Goal: Task Accomplishment & Management: Use online tool/utility

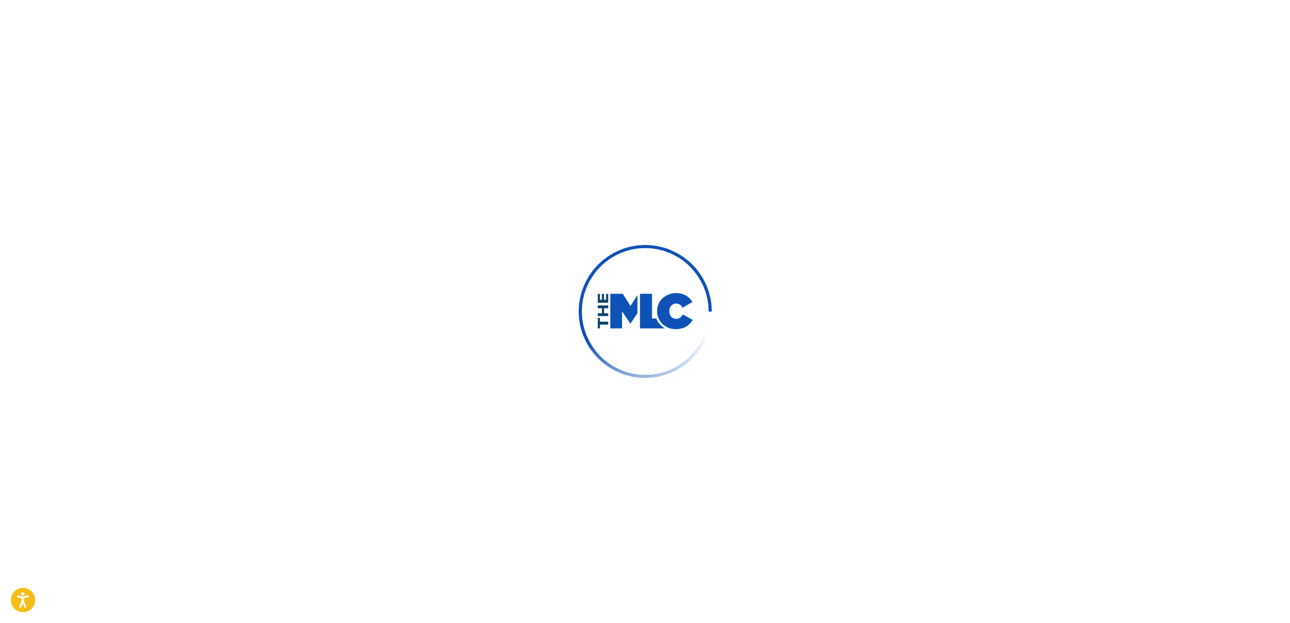
click at [295, 110] on div at bounding box center [645, 311] width 1290 height 623
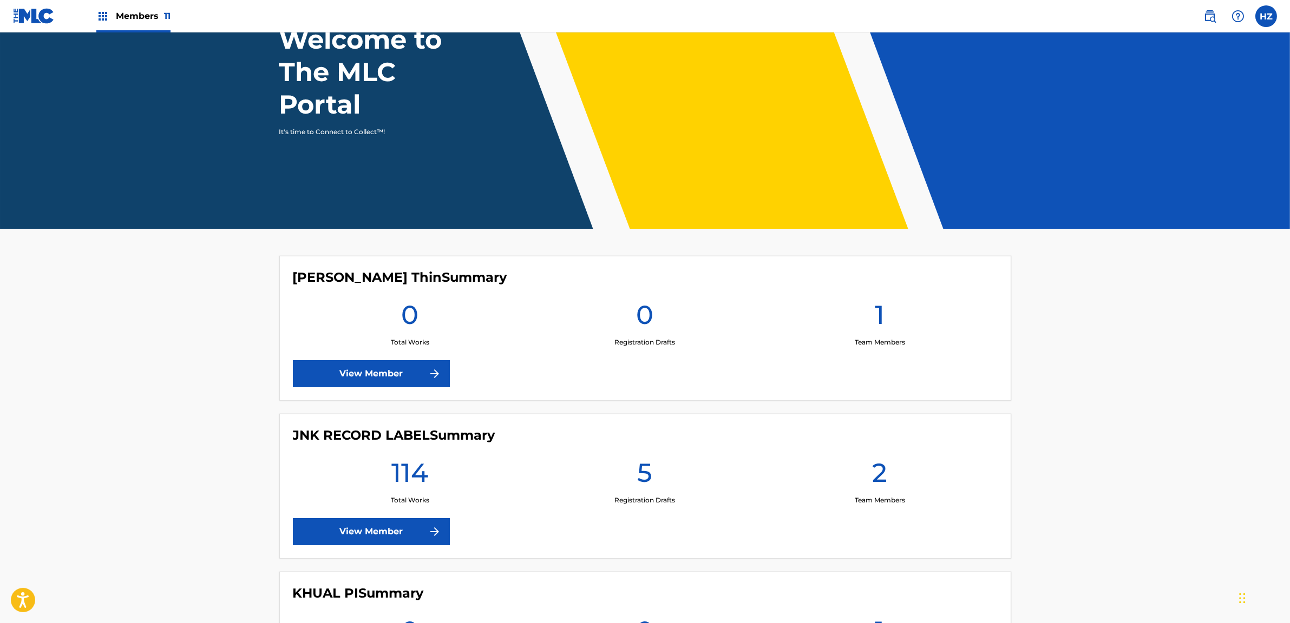
scroll to position [195, 0]
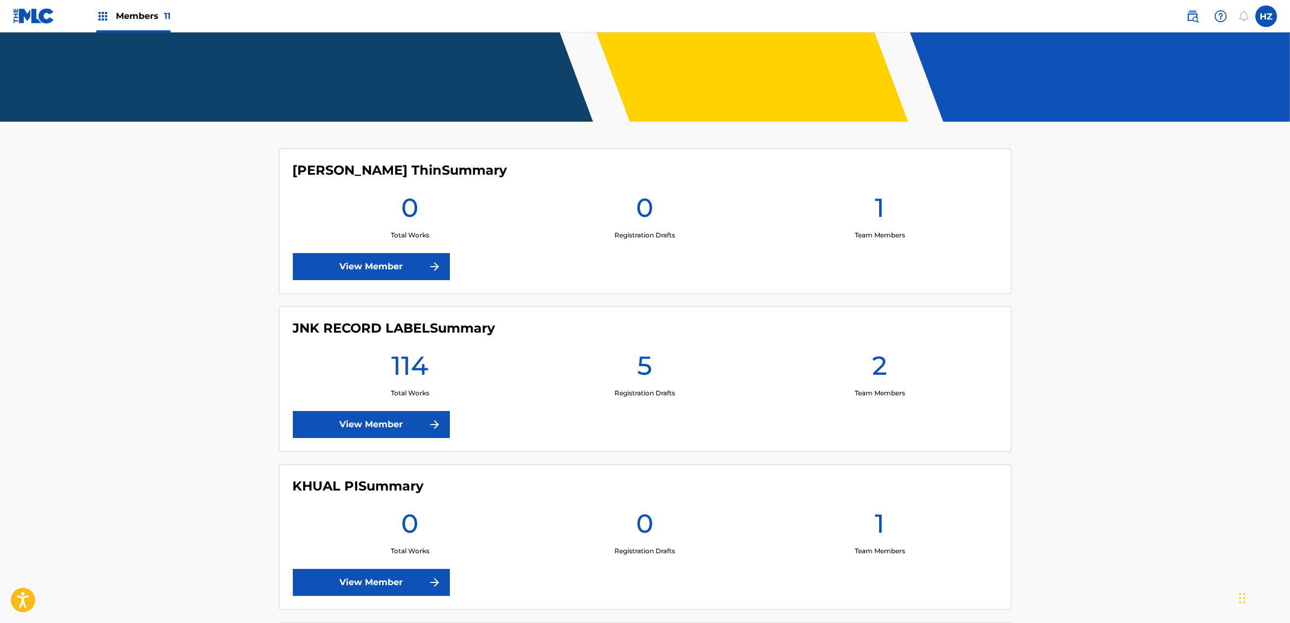
click at [416, 418] on link "View Member" at bounding box center [371, 424] width 157 height 27
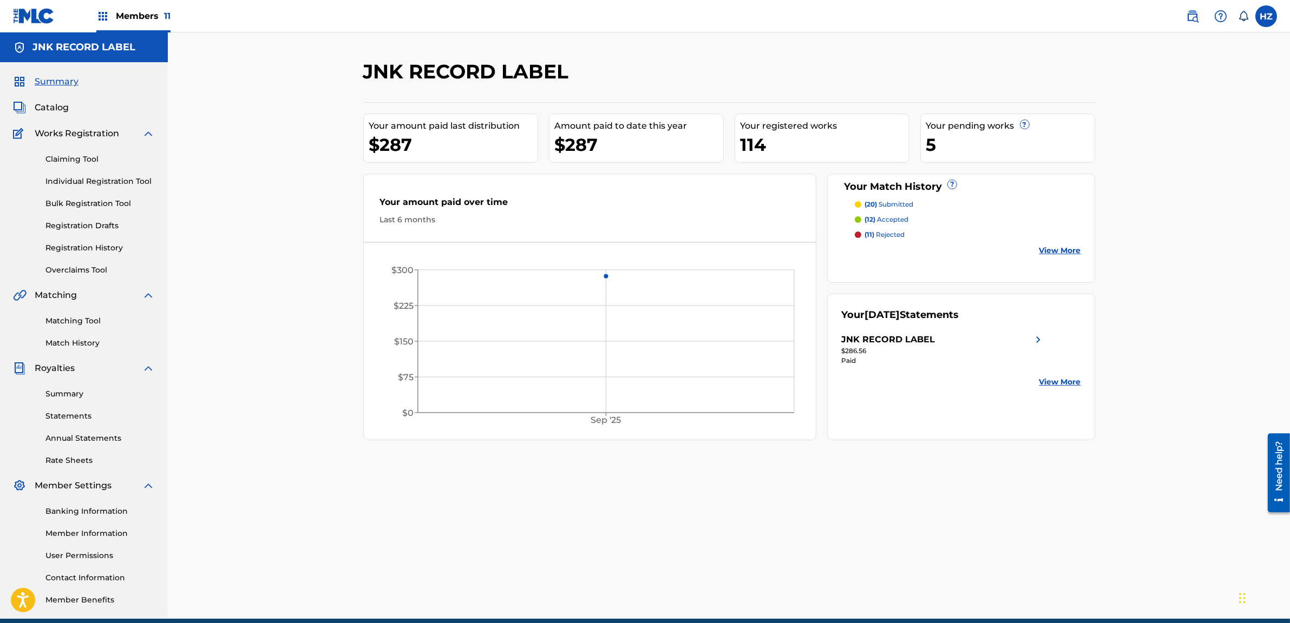
click at [888, 219] on p "(12) accepted" at bounding box center [886, 220] width 44 height 10
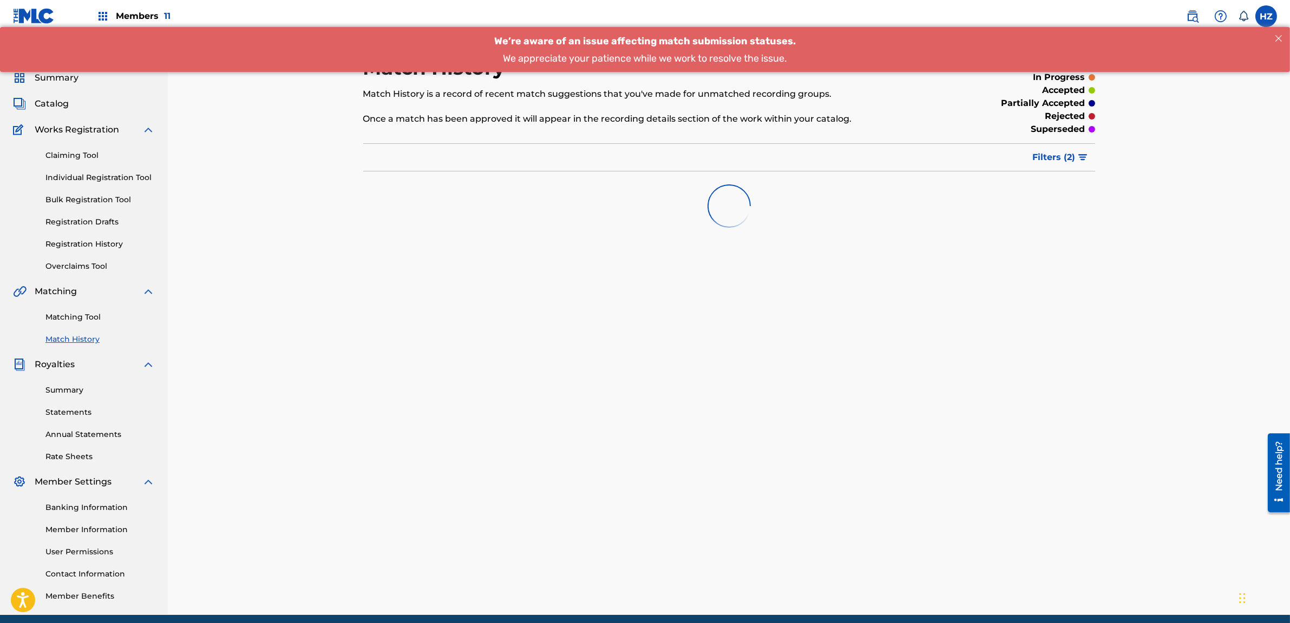
scroll to position [3, 0]
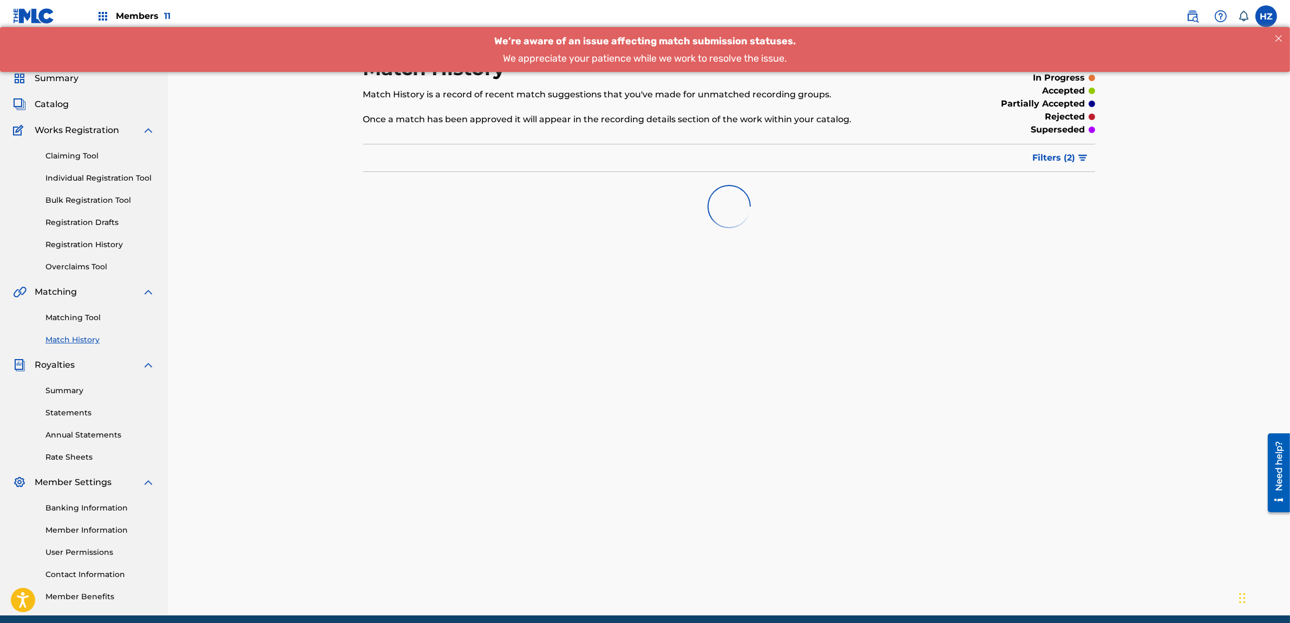
click at [1058, 157] on span "Filters ( 2 )" at bounding box center [1054, 158] width 43 height 13
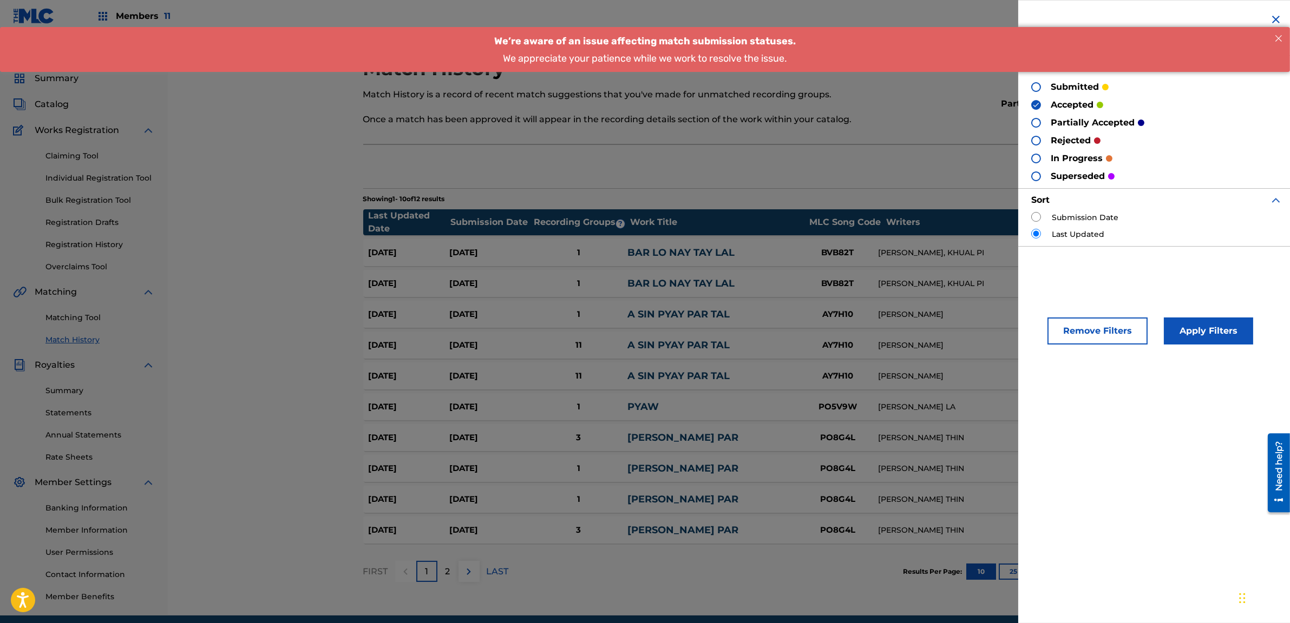
click at [1033, 142] on div at bounding box center [1036, 141] width 10 height 10
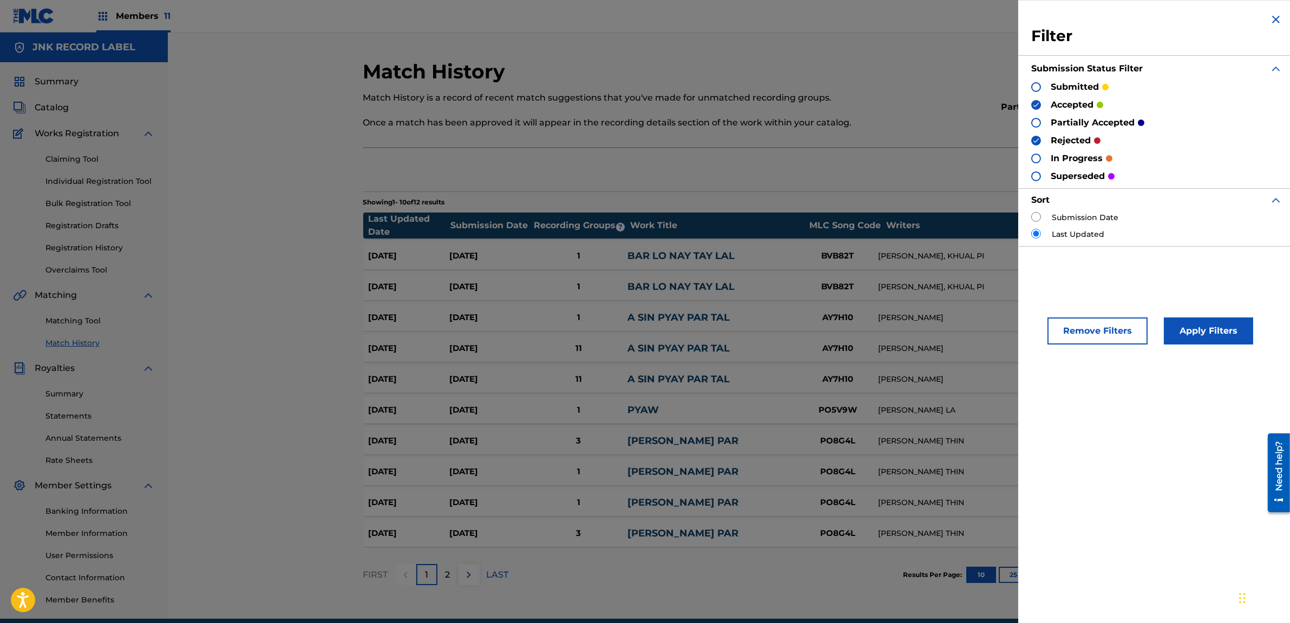
click at [1187, 333] on button "Apply Filters" at bounding box center [1208, 331] width 89 height 27
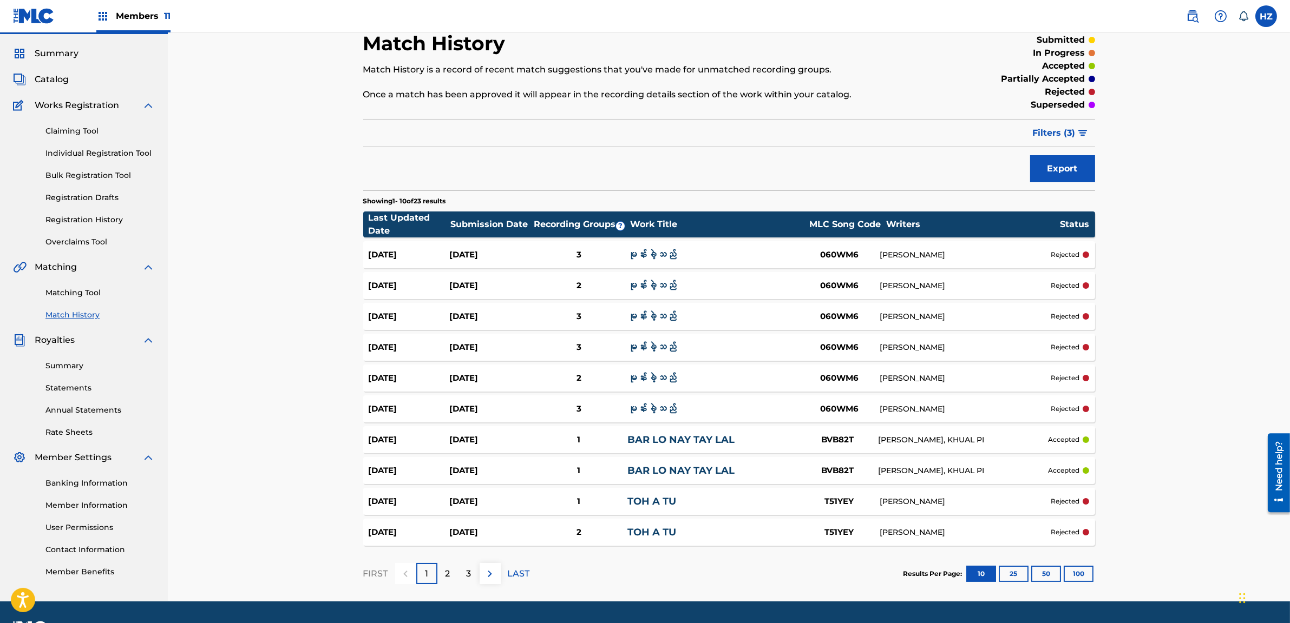
scroll to position [29, 0]
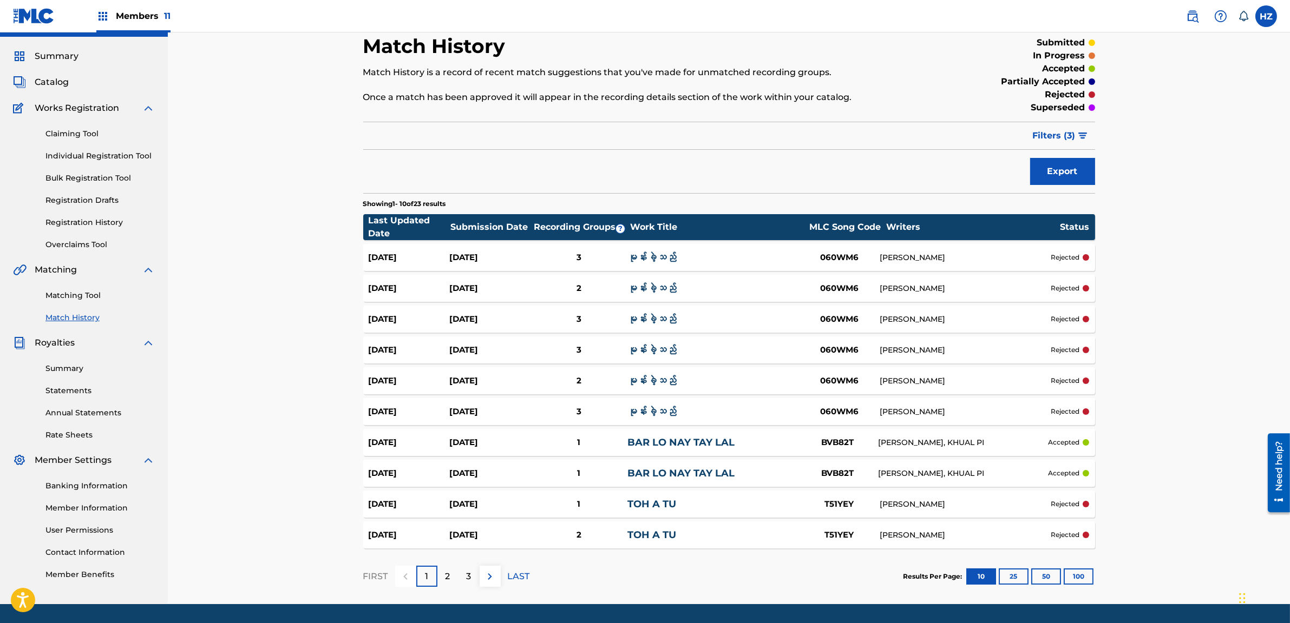
click at [1070, 576] on button "100" at bounding box center [1078, 577] width 30 height 16
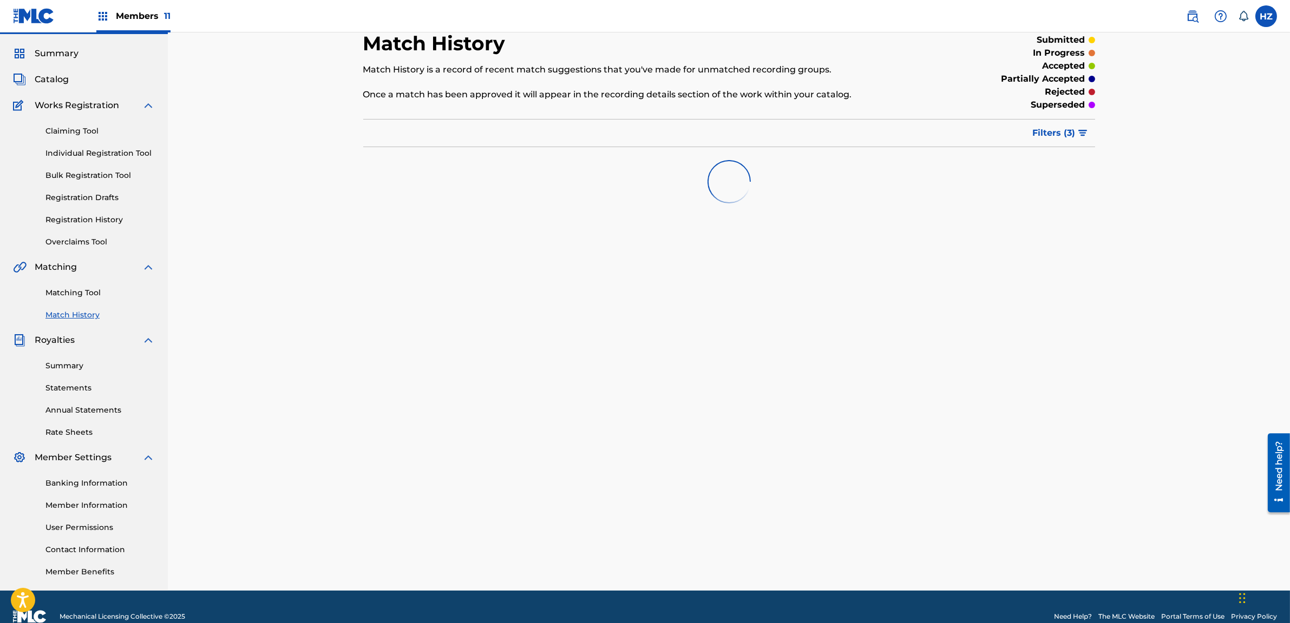
click at [811, 366] on div "Match History Match History is a record of recent match suggestions that you've…" at bounding box center [729, 311] width 758 height 560
click at [811, 367] on div "Match History Match History is a record of recent match suggestions that you've…" at bounding box center [729, 311] width 758 height 560
click at [799, 346] on div "Match History Match History is a record of recent match suggestions that you've…" at bounding box center [729, 311] width 758 height 560
click at [657, 260] on div "Match History Match History is a record of recent match suggestions that you've…" at bounding box center [729, 311] width 758 height 560
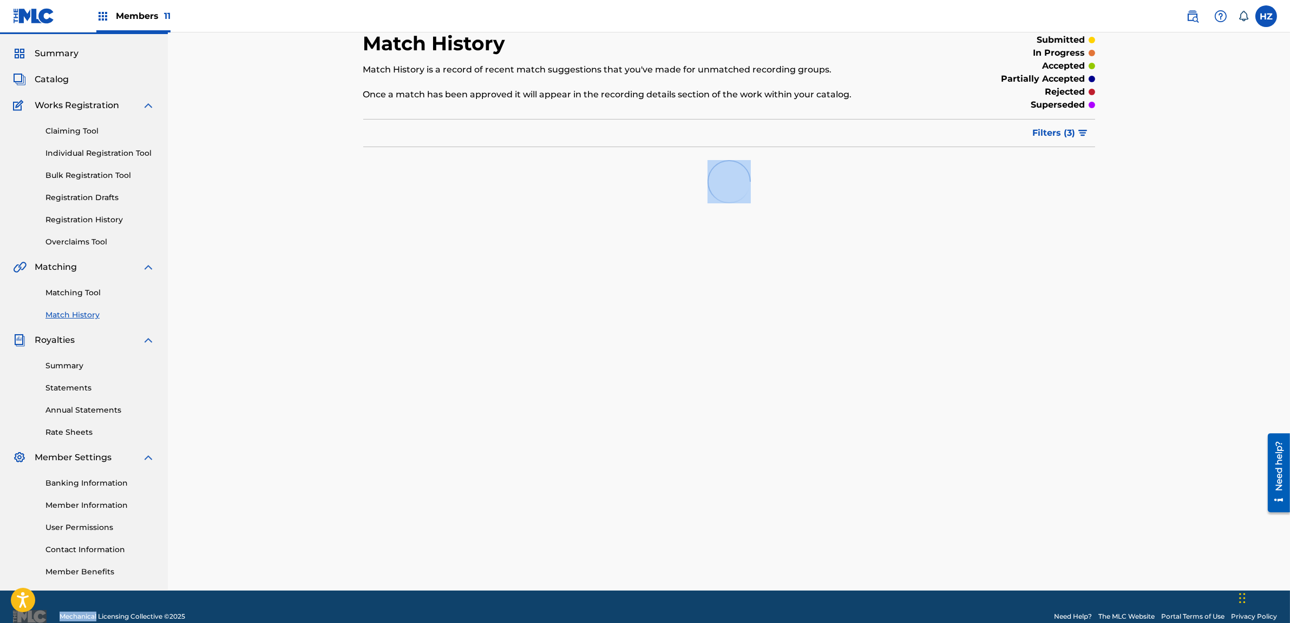
click at [1142, 282] on div "Match History Match History is a record of recent match suggestions that you've…" at bounding box center [729, 297] width 1122 height 587
click at [1140, 282] on div "Match History Match History is a record of recent match suggestions that you've…" at bounding box center [729, 297] width 1122 height 587
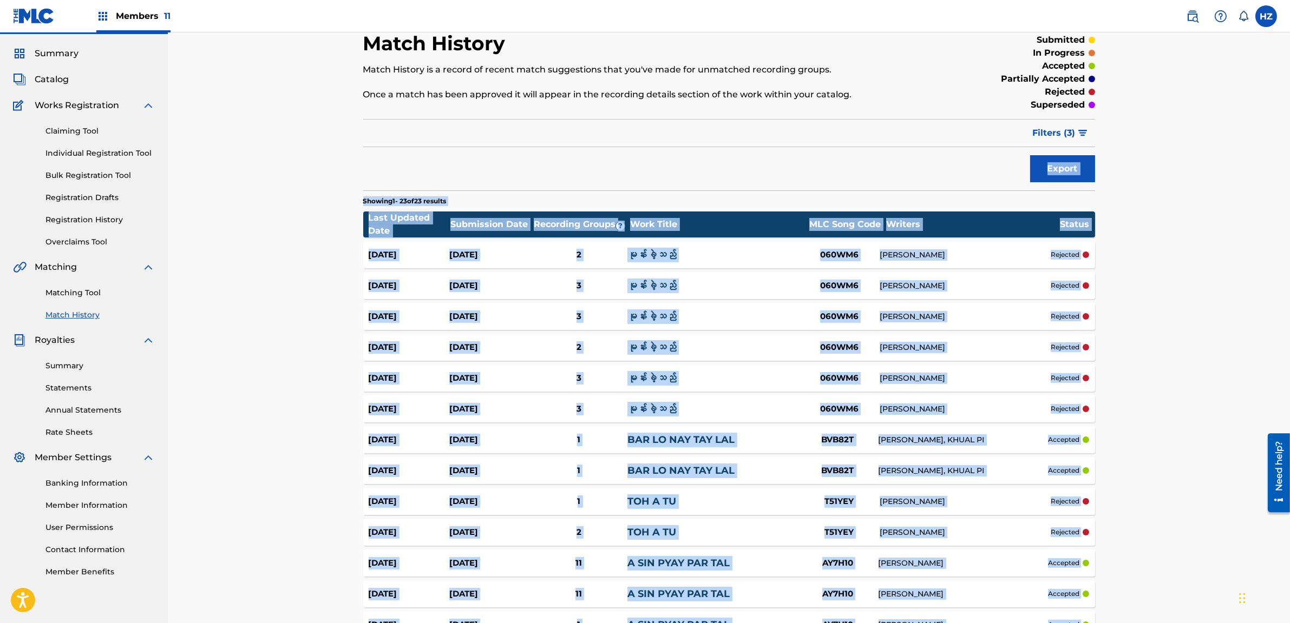
click at [1139, 283] on div "Match History Match History is a record of recent match suggestions that you've…" at bounding box center [729, 502] width 1122 height 996
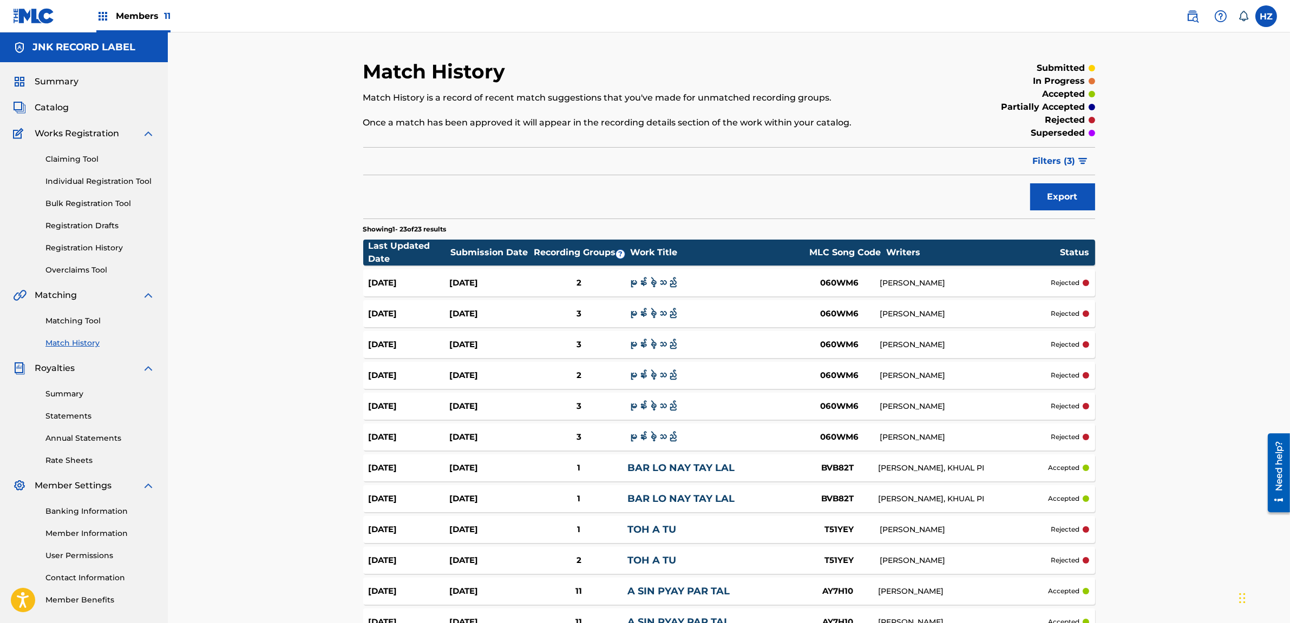
scroll to position [1, 0]
click at [78, 340] on link "Match History" at bounding box center [99, 342] width 109 height 11
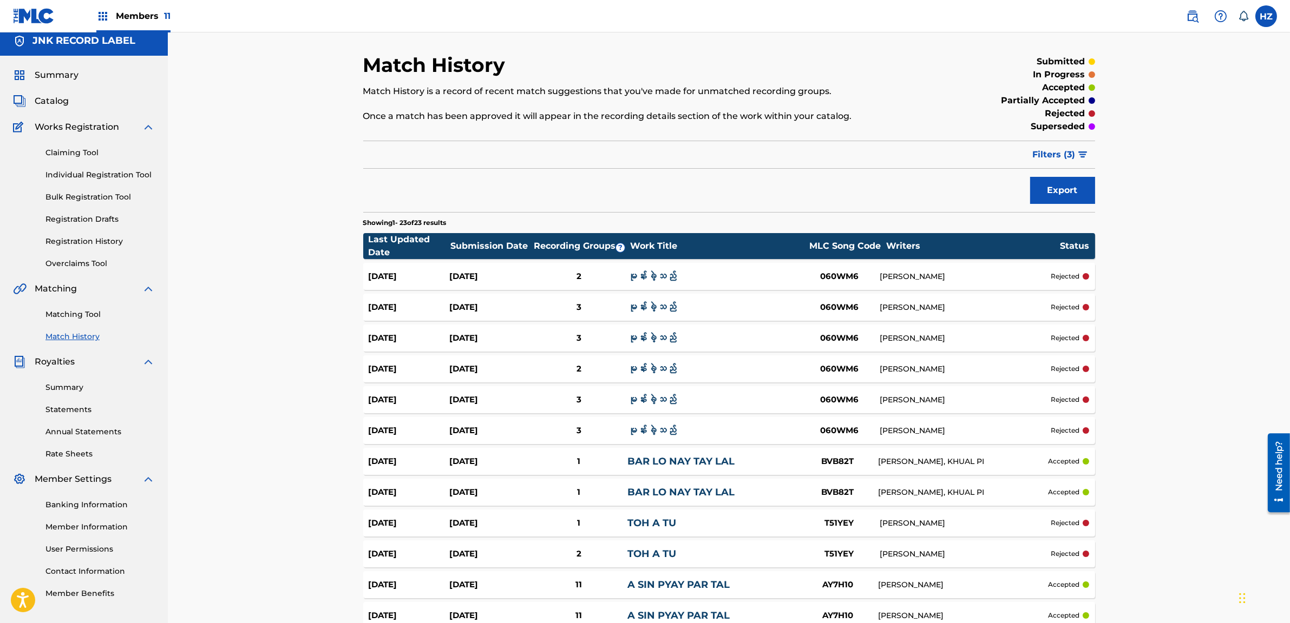
scroll to position [9, 0]
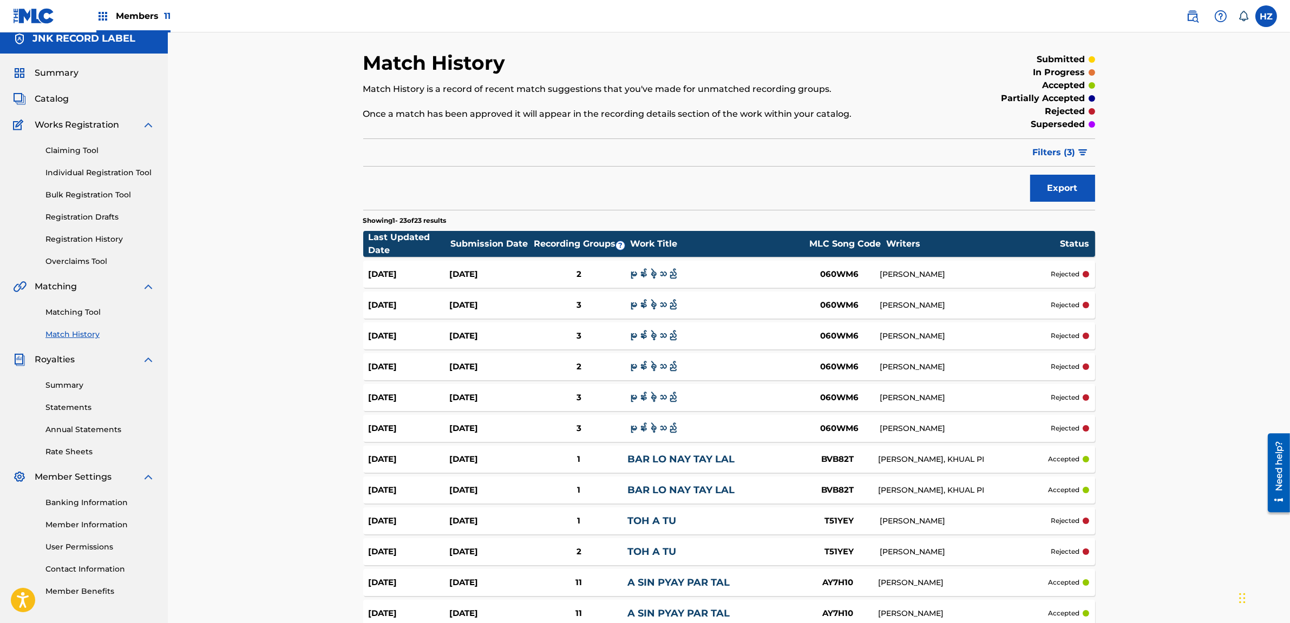
click at [46, 63] on div "Summary Catalog Works Registration Claiming Tool Individual Registration Tool B…" at bounding box center [84, 332] width 168 height 557
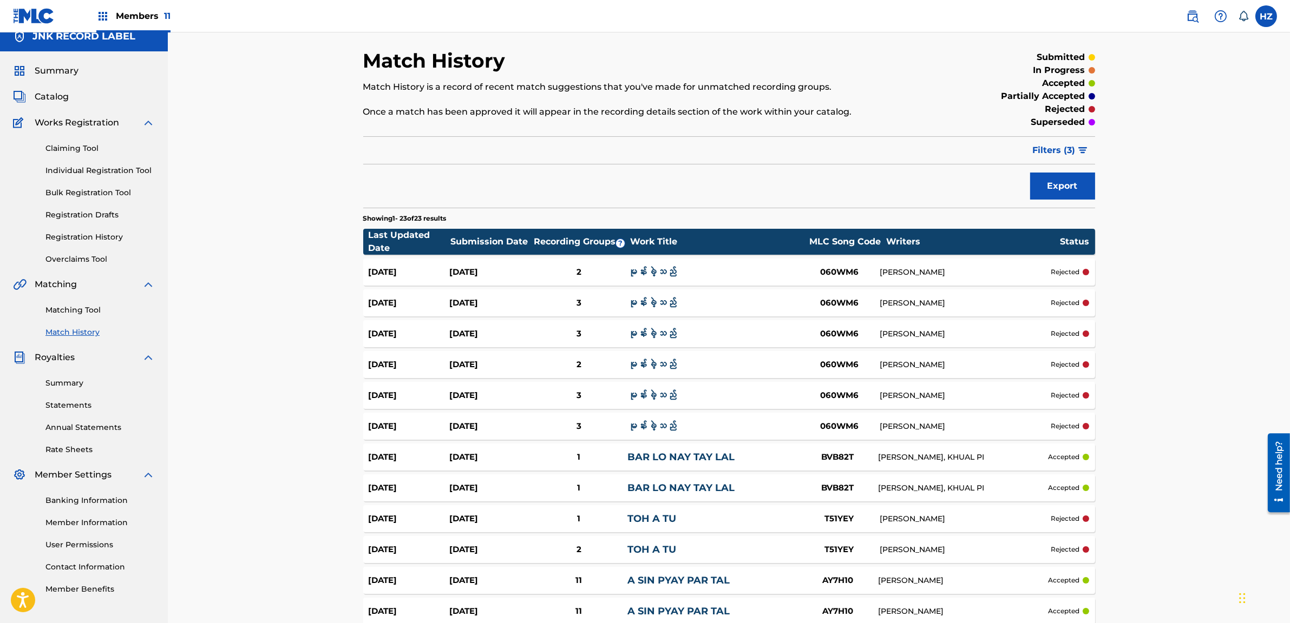
click at [48, 96] on span "Catalog" at bounding box center [52, 96] width 34 height 13
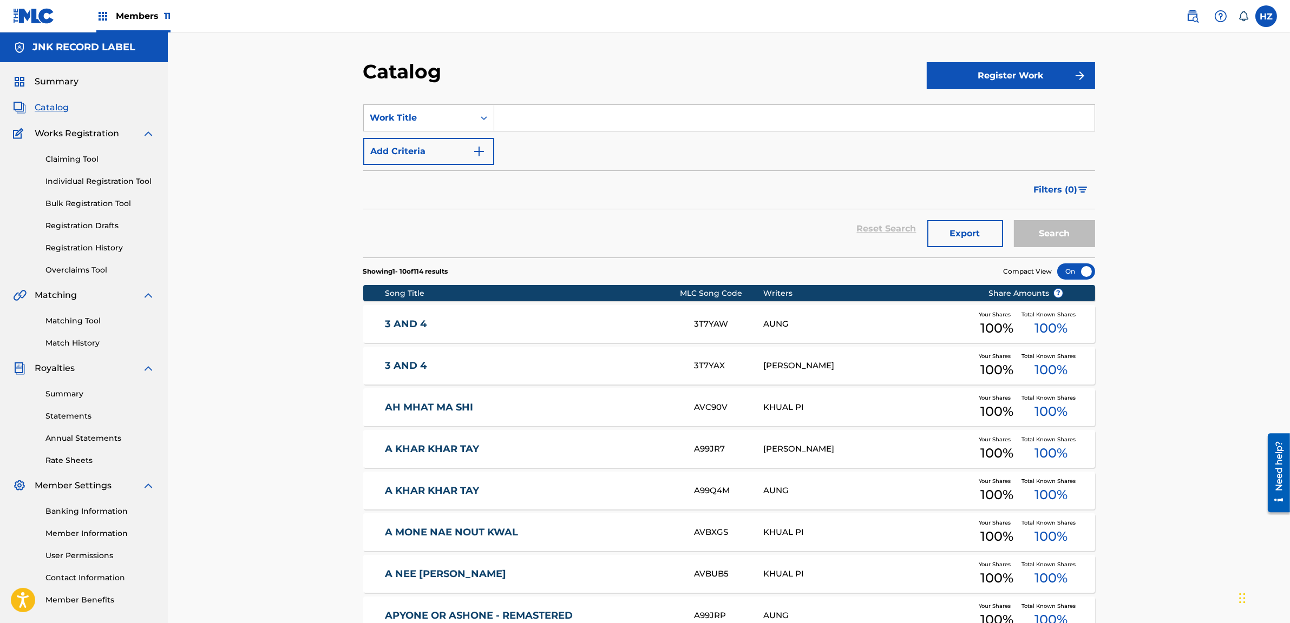
click at [52, 81] on span "Summary" at bounding box center [57, 81] width 44 height 13
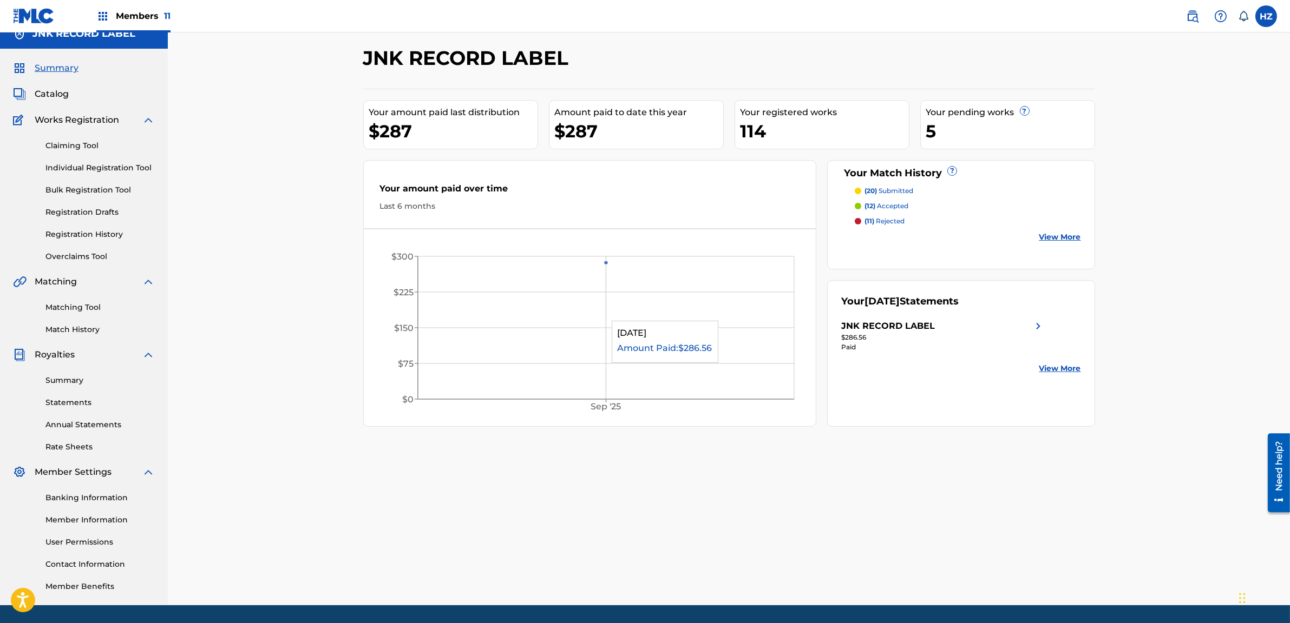
scroll to position [18, 0]
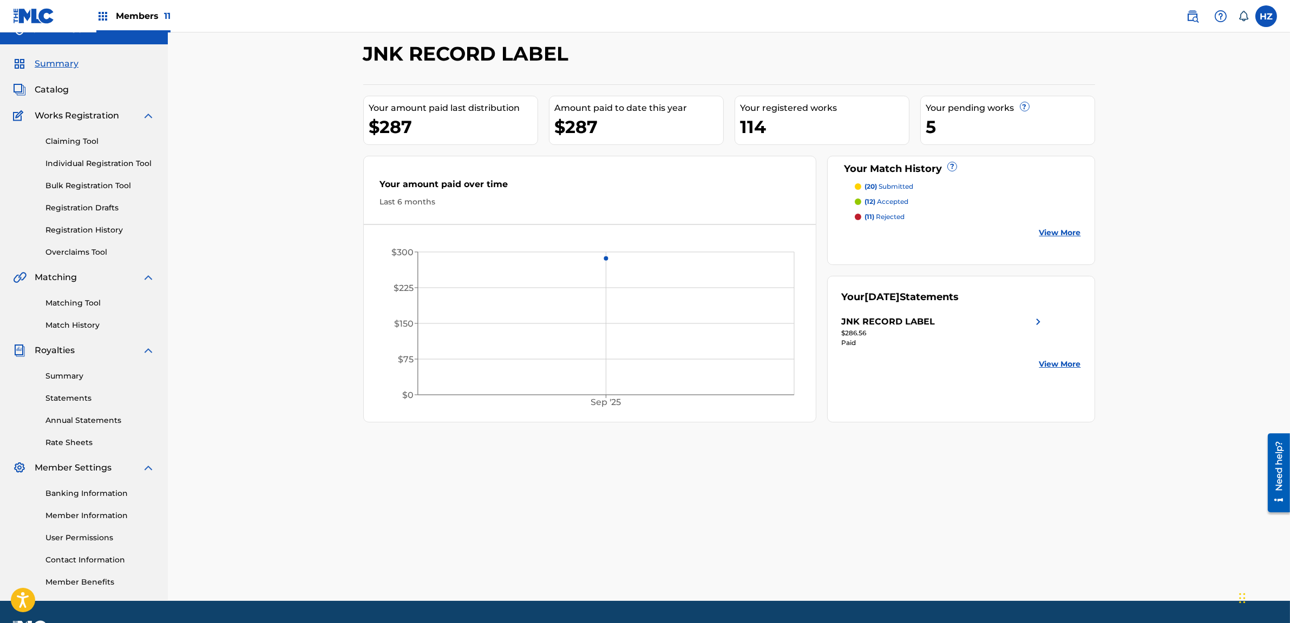
click at [72, 137] on link "Claiming Tool" at bounding box center [99, 141] width 109 height 11
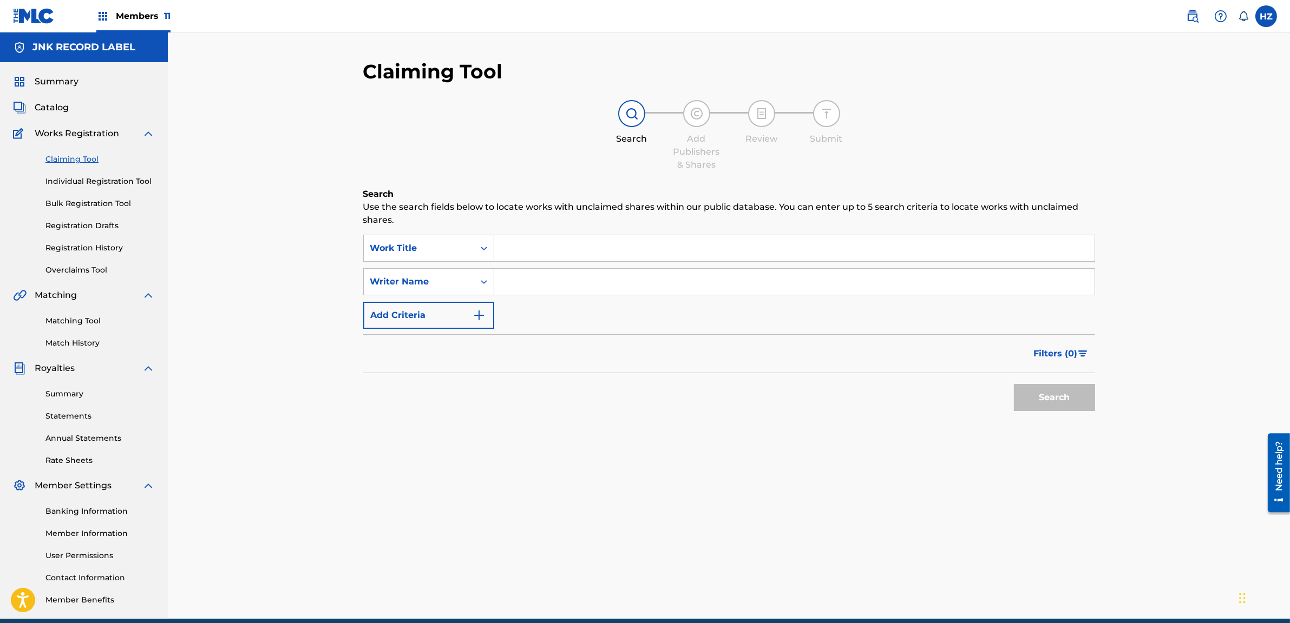
click at [546, 254] on input "Search Form" at bounding box center [794, 248] width 600 height 26
paste input "နန်းကျ"
type input "နန်းကျ"
click at [1044, 394] on button "Search" at bounding box center [1054, 397] width 81 height 27
click at [62, 318] on link "Matching Tool" at bounding box center [99, 321] width 109 height 11
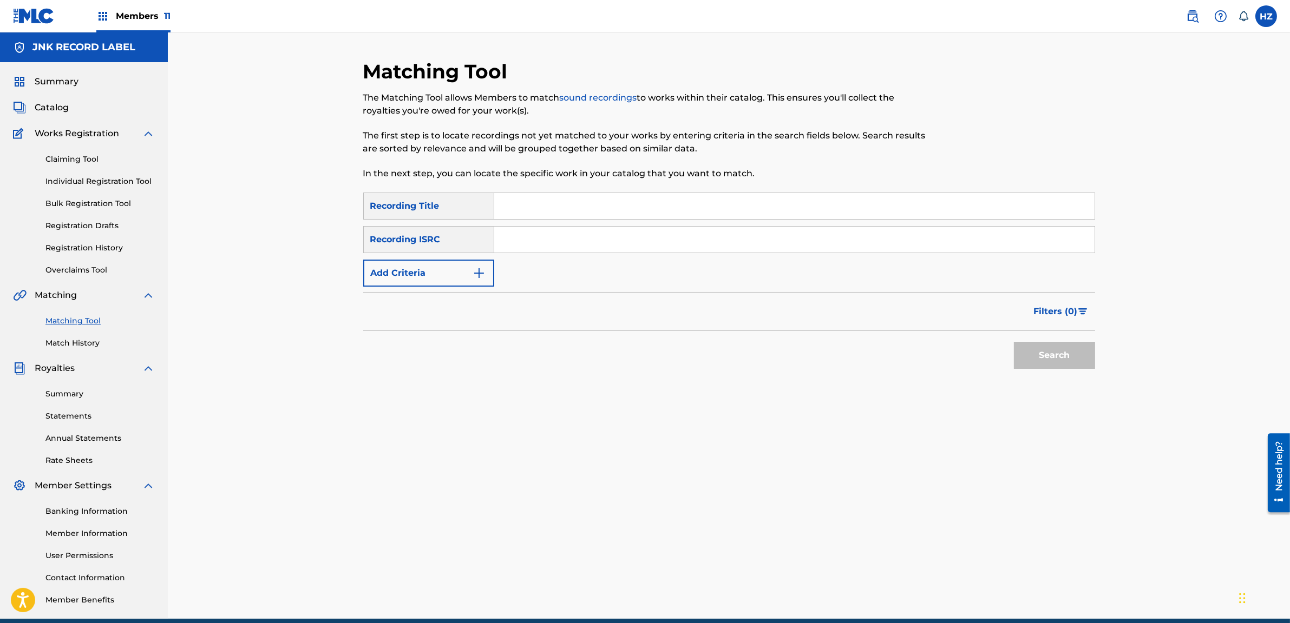
paste input "နန်းကျ"
type input "နန်းကျ"
click at [1010, 361] on div "Search" at bounding box center [1051, 352] width 87 height 43
click at [1037, 361] on button "Search" at bounding box center [1054, 355] width 81 height 27
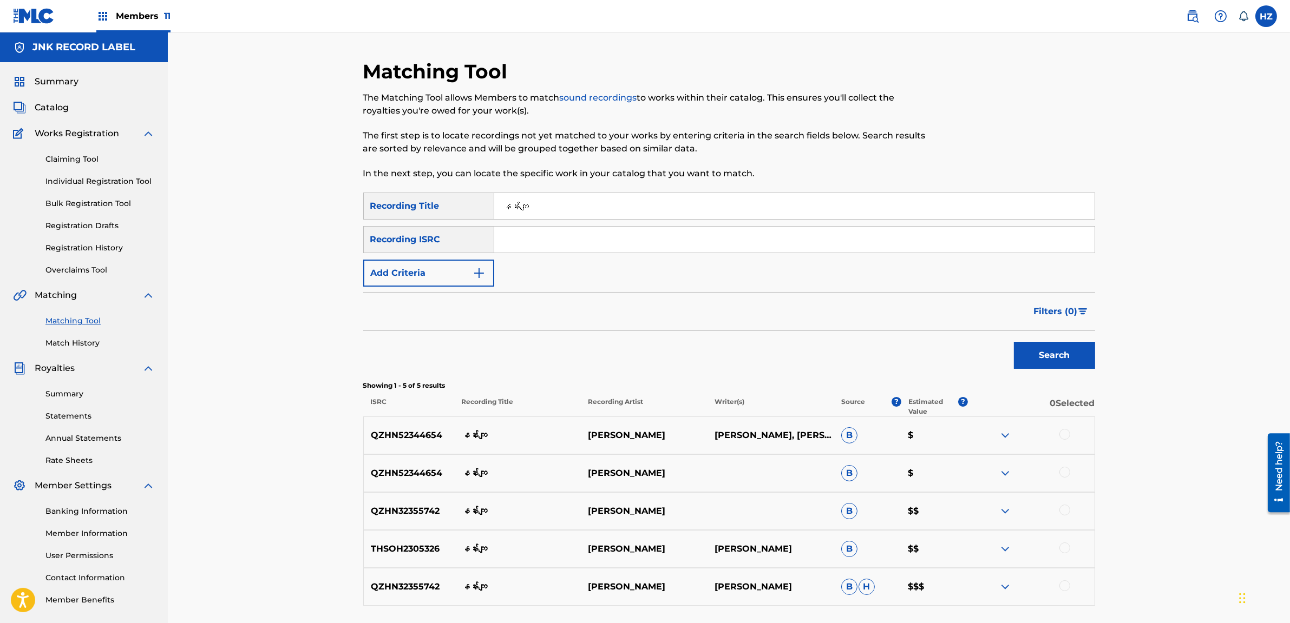
scroll to position [88, 0]
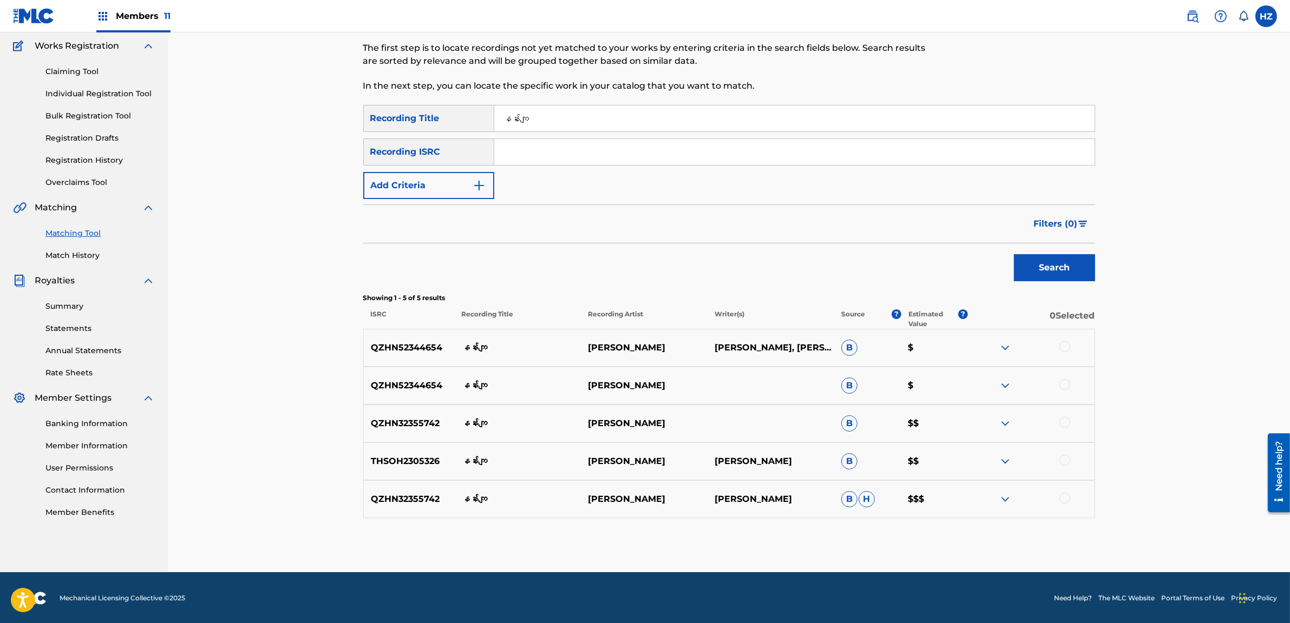
click at [1069, 225] on span "Filters ( 0 )" at bounding box center [1056, 224] width 44 height 13
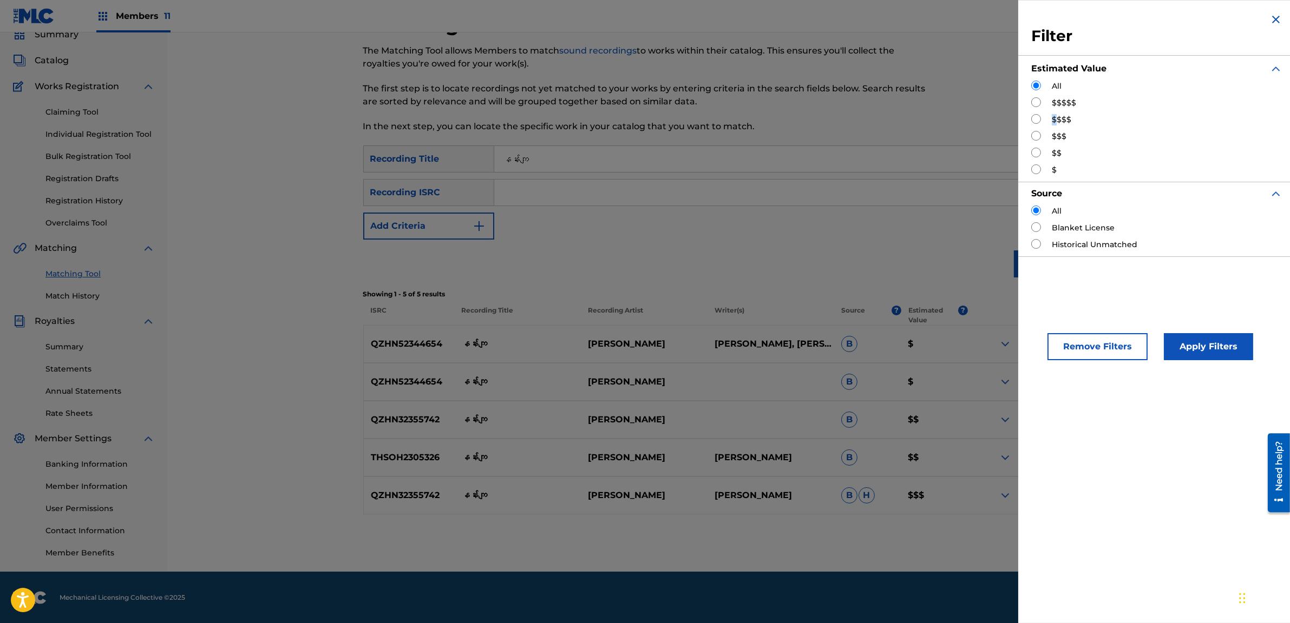
click at [1054, 121] on label "$$$$" at bounding box center [1060, 119] width 19 height 11
click at [1056, 113] on div "All $$$$$ $$$$ $$$ $$ $" at bounding box center [1156, 128] width 251 height 95
click at [1037, 116] on input "Search Form" at bounding box center [1036, 119] width 10 height 10
radio input "true"
click at [1194, 350] on button "Apply Filters" at bounding box center [1208, 346] width 89 height 27
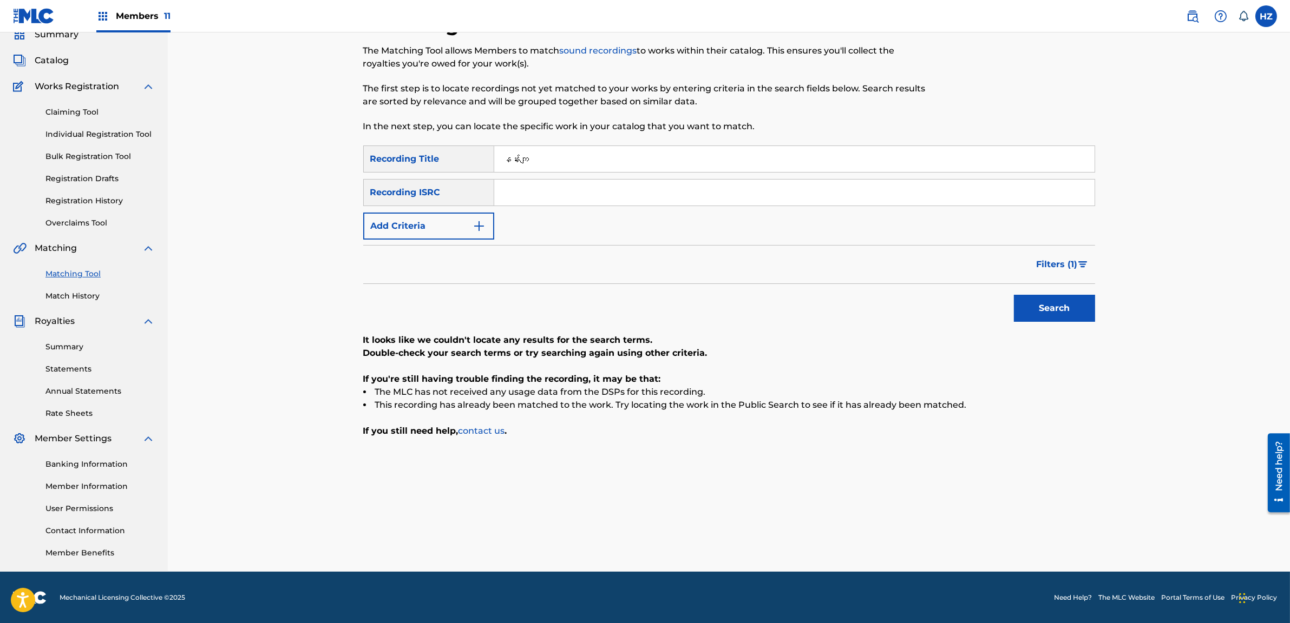
click at [533, 163] on input "နန်းကျ" at bounding box center [794, 159] width 600 height 26
paste input "နန်းကျ"
type input "နန်းကျ"
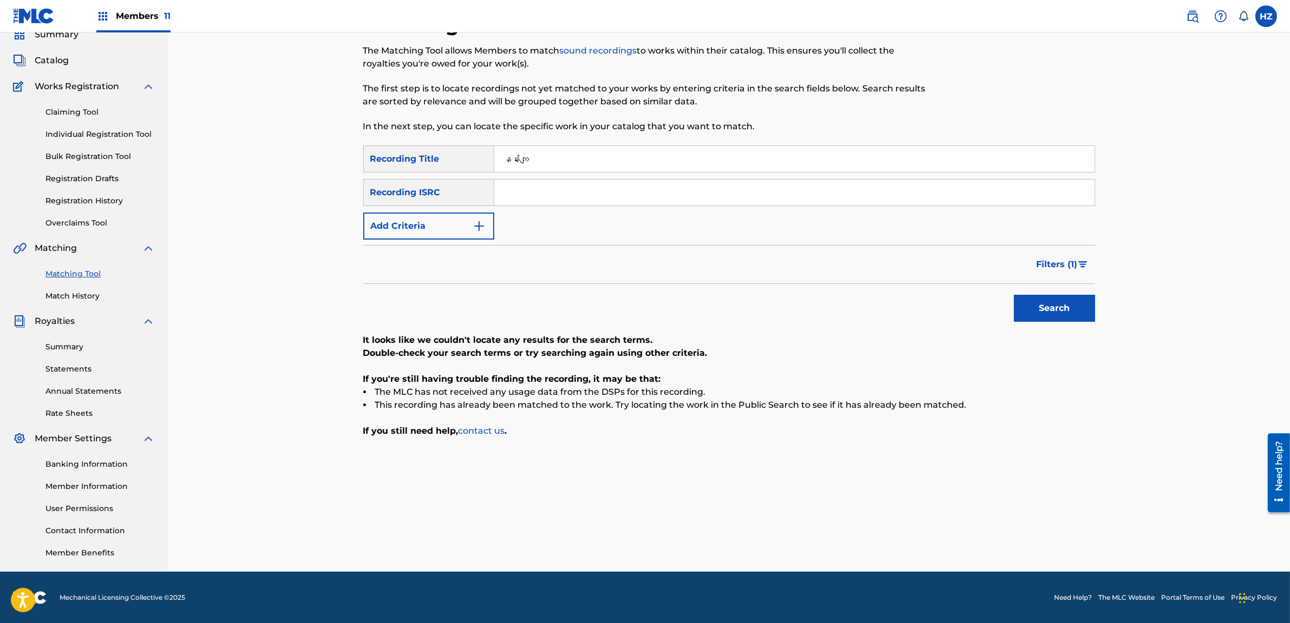
click at [1030, 266] on button "Filters ( 1 )" at bounding box center [1062, 264] width 65 height 27
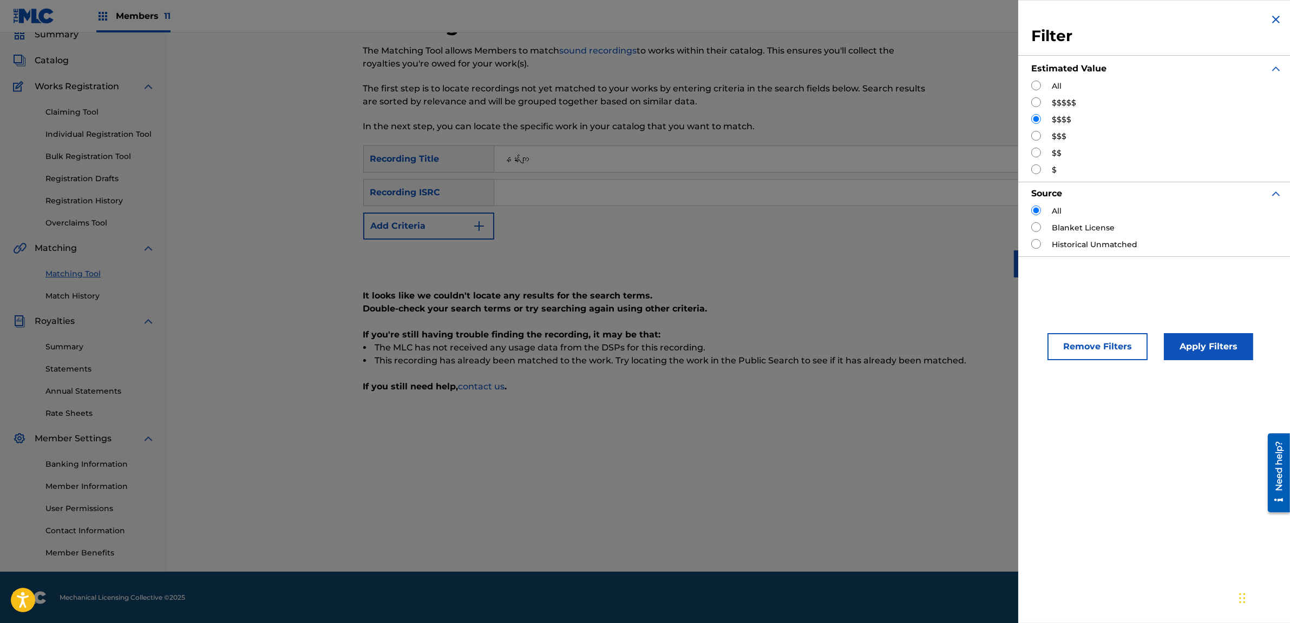
click at [1032, 135] on input "Search Form" at bounding box center [1036, 136] width 10 height 10
radio input "true"
drag, startPoint x: 1035, startPoint y: 86, endPoint x: 1053, endPoint y: 114, distance: 33.5
click at [1035, 86] on input "Search Form" at bounding box center [1036, 86] width 10 height 10
radio input "true"
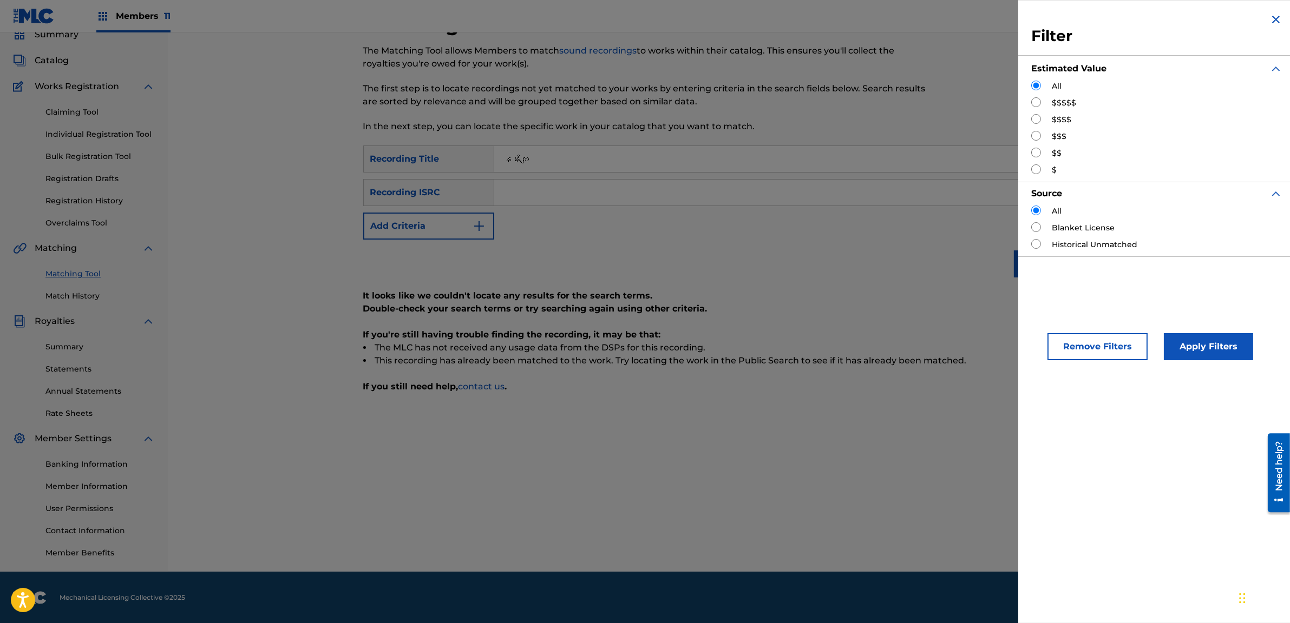
click at [1175, 335] on button "Apply Filters" at bounding box center [1208, 346] width 89 height 27
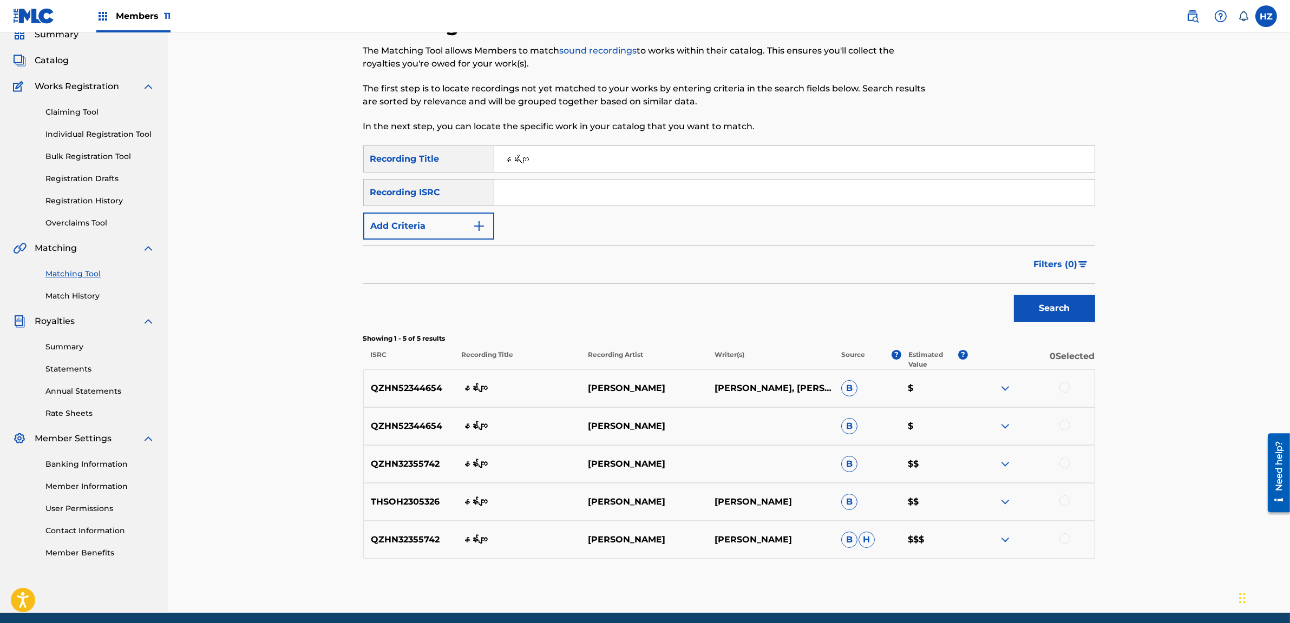
click at [1061, 536] on div at bounding box center [1064, 539] width 11 height 11
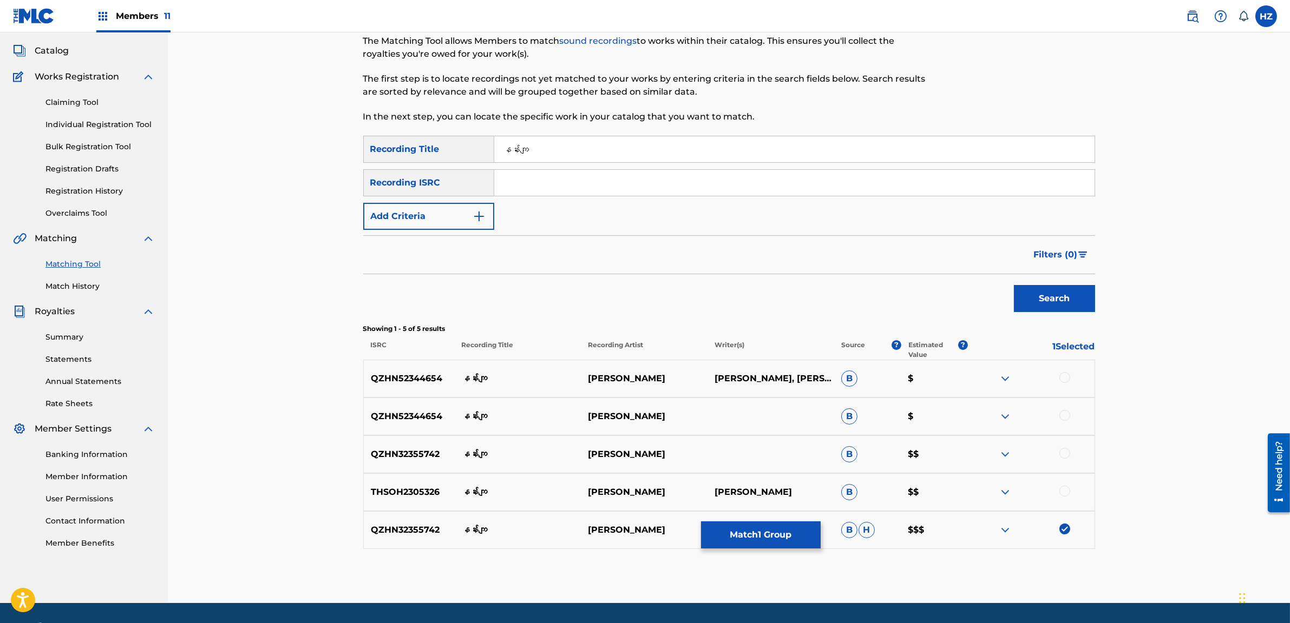
click at [1062, 494] on div at bounding box center [1064, 491] width 11 height 11
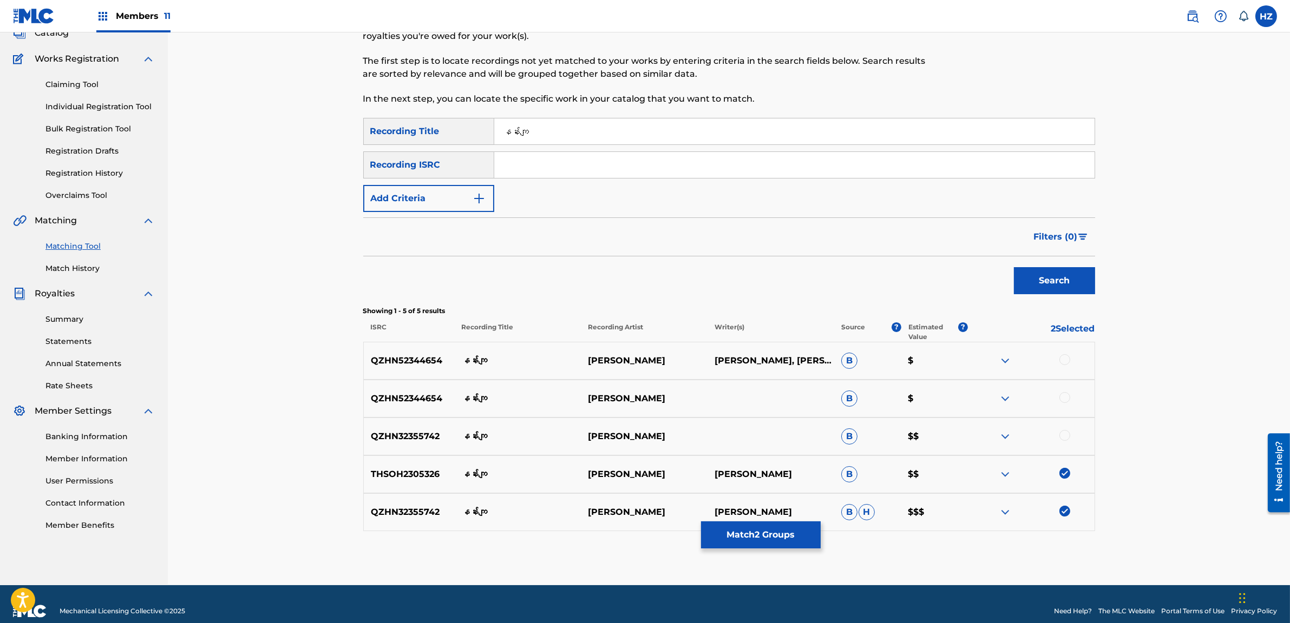
scroll to position [76, 0]
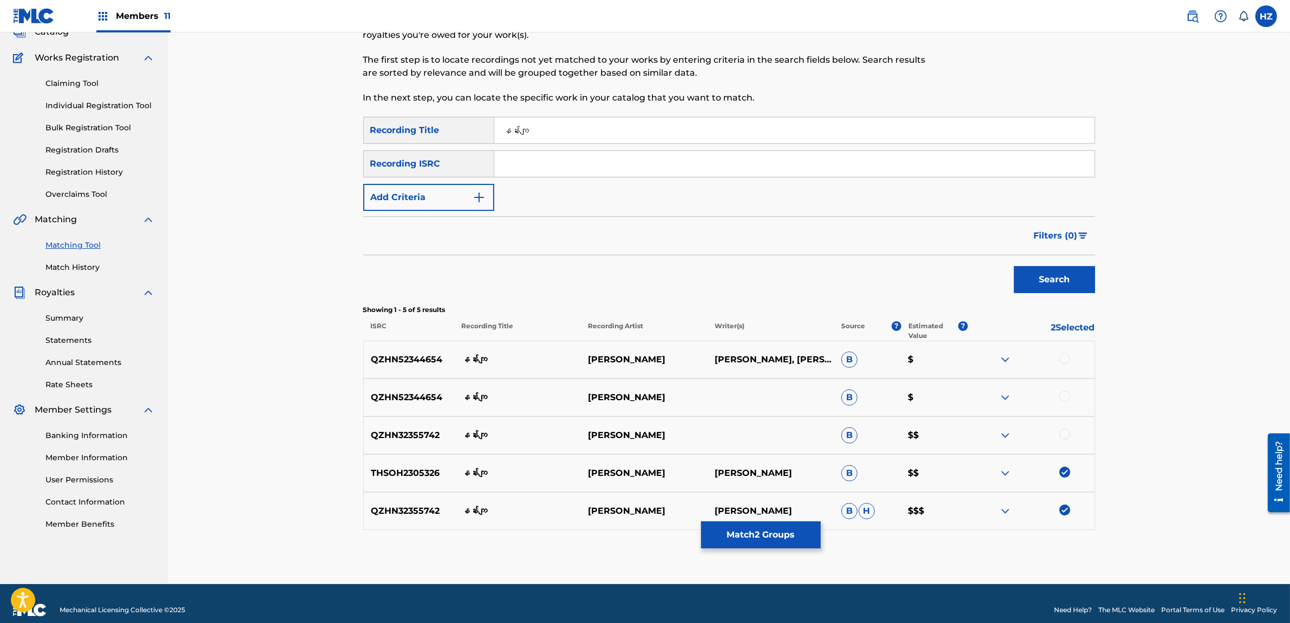
click at [1067, 434] on div at bounding box center [1064, 434] width 11 height 11
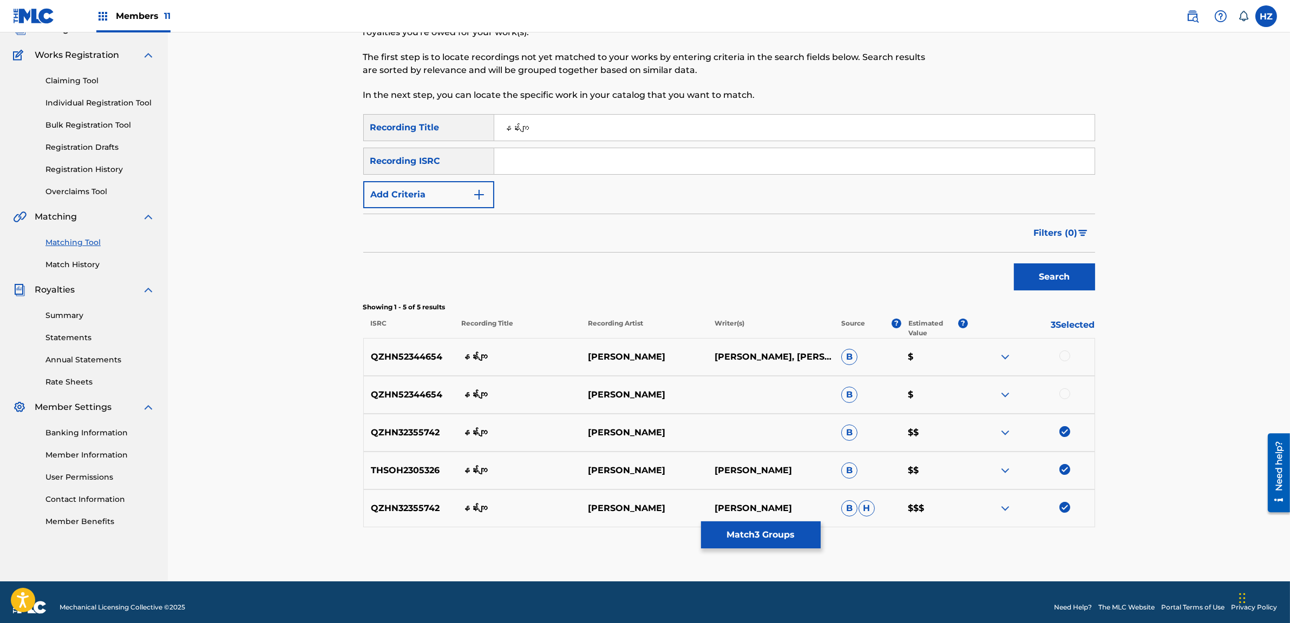
click at [1059, 390] on div at bounding box center [1031, 395] width 127 height 13
click at [1067, 389] on div at bounding box center [1064, 394] width 11 height 11
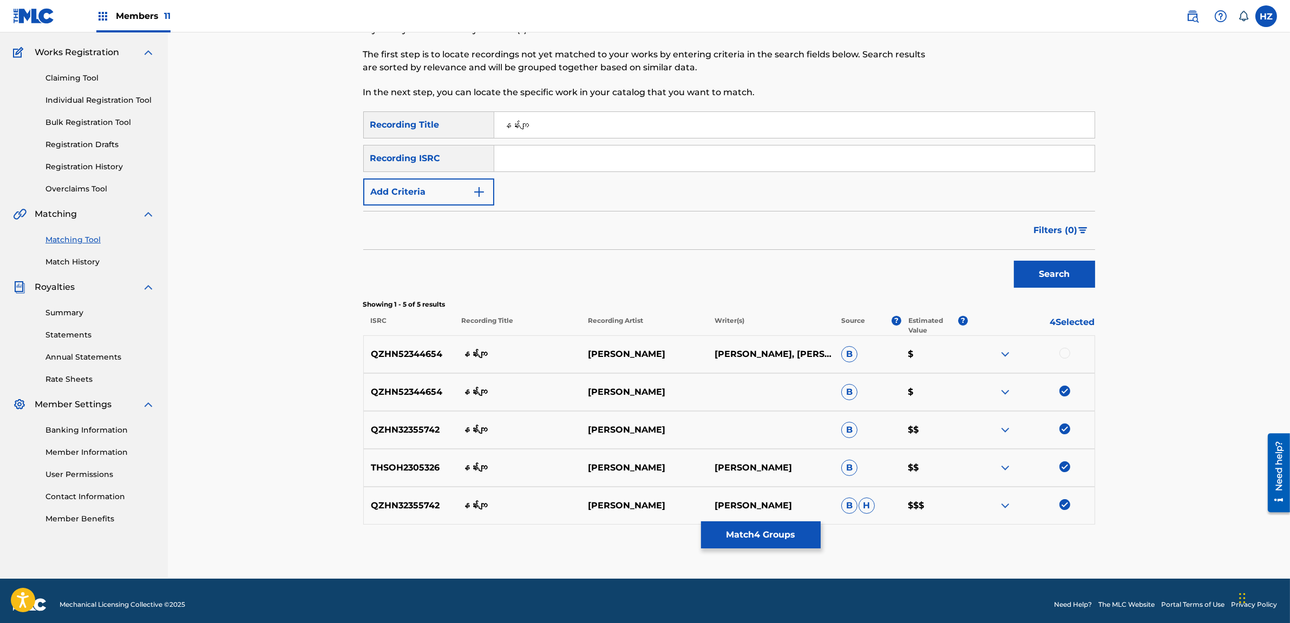
click at [794, 533] on button "Match 4 Groups" at bounding box center [761, 535] width 120 height 27
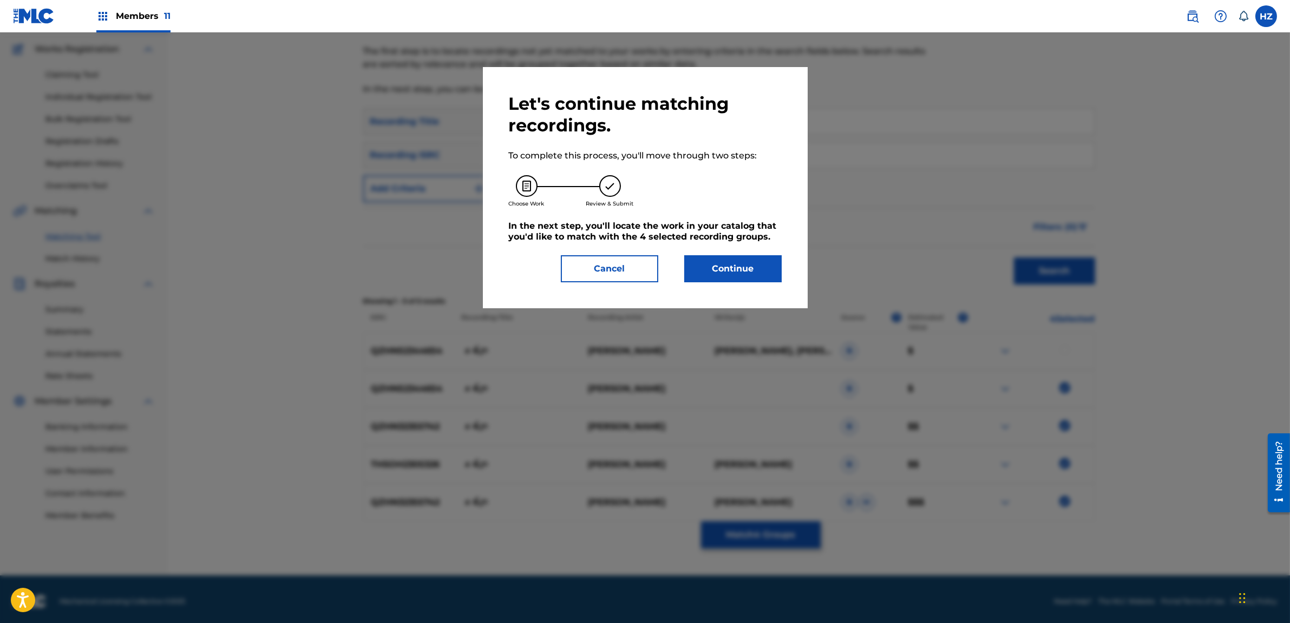
scroll to position [86, 0]
click at [724, 273] on button "Continue" at bounding box center [732, 268] width 97 height 27
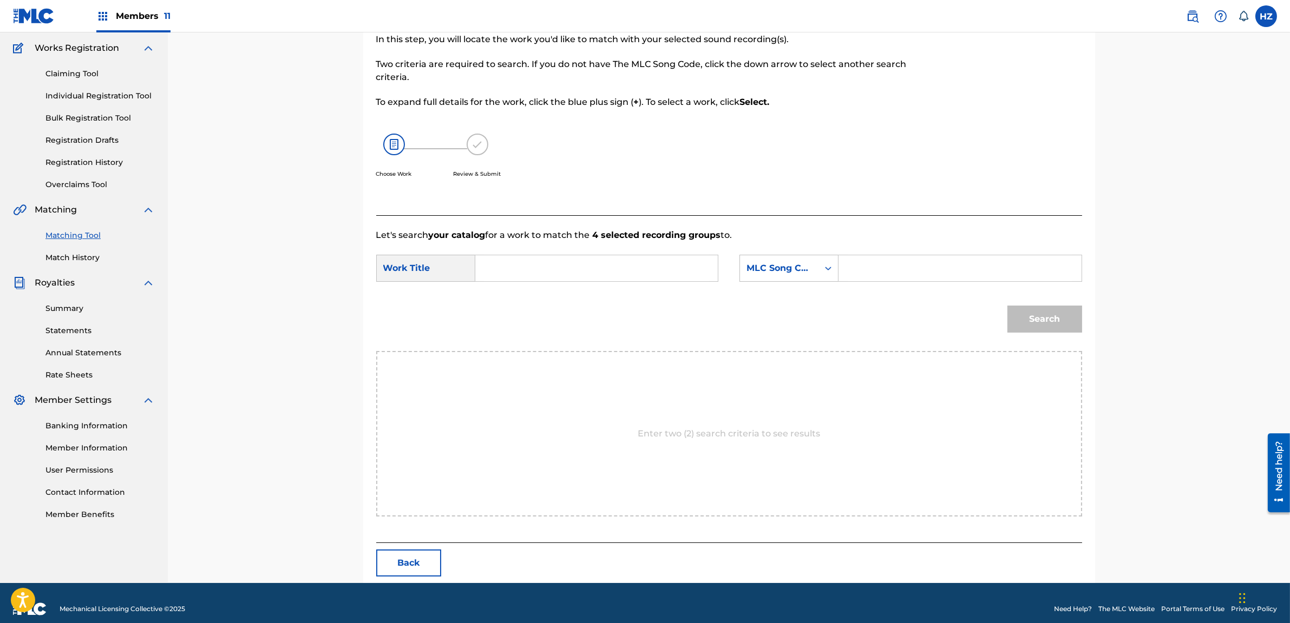
paste input "061A96"
type input "061A96"
paste input "နန်းကျ"
type input "နန်းကျ"
click at [1043, 333] on div "Search" at bounding box center [1042, 316] width 80 height 43
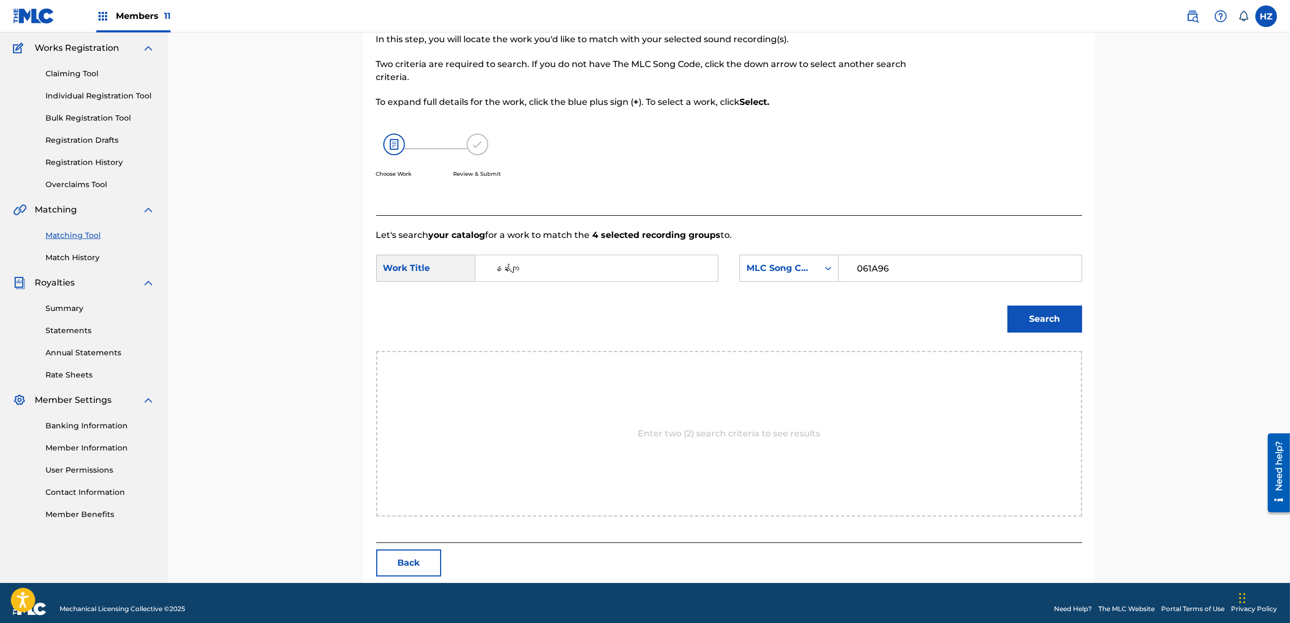
click at [1052, 329] on button "Search" at bounding box center [1044, 319] width 75 height 27
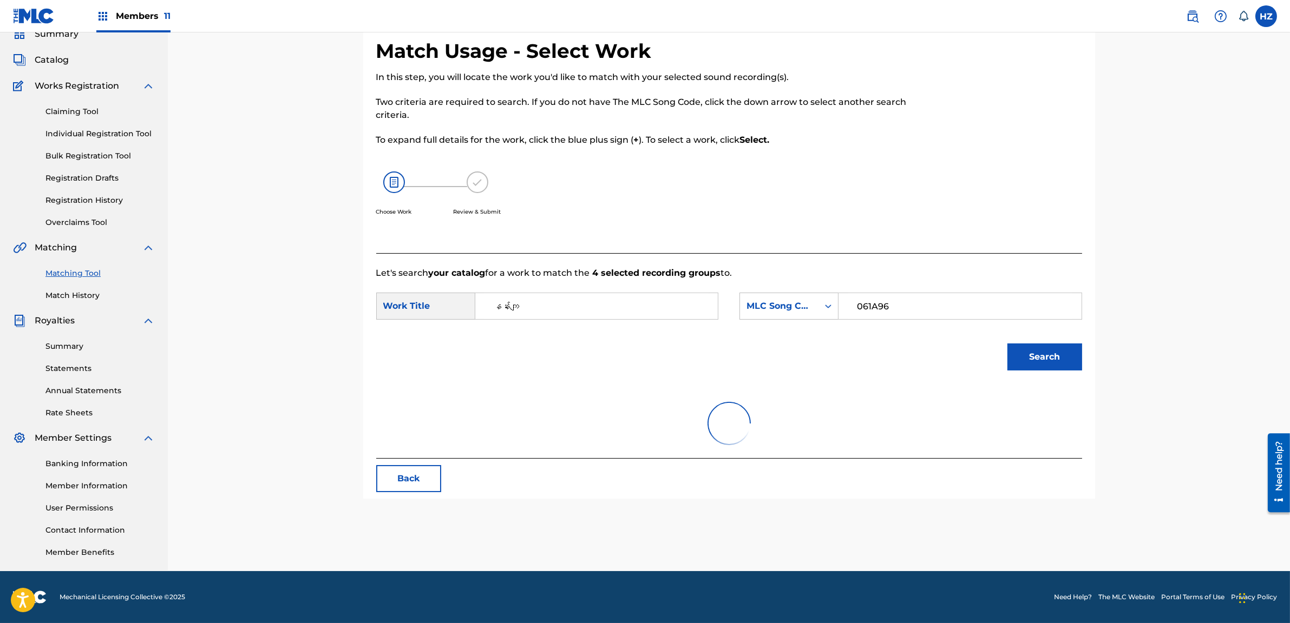
scroll to position [47, 0]
click at [1169, 296] on div "Match Usage - Select Work In this step, you will locate the work you'd like to …" at bounding box center [729, 278] width 1122 height 587
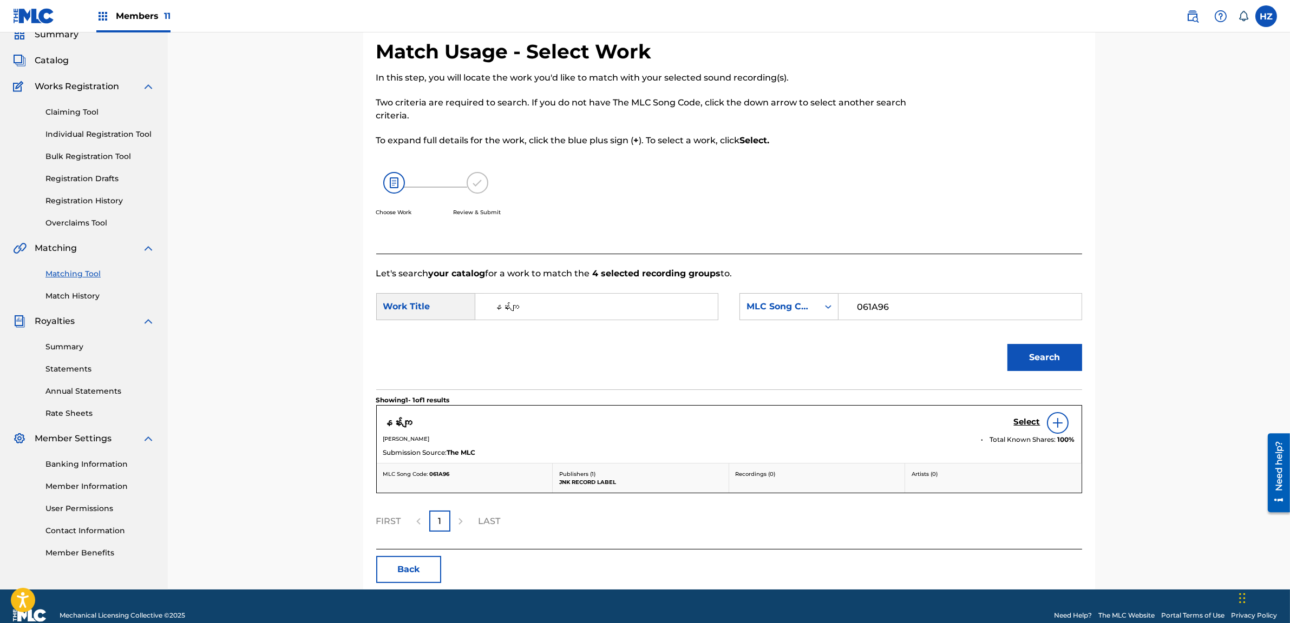
scroll to position [64, 0]
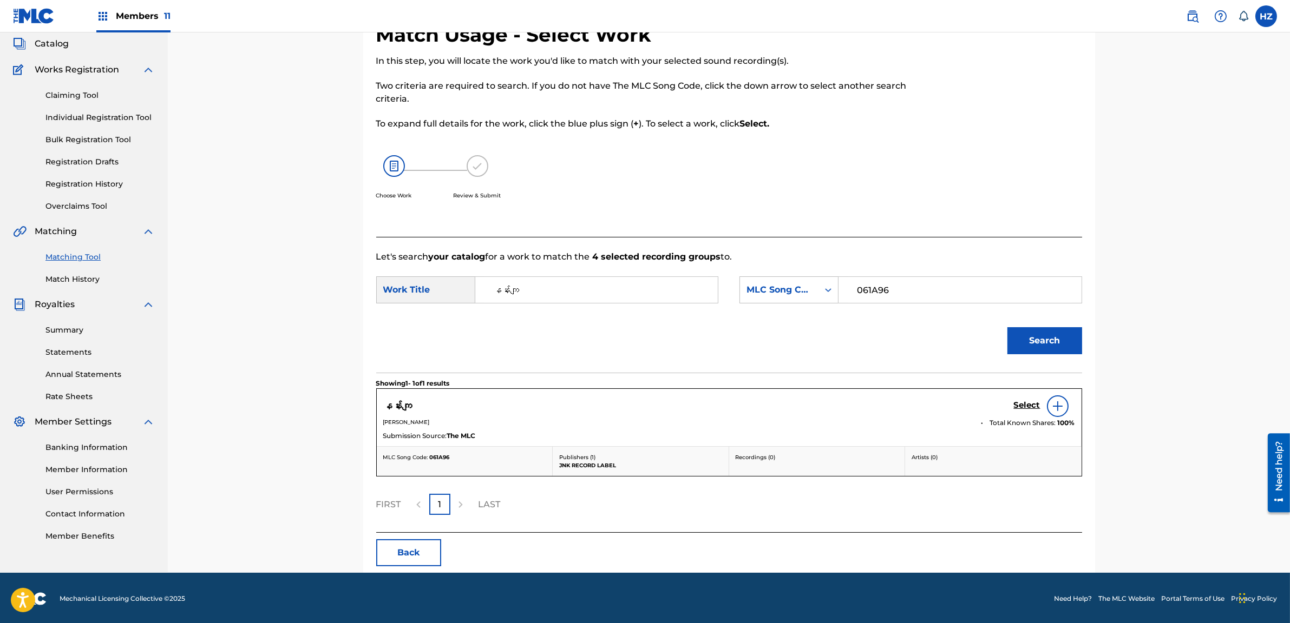
click at [1023, 399] on div "Select" at bounding box center [1044, 407] width 61 height 22
click at [1022, 404] on h5 "Select" at bounding box center [1027, 405] width 27 height 10
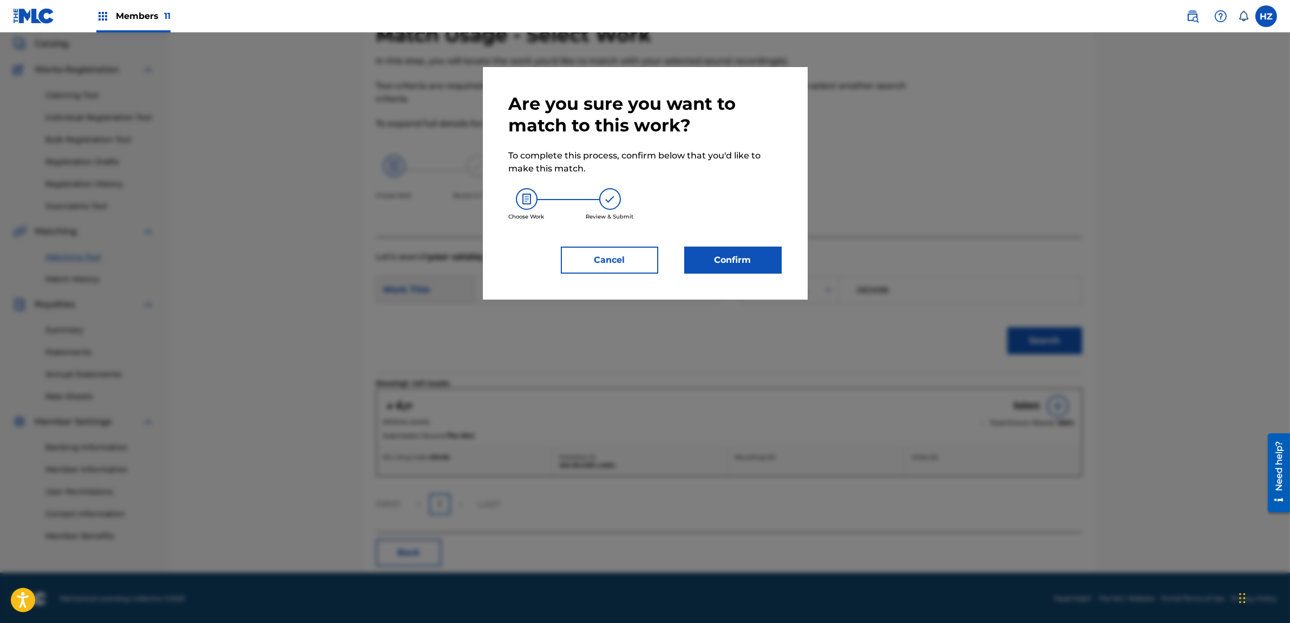
click at [725, 273] on button "Confirm" at bounding box center [732, 260] width 97 height 27
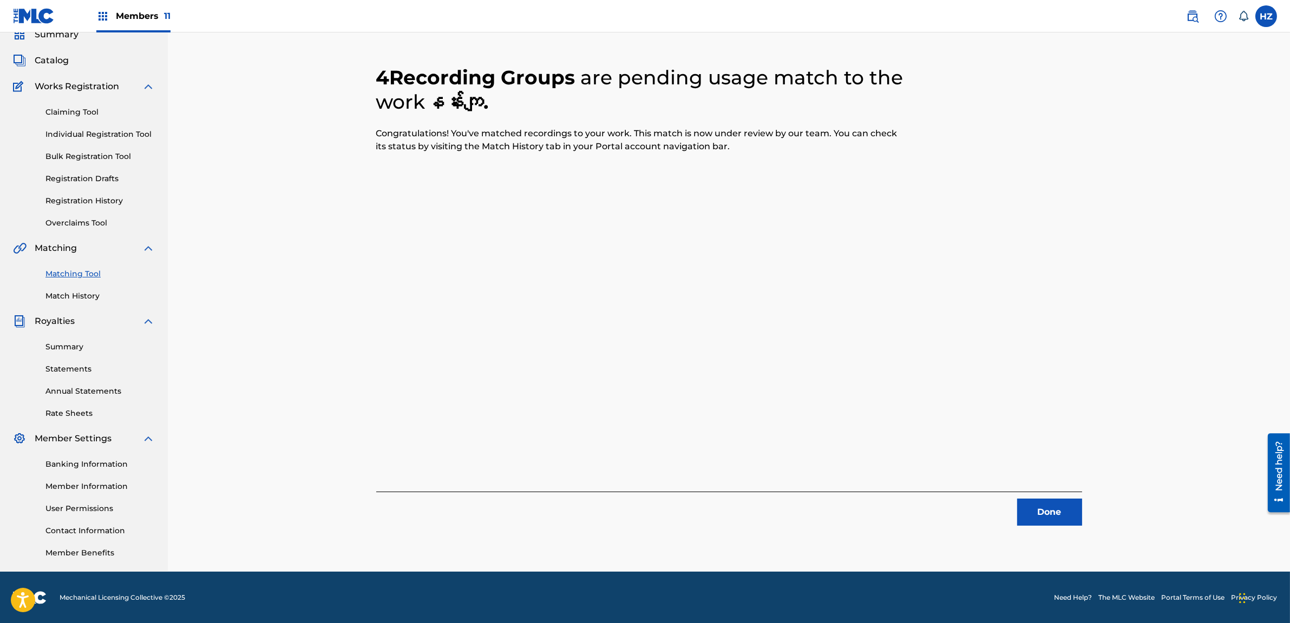
scroll to position [47, 0]
drag, startPoint x: 1046, startPoint y: 509, endPoint x: 1036, endPoint y: 509, distance: 9.2
click at [1036, 509] on button "Done" at bounding box center [1049, 513] width 65 height 27
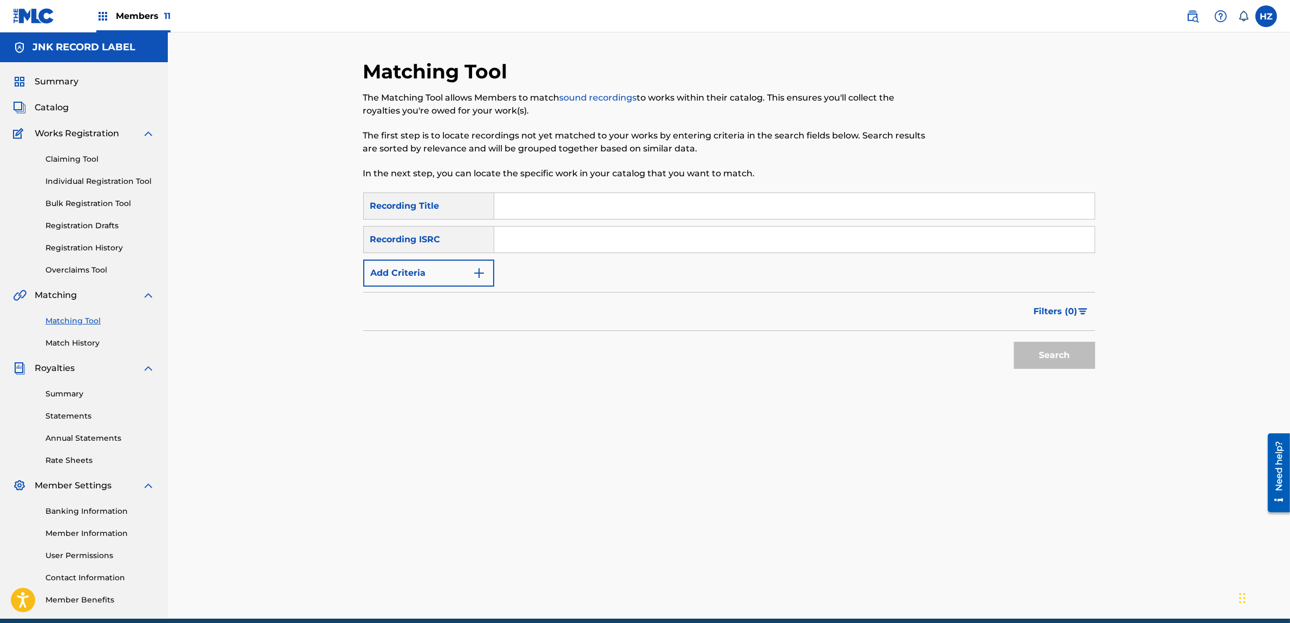
scroll to position [1, 0]
paste input "DI LO PAEL"
type input "DI LO PAEL"
drag, startPoint x: 1069, startPoint y: 360, endPoint x: 1048, endPoint y: 360, distance: 21.1
click at [1069, 360] on button "Search" at bounding box center [1054, 354] width 81 height 27
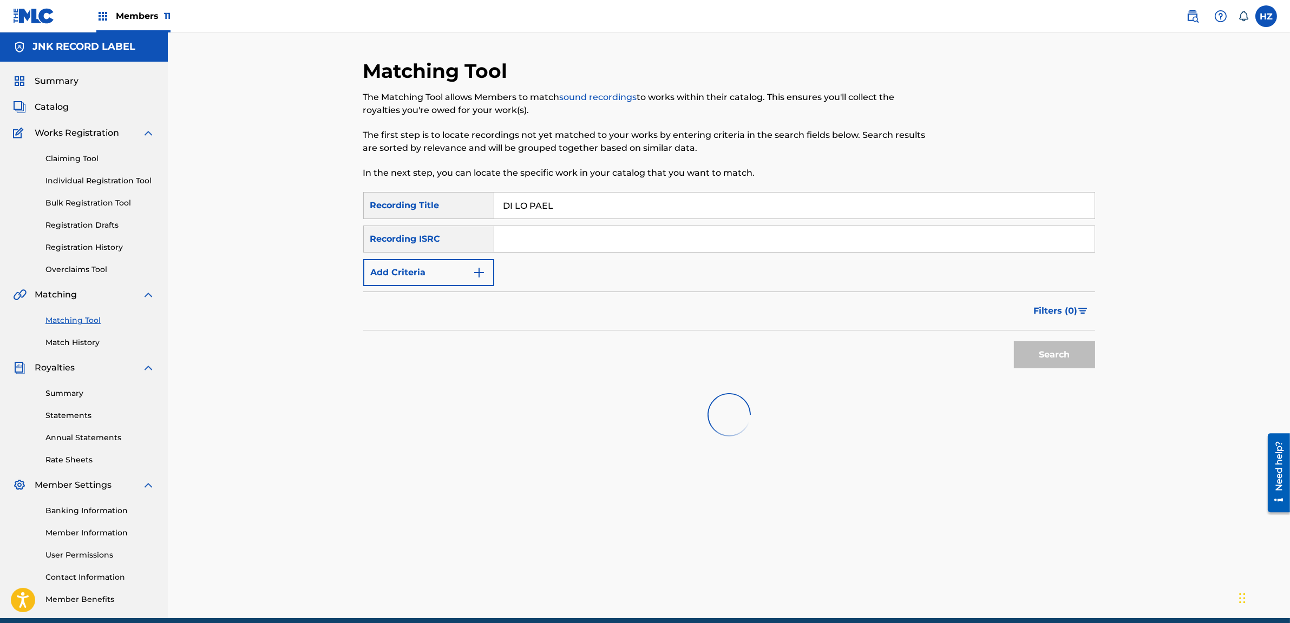
click at [706, 323] on div "Filters ( 0 )" at bounding box center [729, 311] width 732 height 39
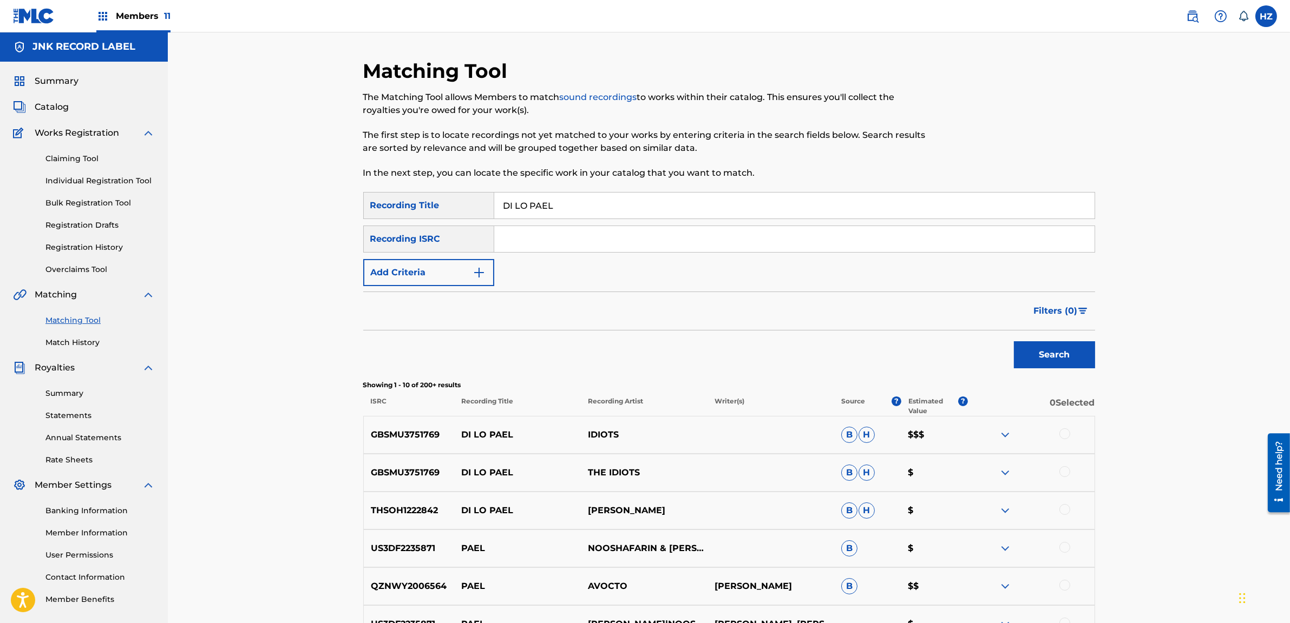
scroll to position [1, 0]
click at [1059, 417] on div "GBSMU3751769 DI LO PAEL IDIOTS B H $$$" at bounding box center [729, 435] width 732 height 38
click at [1063, 432] on div at bounding box center [1064, 433] width 11 height 11
click at [1068, 432] on img at bounding box center [1064, 433] width 11 height 11
click at [1066, 434] on div at bounding box center [1064, 433] width 11 height 11
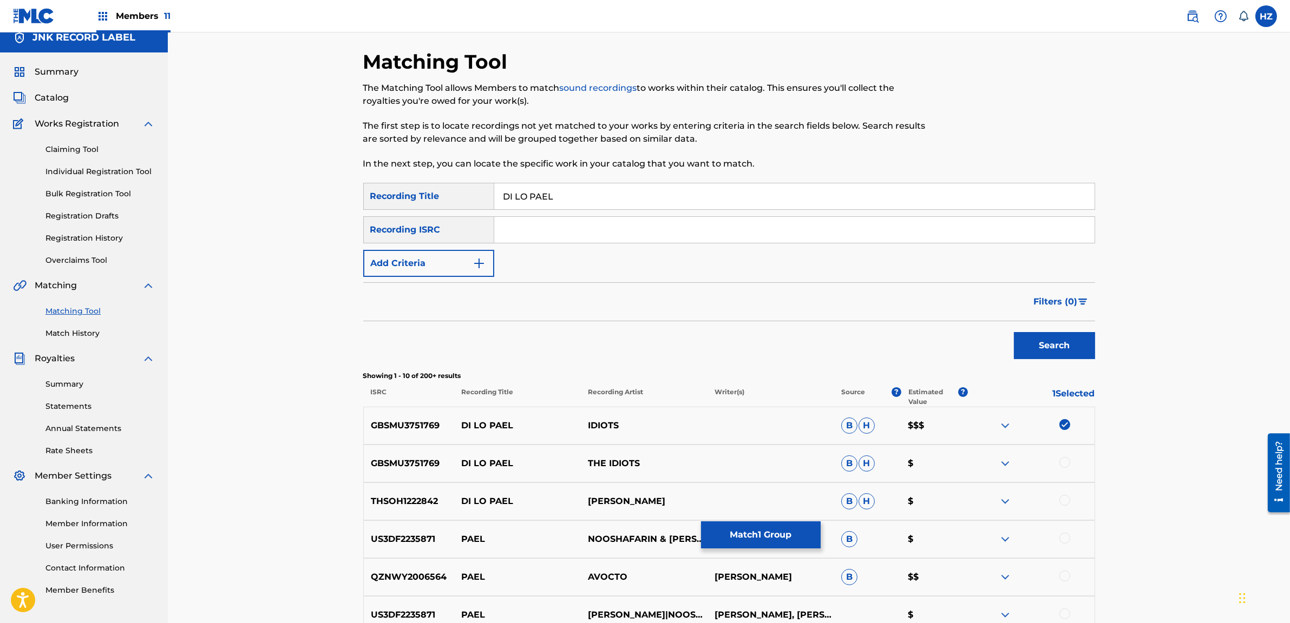
scroll to position [12, 0]
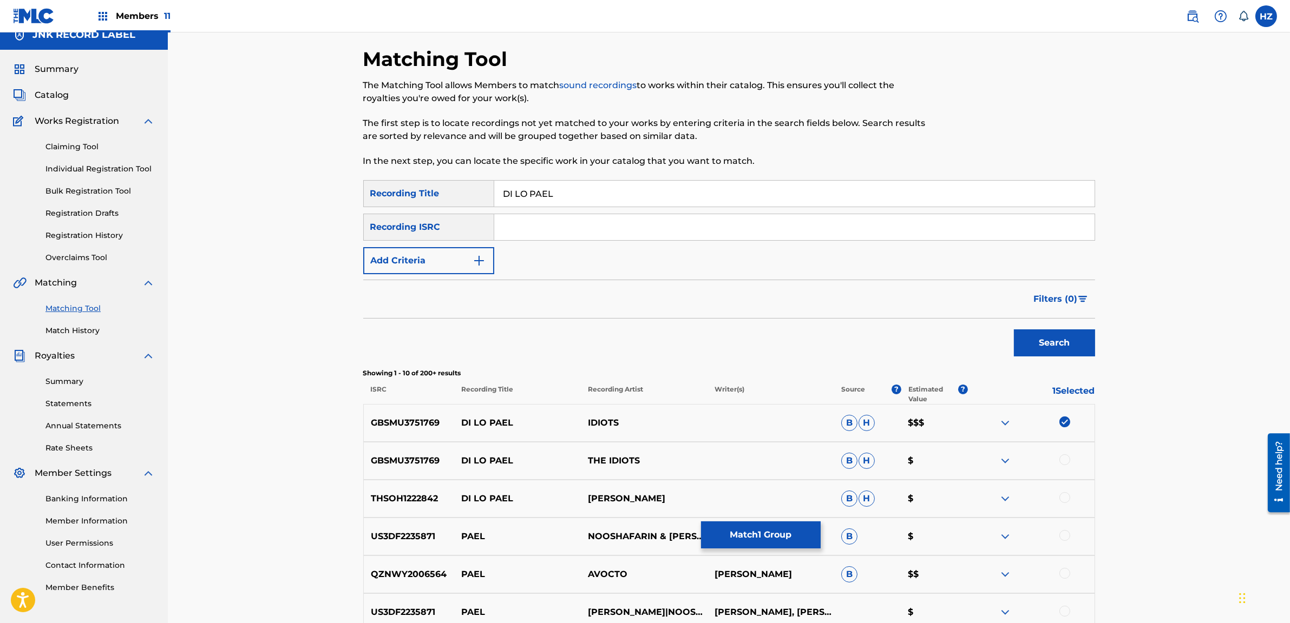
click at [1051, 298] on span "Filters ( 0 )" at bounding box center [1056, 299] width 44 height 13
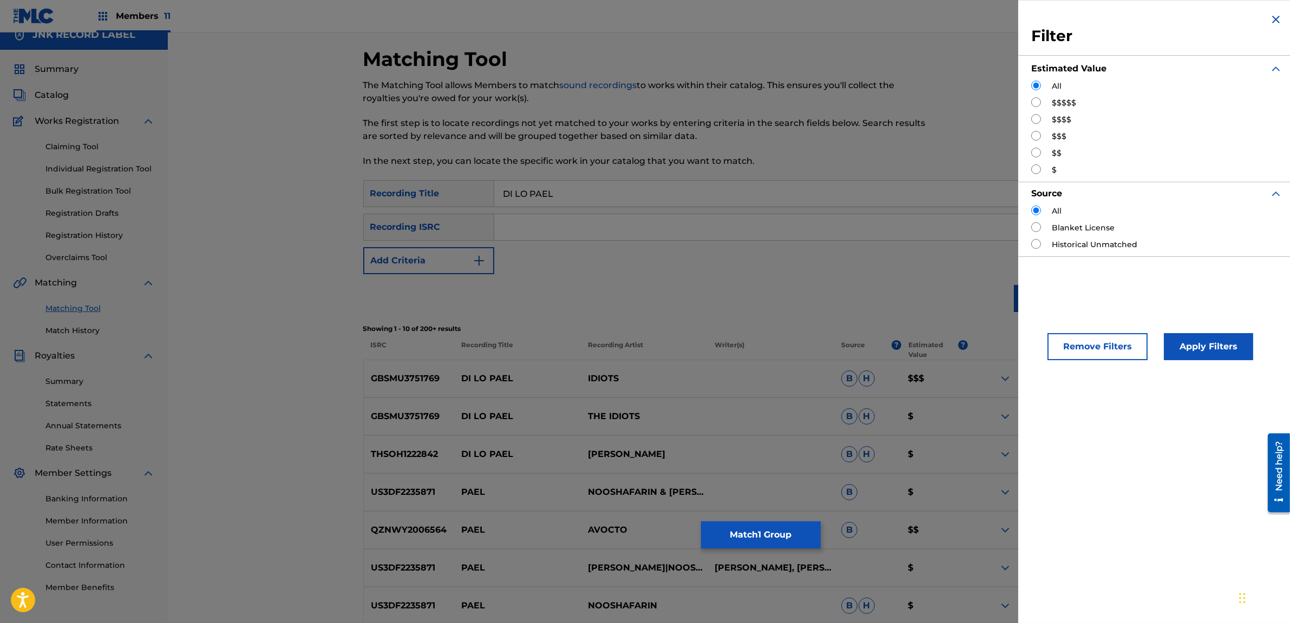
drag, startPoint x: 1060, startPoint y: 117, endPoint x: 1074, endPoint y: 142, distance: 28.9
click at [1060, 117] on label "$$$$" at bounding box center [1060, 119] width 19 height 11
click at [1036, 119] on input "Search Form" at bounding box center [1036, 119] width 10 height 10
radio input "true"
click at [1187, 359] on button "Apply Filters" at bounding box center [1208, 346] width 89 height 27
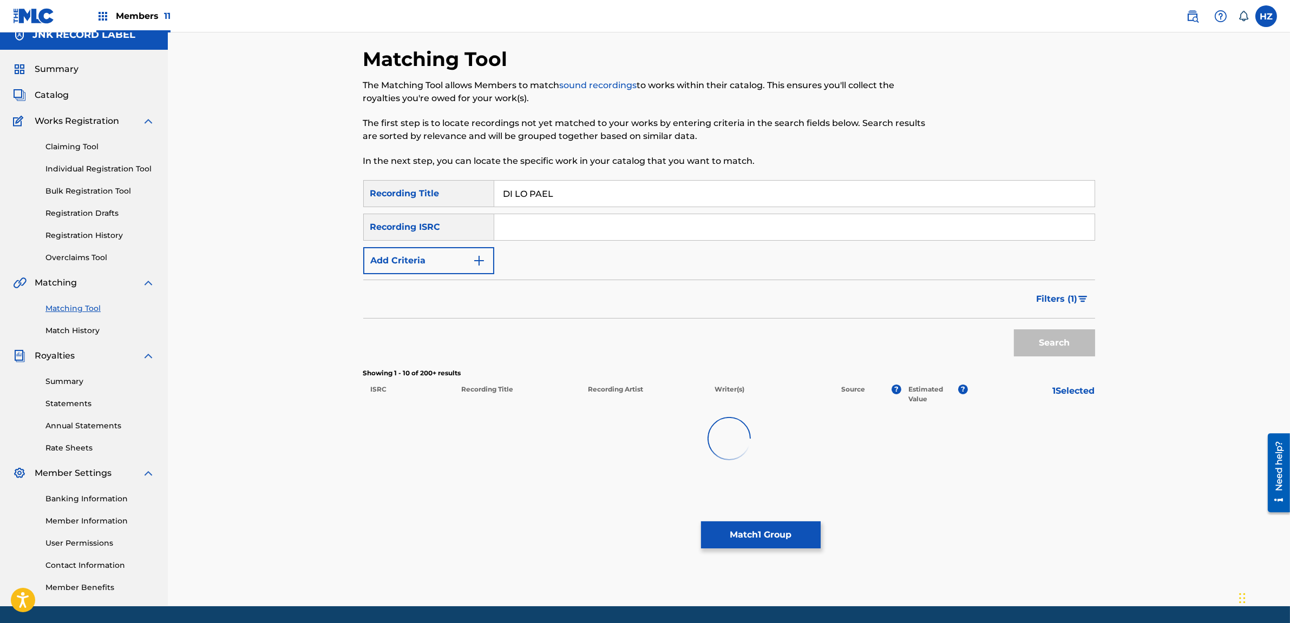
scroll to position [15, 0]
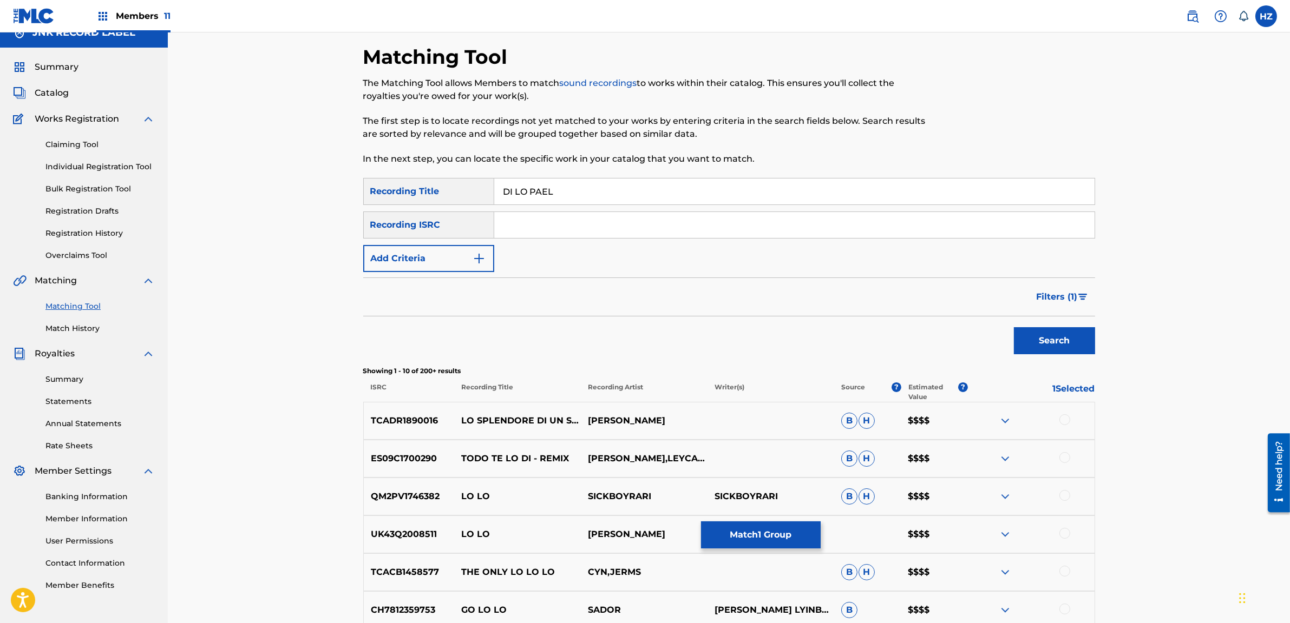
click at [1071, 297] on span "Filters ( 1 )" at bounding box center [1056, 297] width 41 height 13
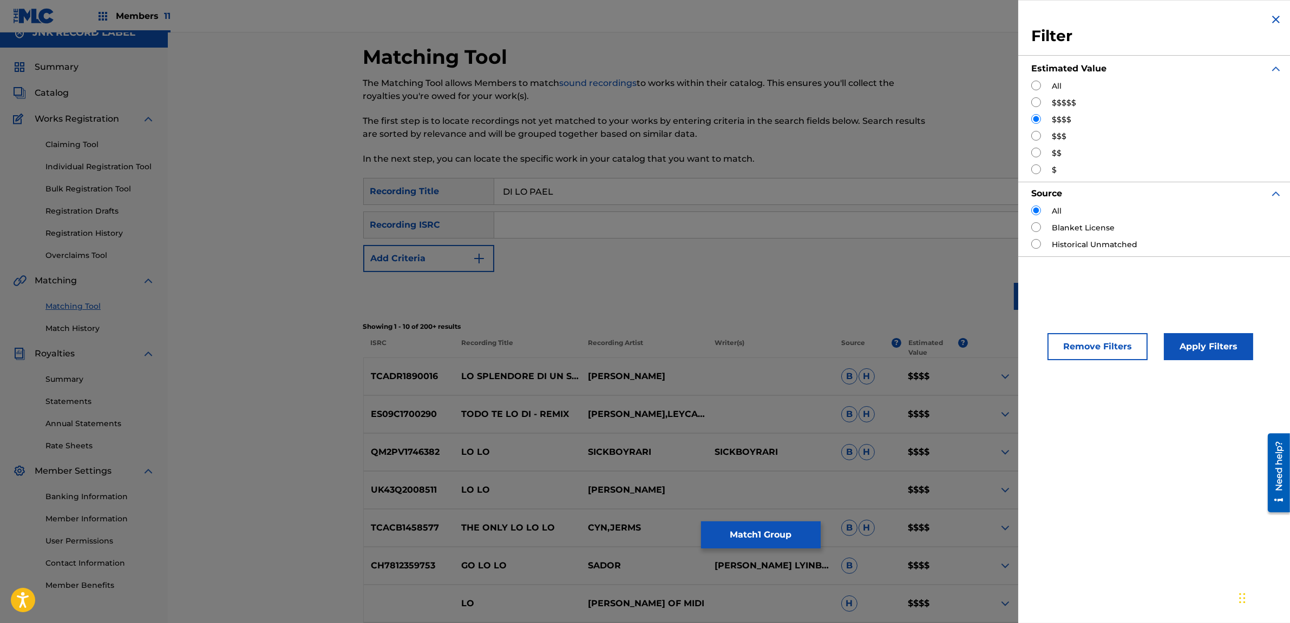
click at [1036, 86] on input "Search Form" at bounding box center [1036, 86] width 10 height 10
radio input "true"
drag, startPoint x: 1193, startPoint y: 351, endPoint x: 1133, endPoint y: 349, distance: 60.1
click at [1193, 351] on button "Apply Filters" at bounding box center [1208, 346] width 89 height 27
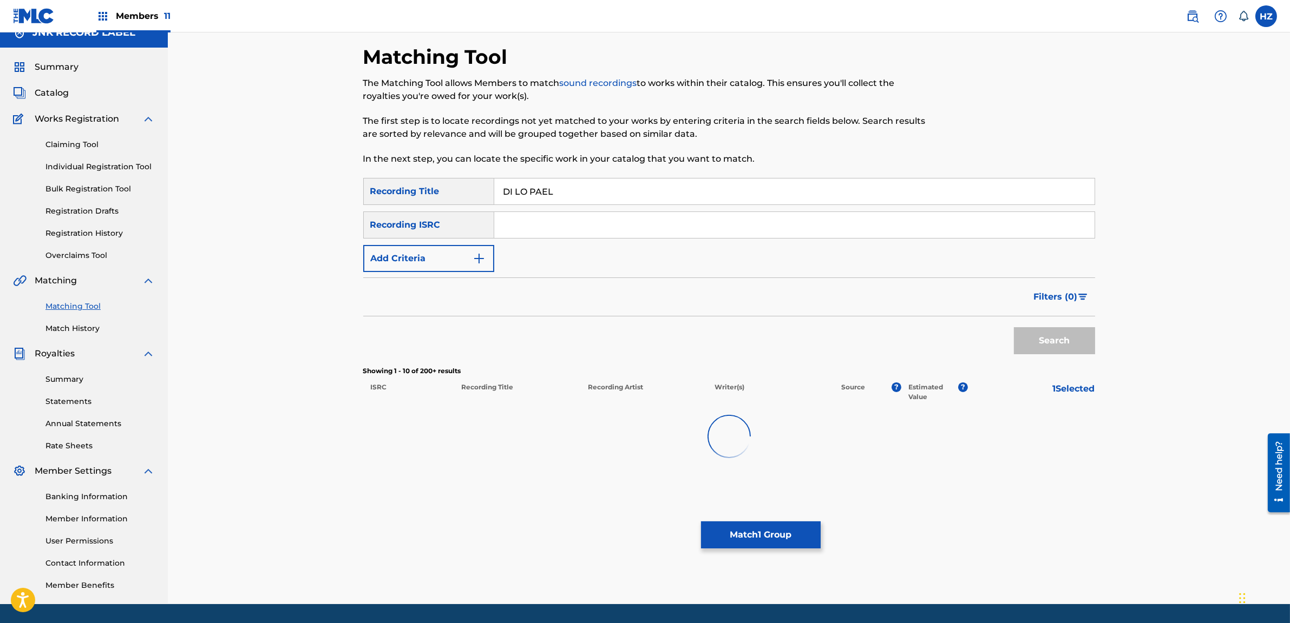
click at [476, 259] on img "Search Form" at bounding box center [478, 258] width 13 height 13
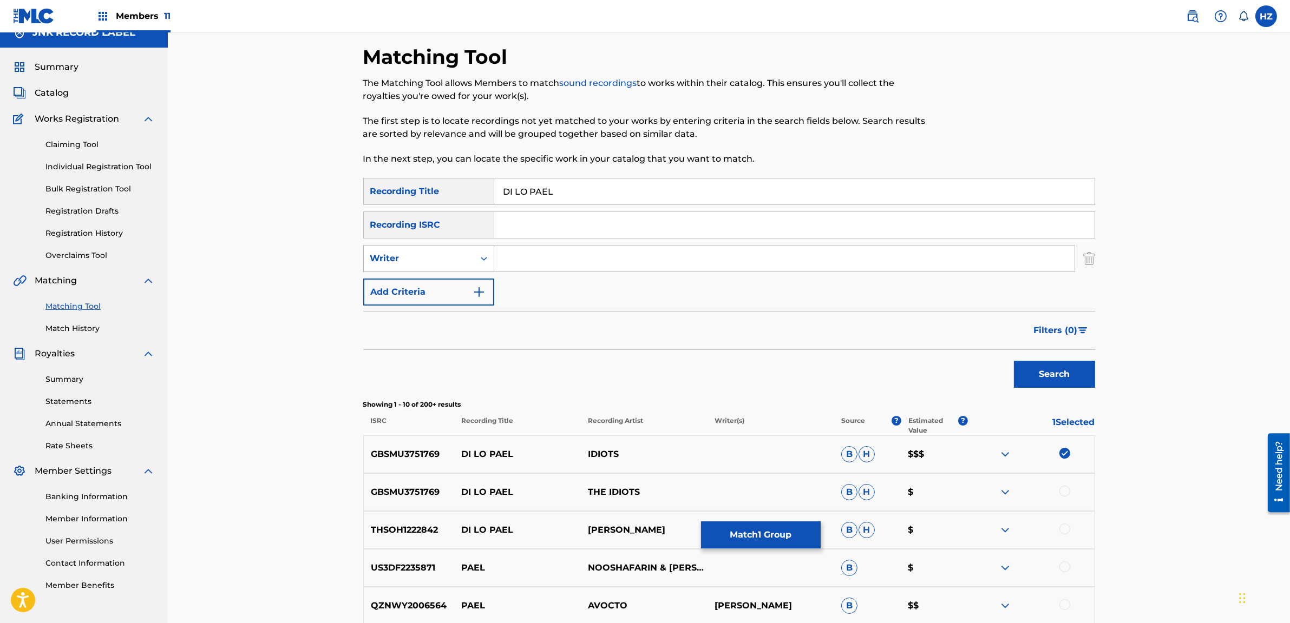
click at [462, 273] on div "SearchWithCriteriaf0f2a0f6-0bf6-49cd-8f04-b8dfd040a633 Recording Title DI LO PA…" at bounding box center [729, 242] width 732 height 128
click at [462, 265] on div "Writer" at bounding box center [419, 258] width 110 height 21
drag, startPoint x: 461, startPoint y: 282, endPoint x: 475, endPoint y: 282, distance: 14.6
click at [461, 282] on div "Recording Artist" at bounding box center [429, 285] width 130 height 27
click at [541, 260] on input "Search Form" at bounding box center [784, 259] width 580 height 26
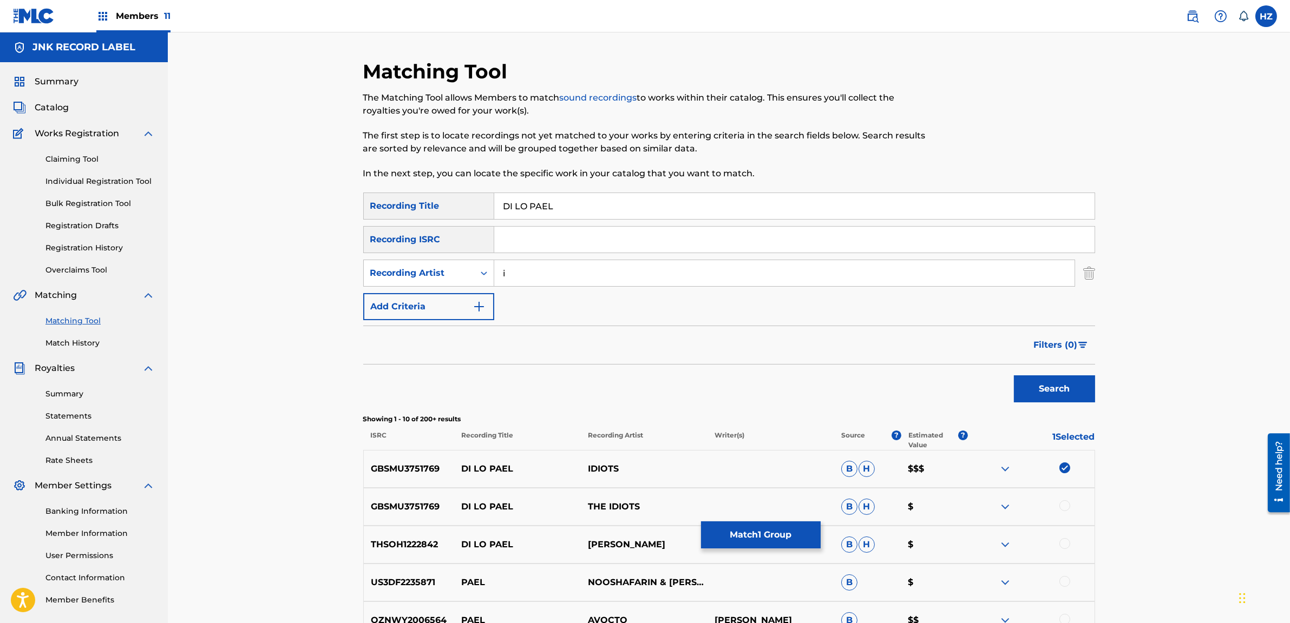
scroll to position [6, 0]
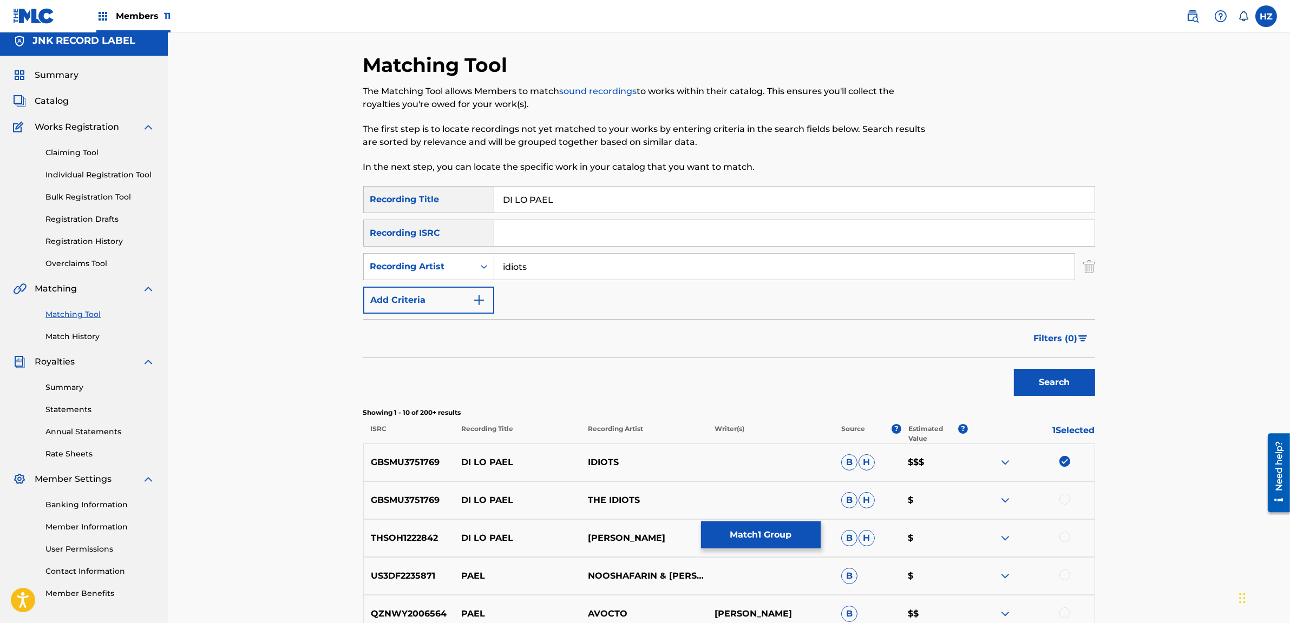
type input "idiots"
click at [1014, 369] on button "Search" at bounding box center [1054, 382] width 81 height 27
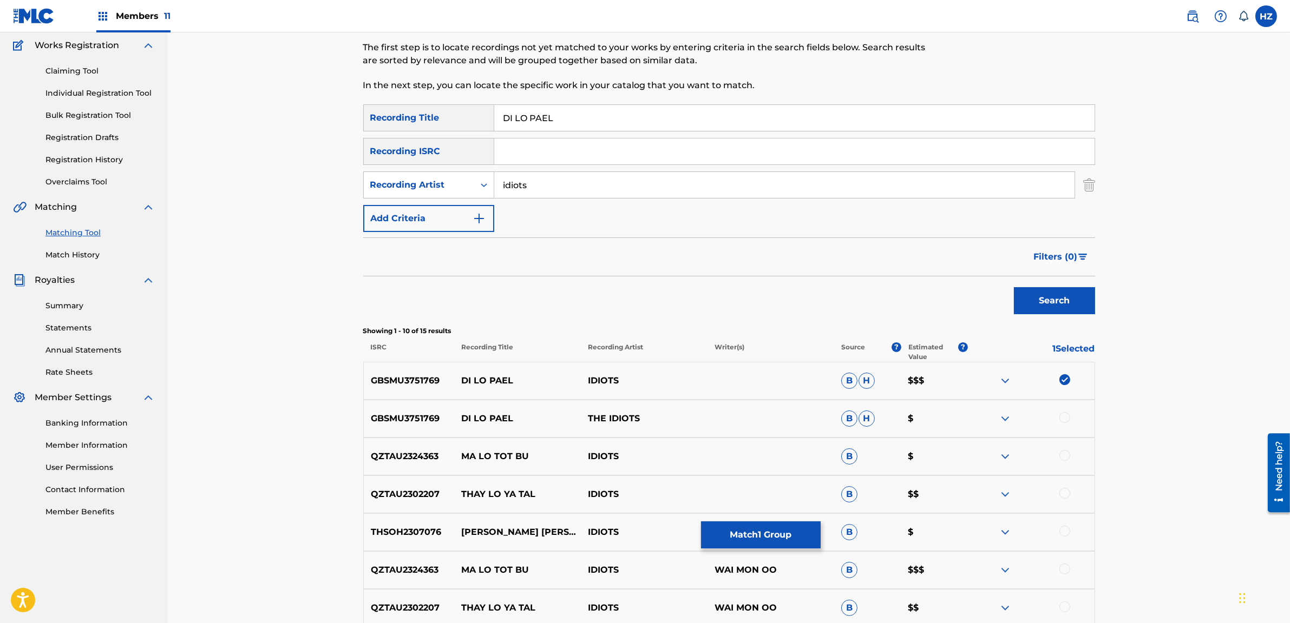
scroll to position [133, 0]
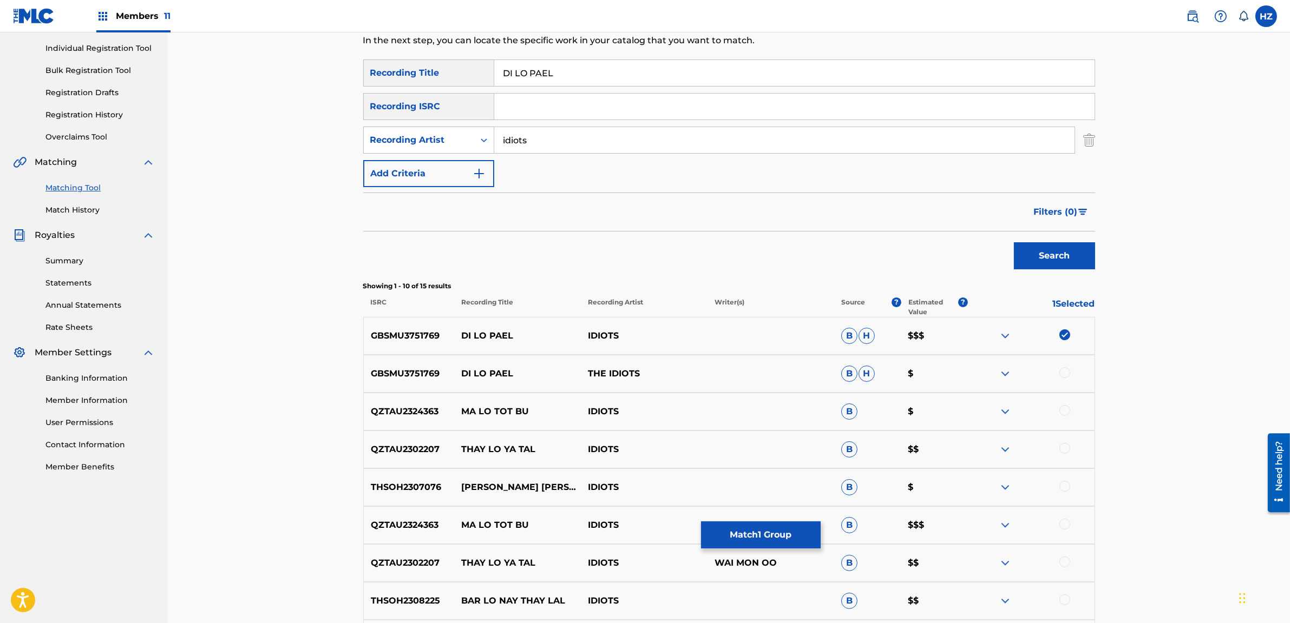
click at [786, 532] on button "Match 1 Group" at bounding box center [761, 535] width 120 height 27
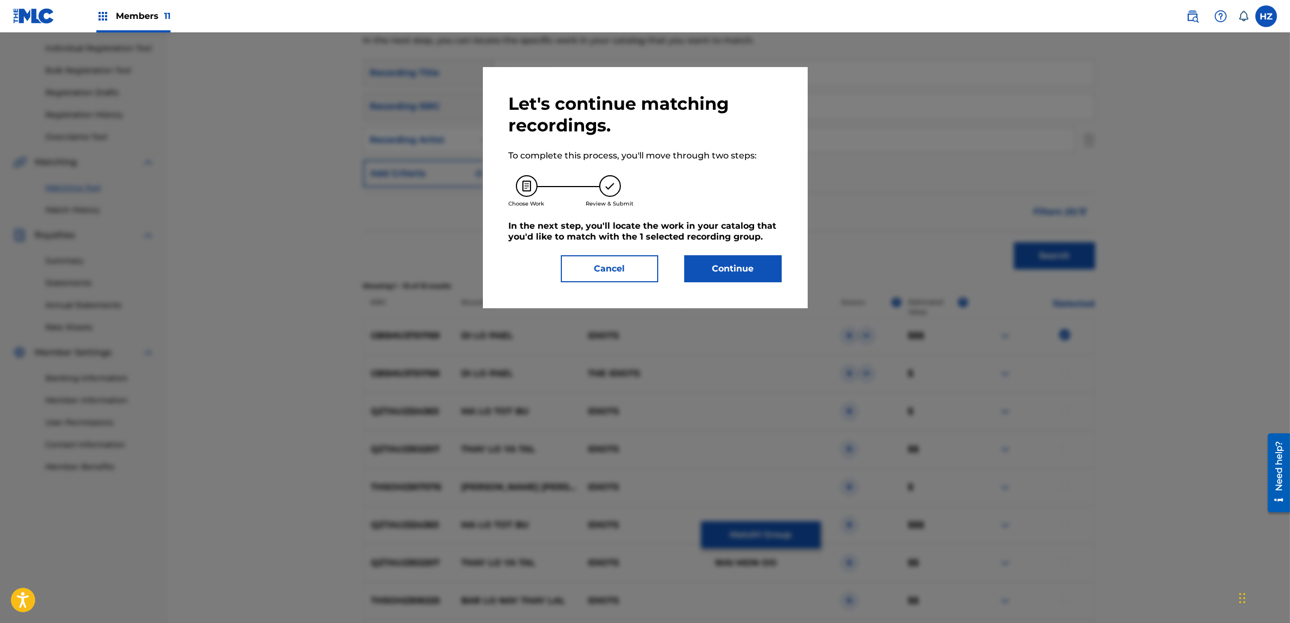
drag, startPoint x: 568, startPoint y: 143, endPoint x: 597, endPoint y: 126, distance: 34.4
click at [568, 143] on div "Let's continue matching recordings. To complete this process, you'll move throu…" at bounding box center [645, 187] width 273 height 189
click at [764, 265] on button "Continue" at bounding box center [732, 268] width 97 height 27
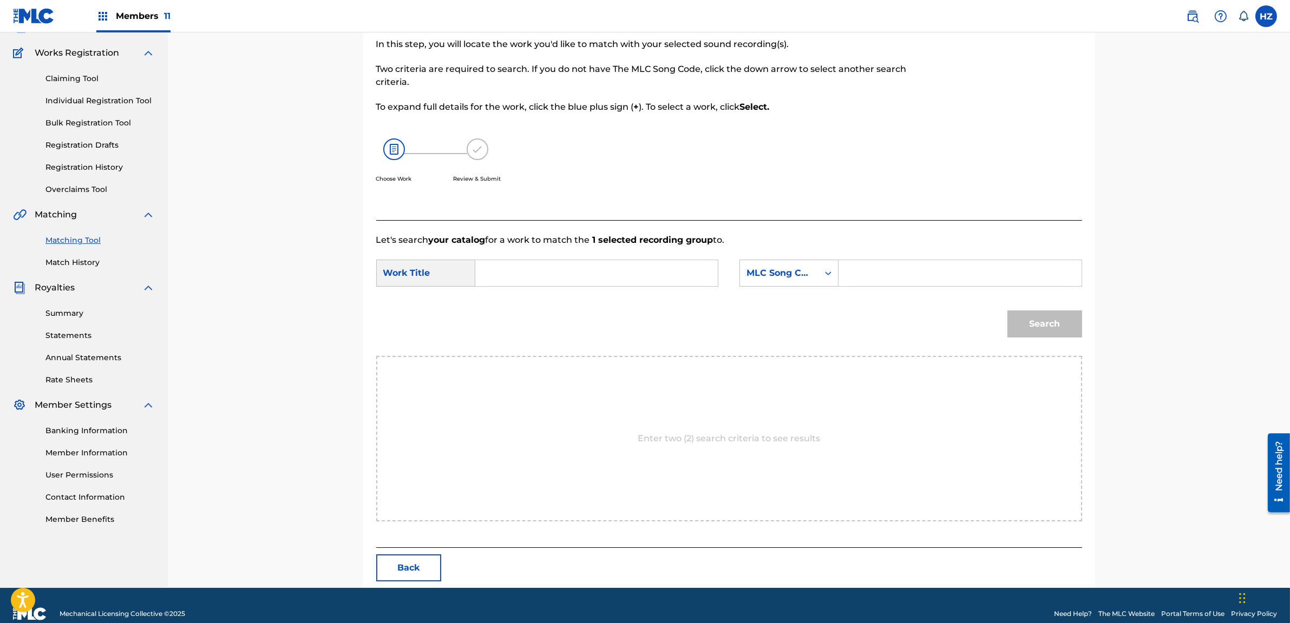
scroll to position [81, 0]
click at [574, 273] on input "Search Form" at bounding box center [596, 273] width 224 height 26
paste input "DI LO PAEL"
type input "DI LO PAEL"
click at [864, 271] on input "Search Form" at bounding box center [959, 273] width 224 height 26
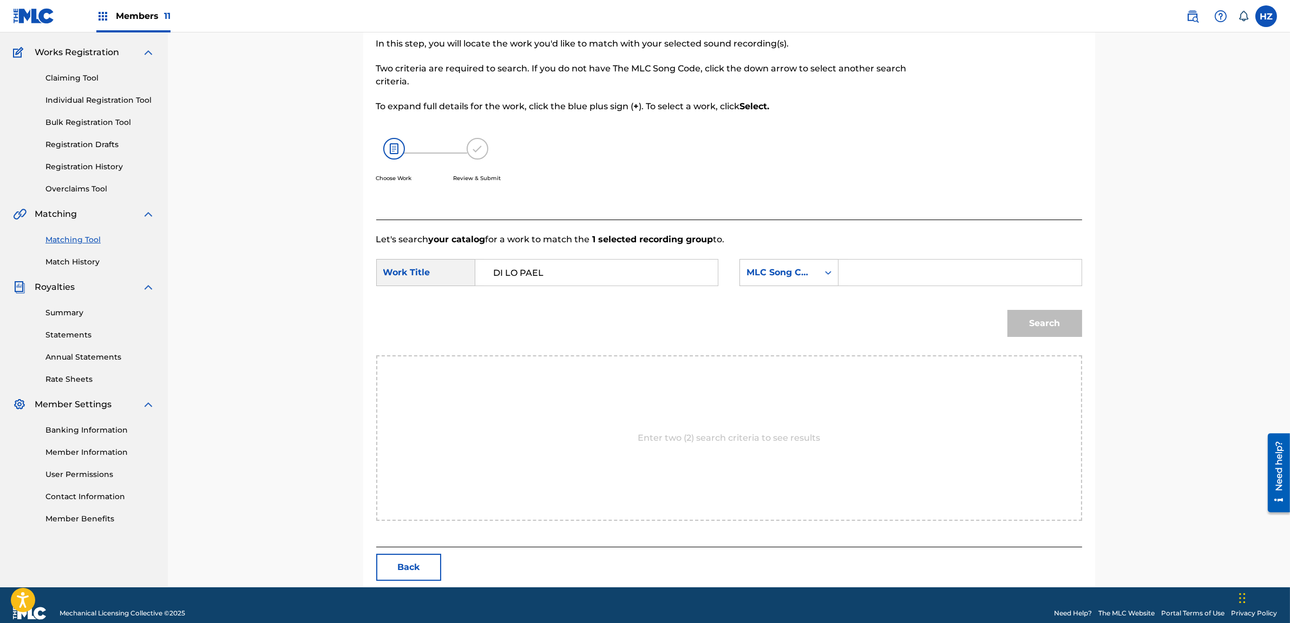
paste input "DS2YFV"
type input "DS2YFV"
click at [1013, 332] on button "Search" at bounding box center [1044, 323] width 75 height 27
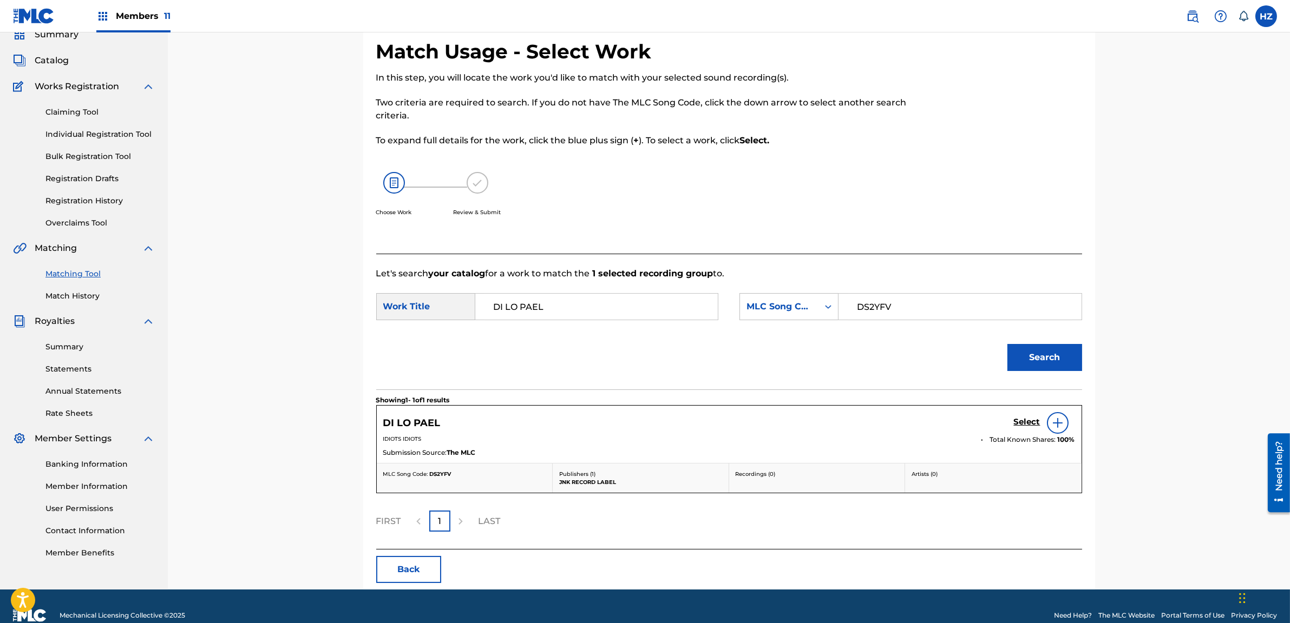
scroll to position [64, 0]
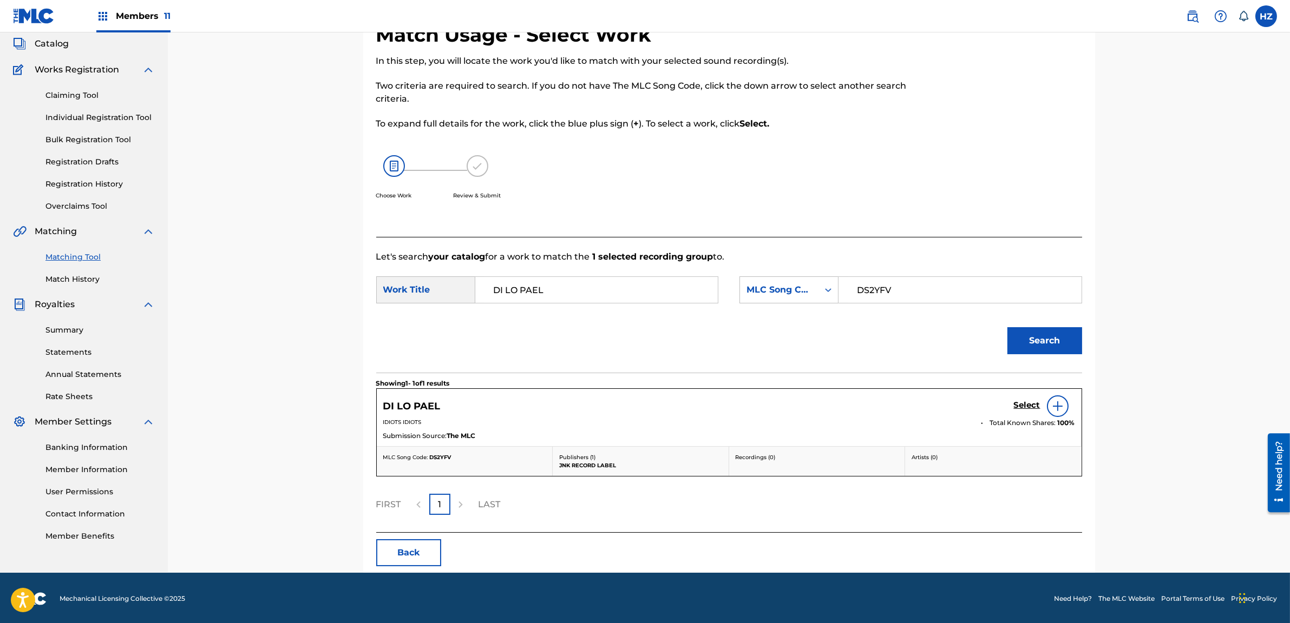
click at [1026, 409] on h5 "Select" at bounding box center [1027, 405] width 27 height 10
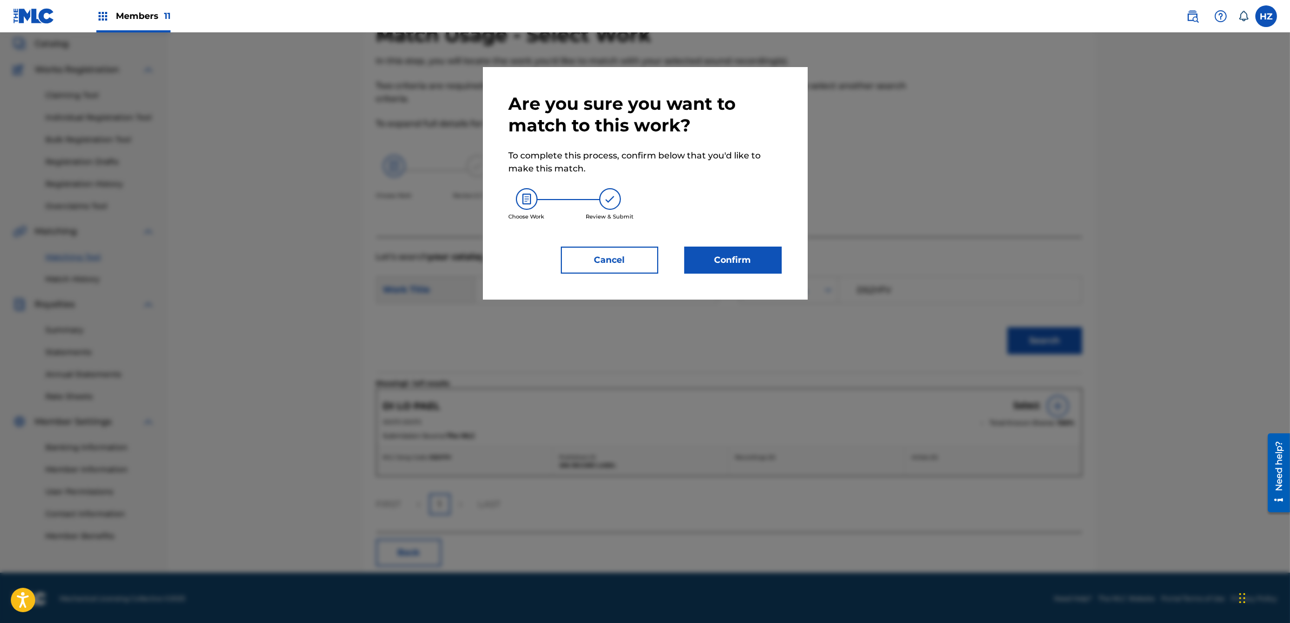
click at [726, 246] on div "Are you sure you want to match to this work? To complete this process, confirm …" at bounding box center [645, 183] width 273 height 181
click at [724, 260] on button "Confirm" at bounding box center [732, 260] width 97 height 27
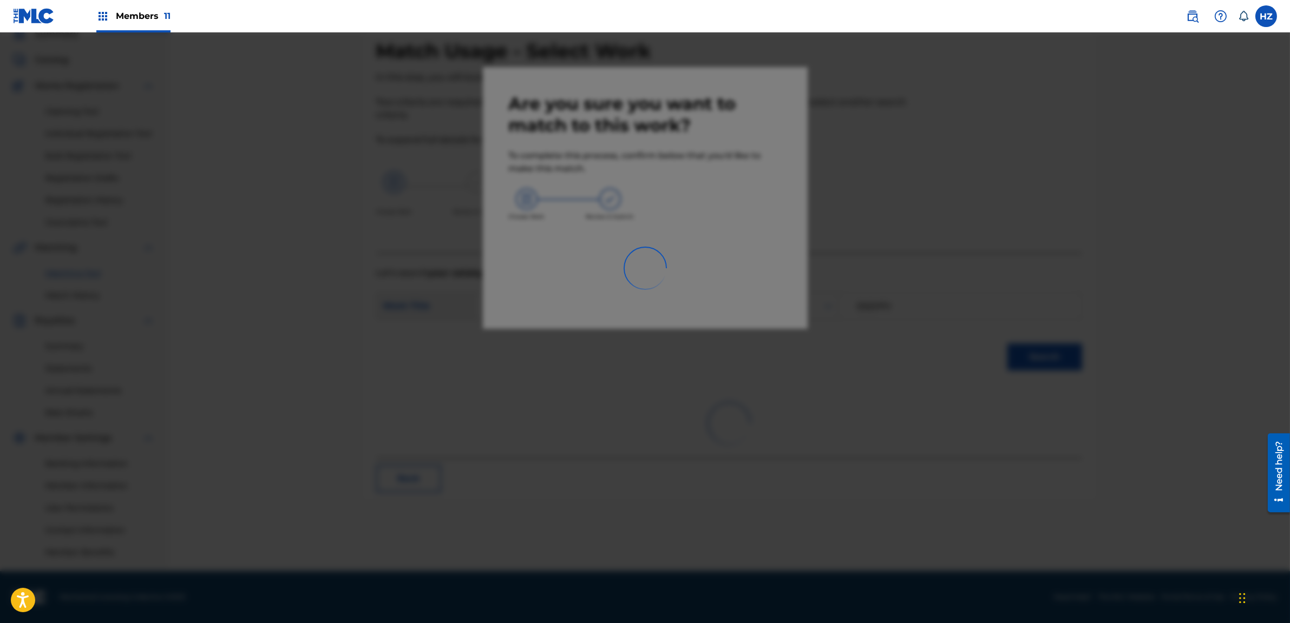
scroll to position [47, 0]
drag, startPoint x: 901, startPoint y: 294, endPoint x: 888, endPoint y: 298, distance: 13.0
click at [898, 295] on div at bounding box center [645, 343] width 1290 height 623
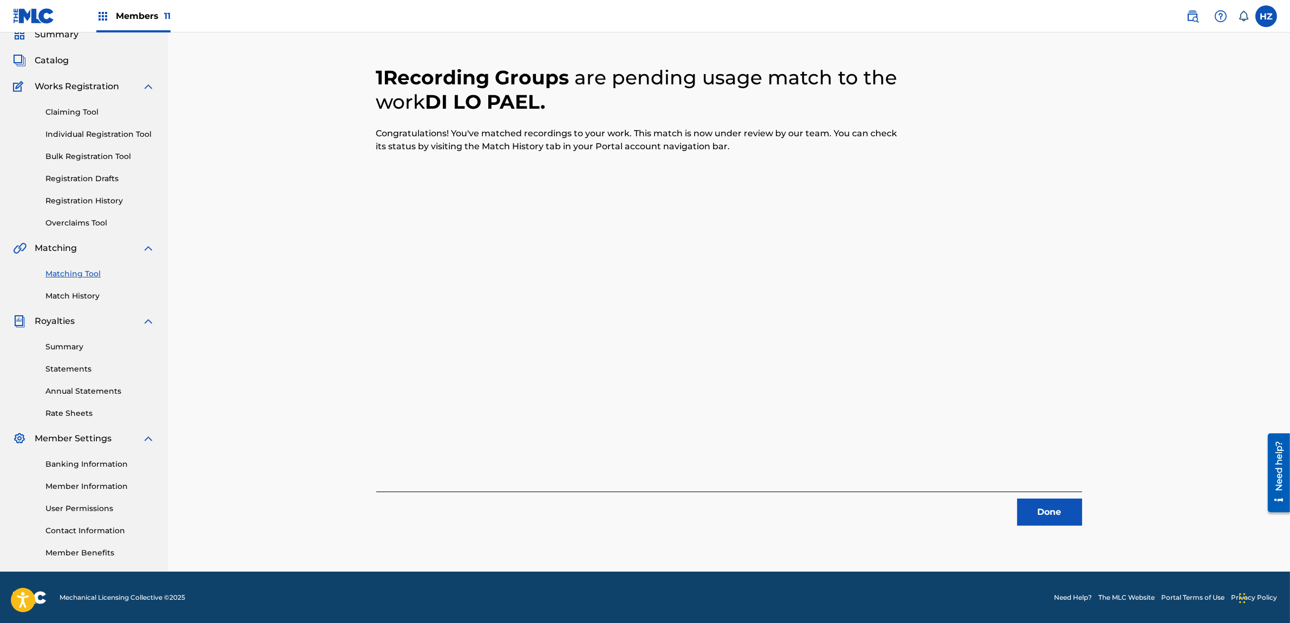
click at [1070, 522] on button "Done" at bounding box center [1049, 512] width 65 height 27
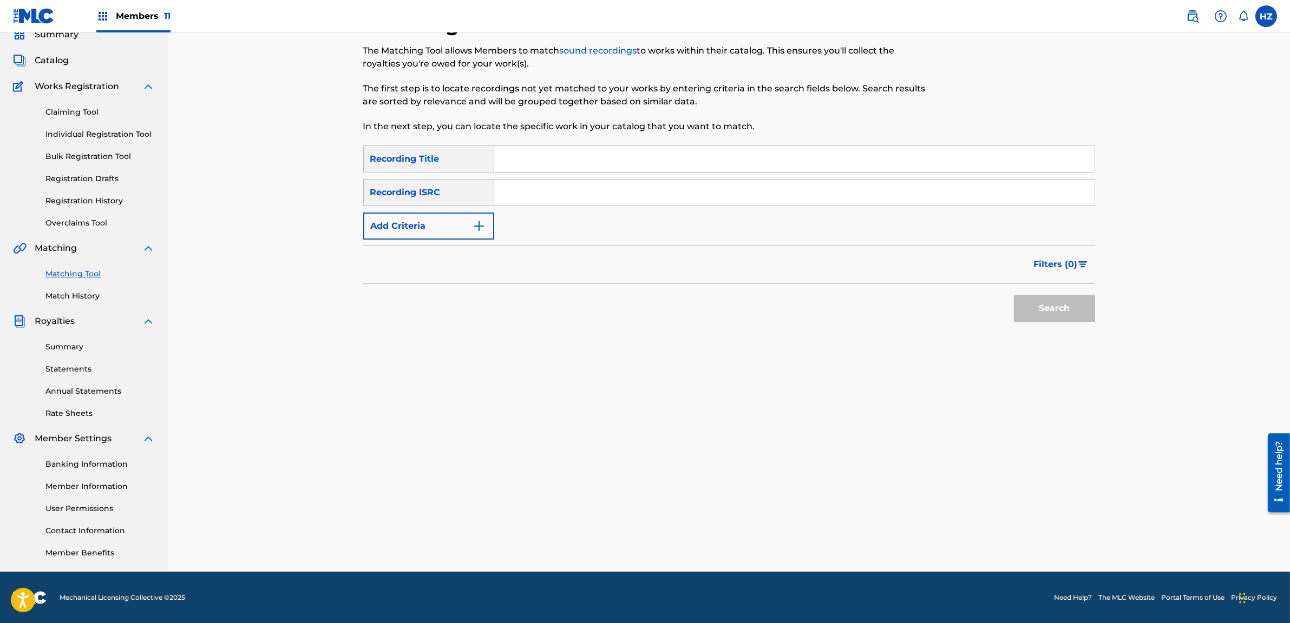
click at [571, 154] on input "Search Form" at bounding box center [794, 159] width 600 height 26
click at [520, 159] on input "Search Form" at bounding box center [794, 159] width 600 height 26
paste input "MA HTIKE [PERSON_NAME]"
type input "MA HTIKE [PERSON_NAME]"
click at [1034, 311] on button "Search" at bounding box center [1054, 308] width 81 height 27
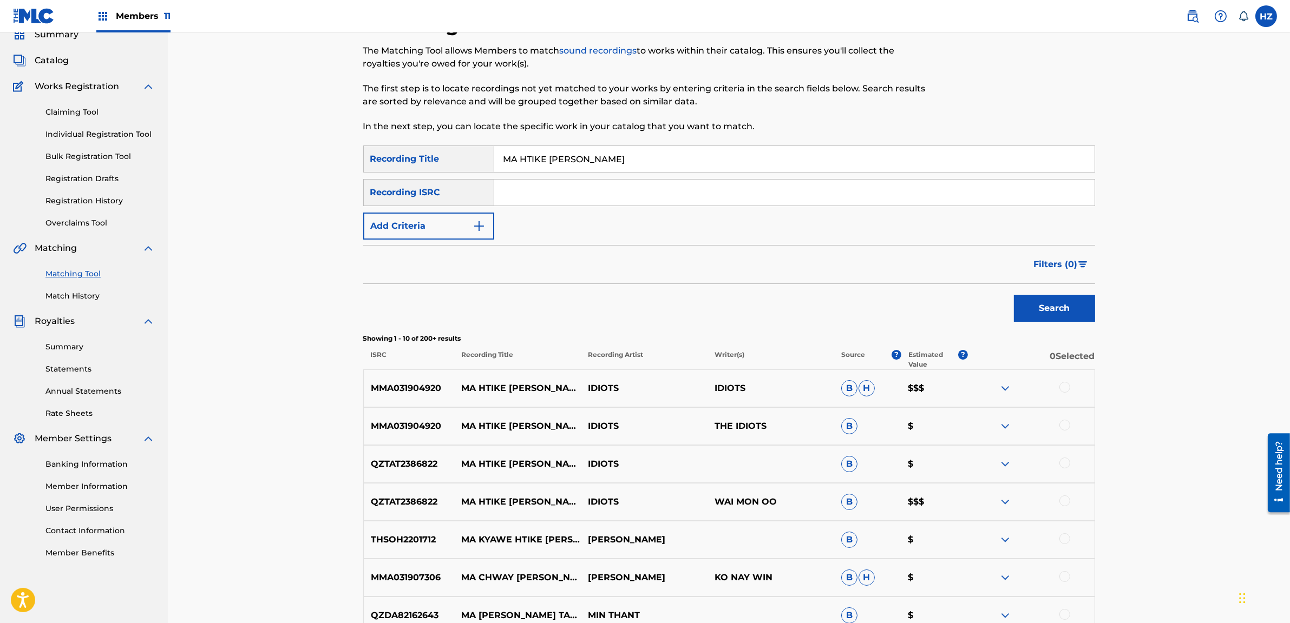
click at [1063, 384] on div at bounding box center [1064, 387] width 11 height 11
click at [1061, 497] on div at bounding box center [1064, 501] width 11 height 11
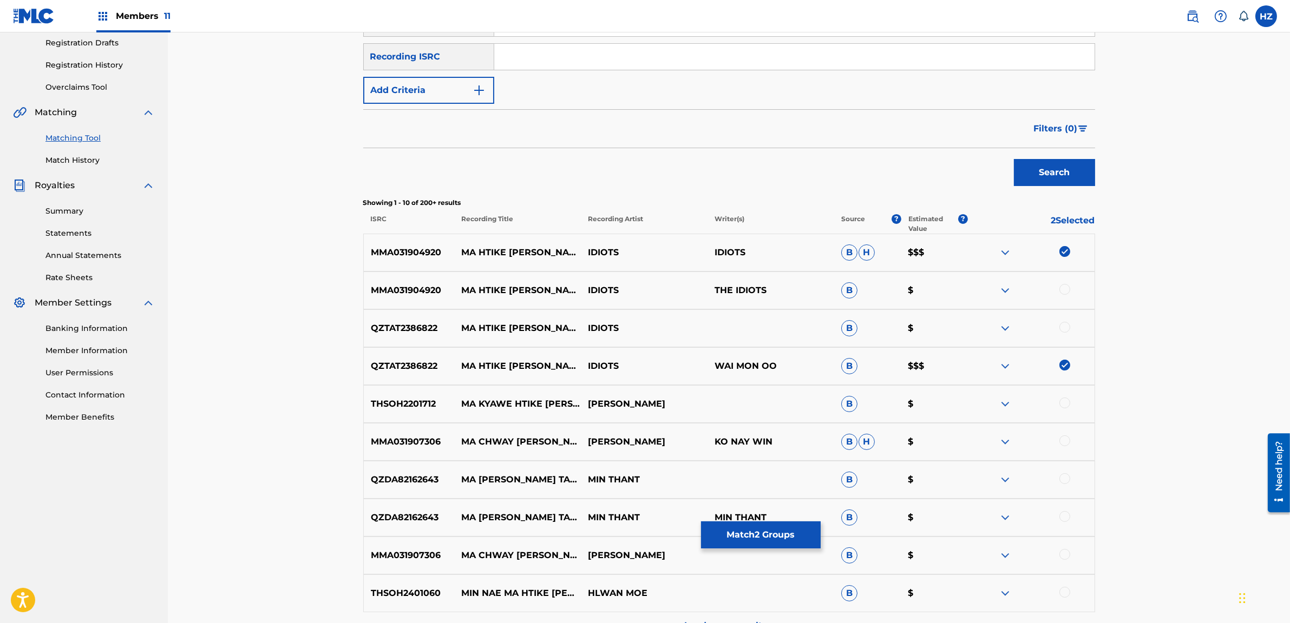
scroll to position [187, 0]
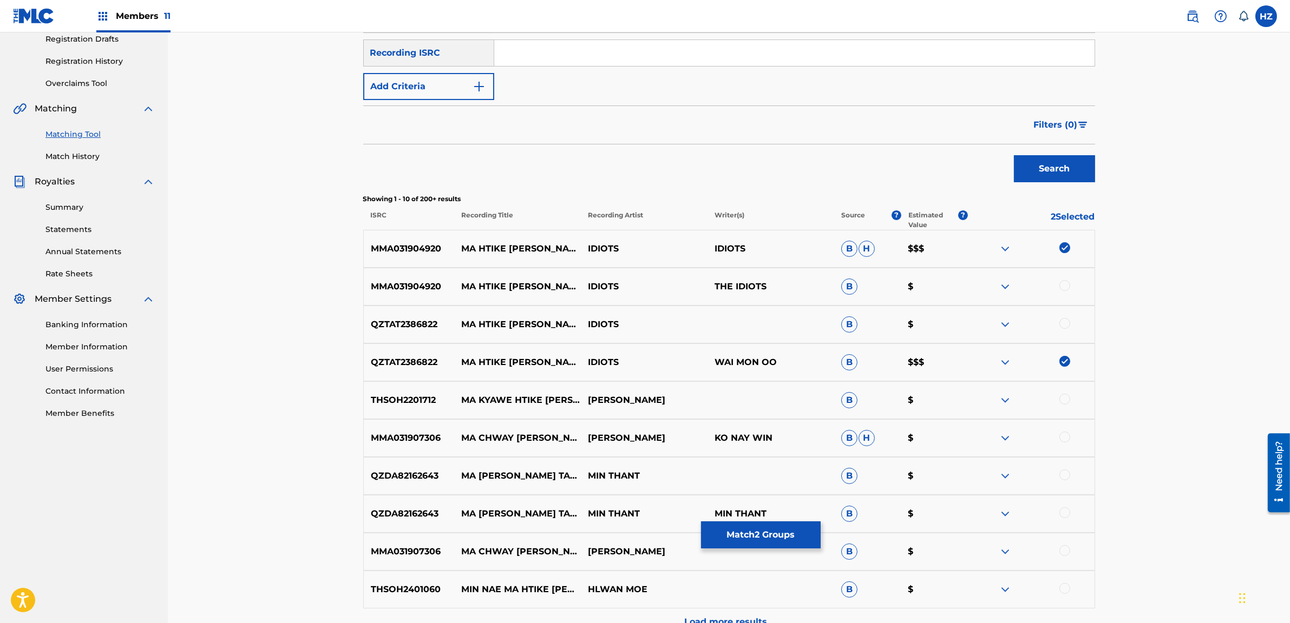
click at [1064, 320] on div at bounding box center [1064, 323] width 11 height 11
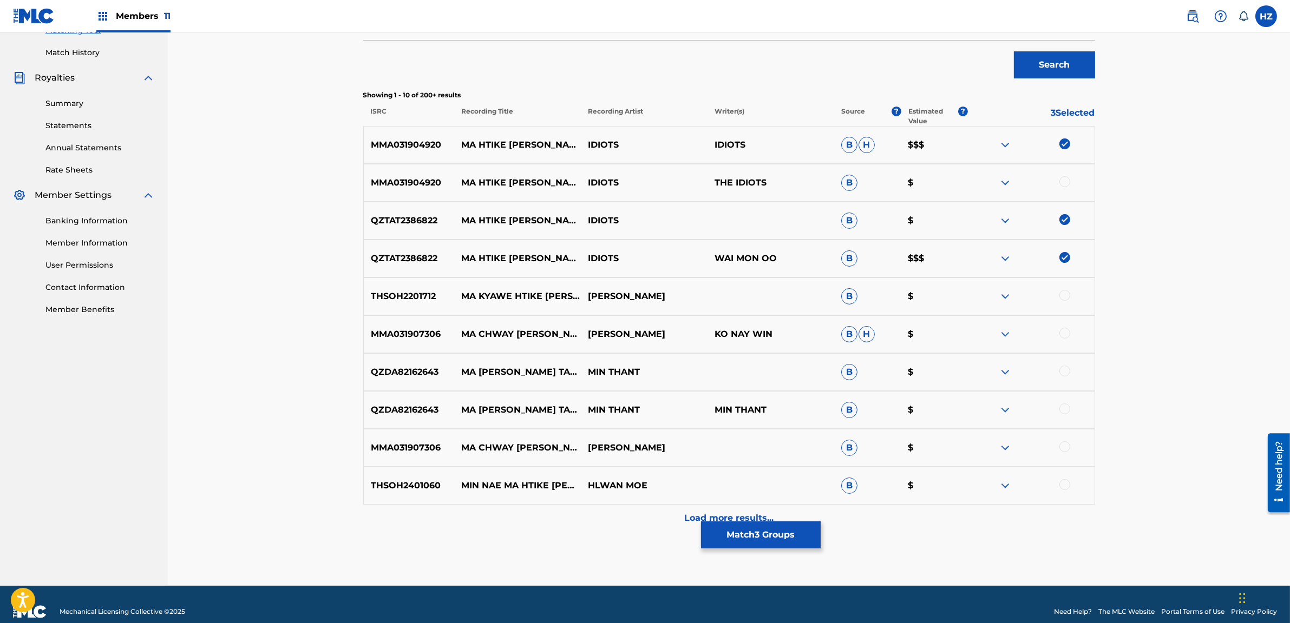
scroll to position [304, 0]
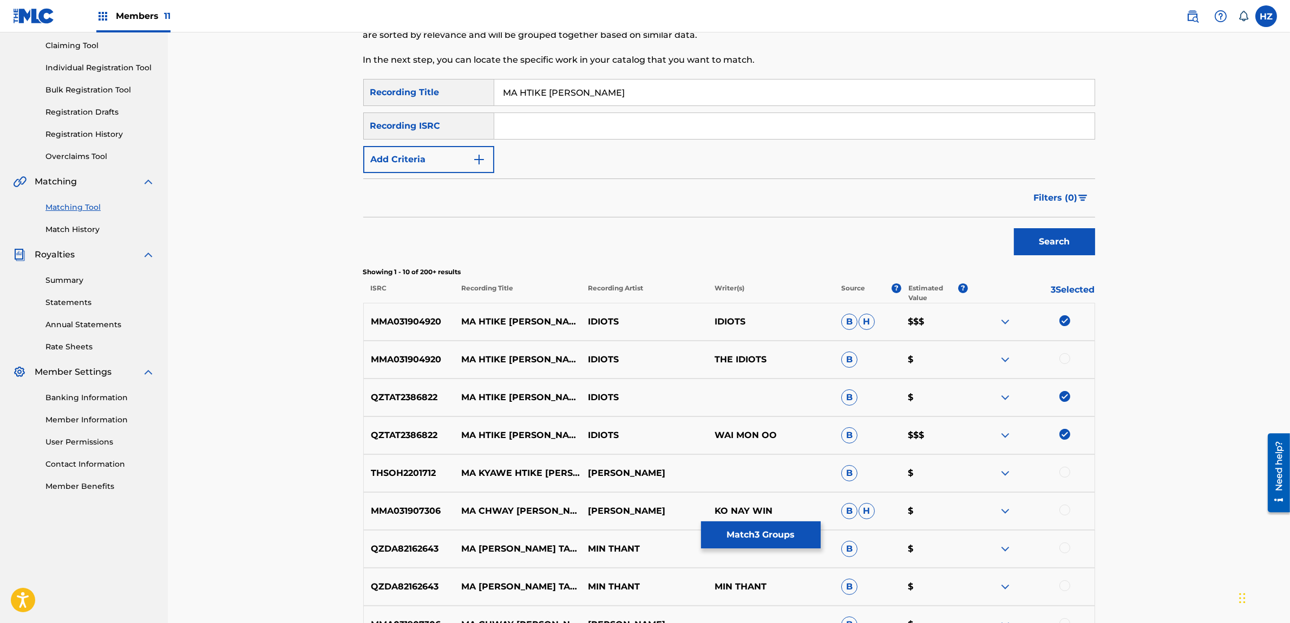
click at [787, 530] on button "Match 3 Groups" at bounding box center [761, 535] width 120 height 27
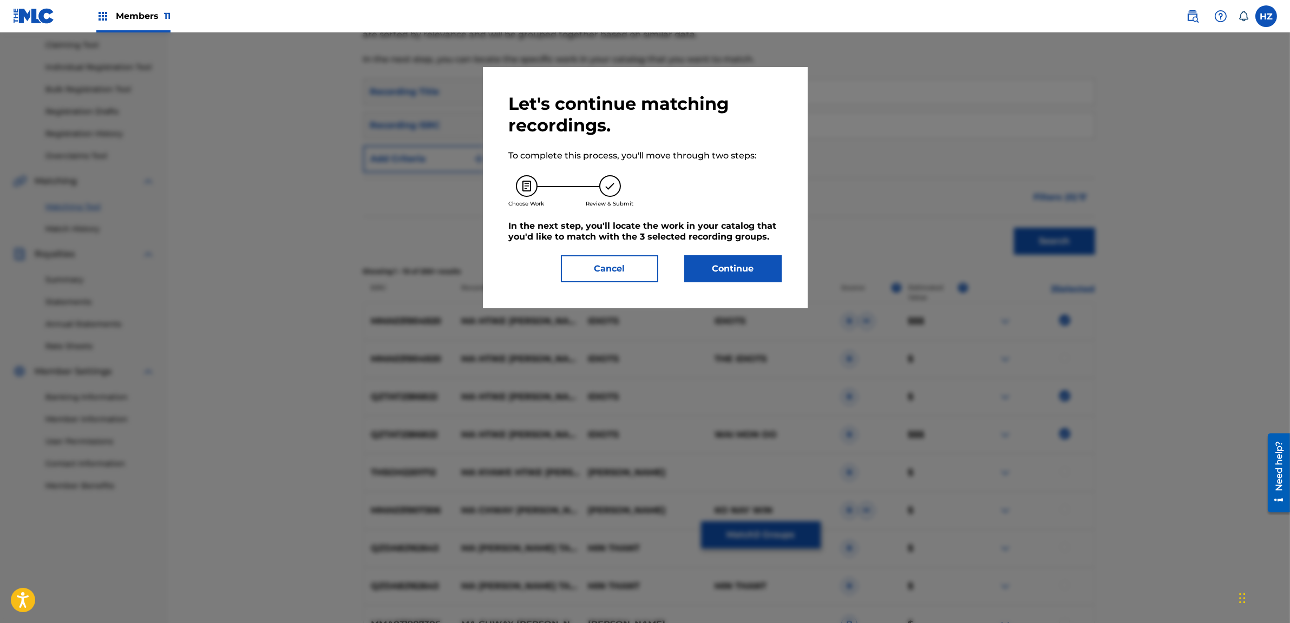
scroll to position [117, 0]
click at [710, 249] on div "Let's continue matching recordings. To complete this process, you'll move throu…" at bounding box center [645, 187] width 273 height 189
click at [720, 275] on button "Continue" at bounding box center [732, 268] width 97 height 27
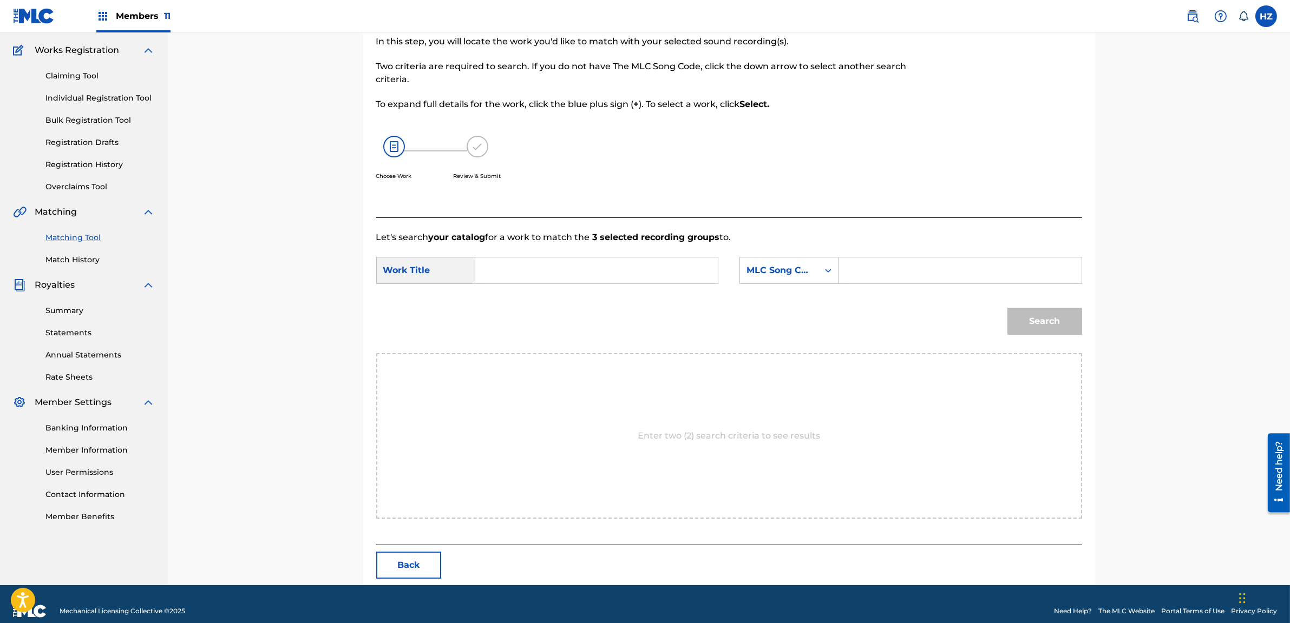
scroll to position [96, 0]
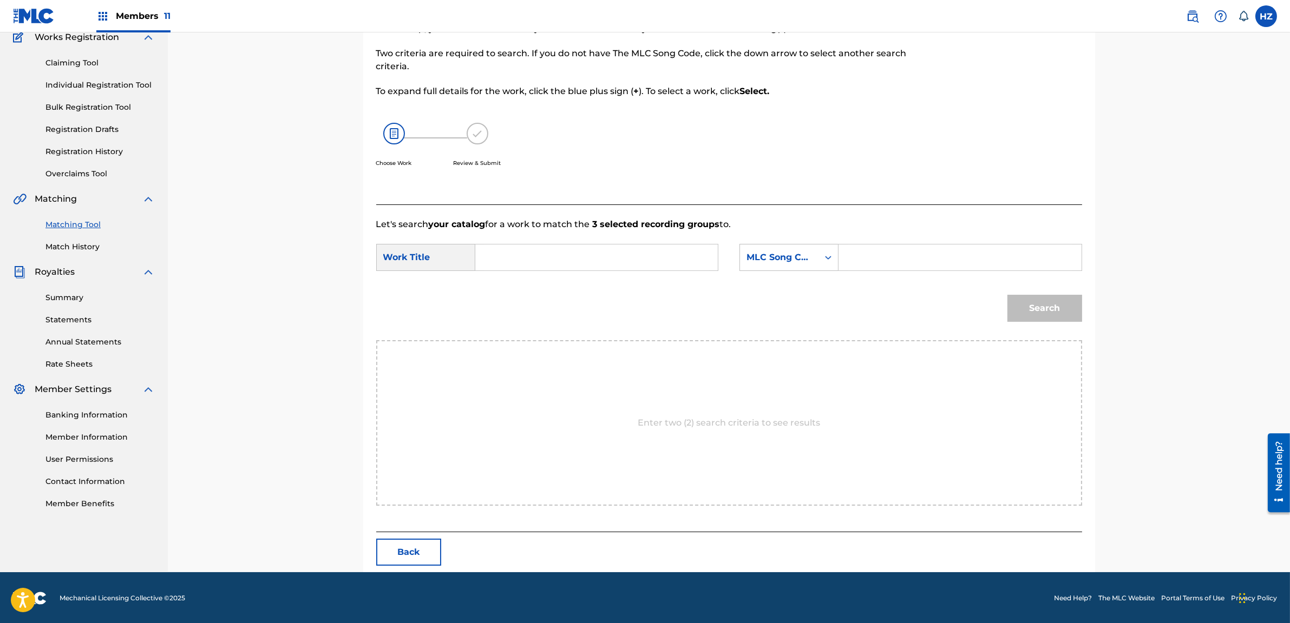
paste input "MA HTIKE [PERSON_NAME]"
type input "MA HTIKE [PERSON_NAME]"
click at [866, 265] on input "Search Form" at bounding box center [959, 258] width 224 height 26
paste input "MN58KE"
type input "MN58KE"
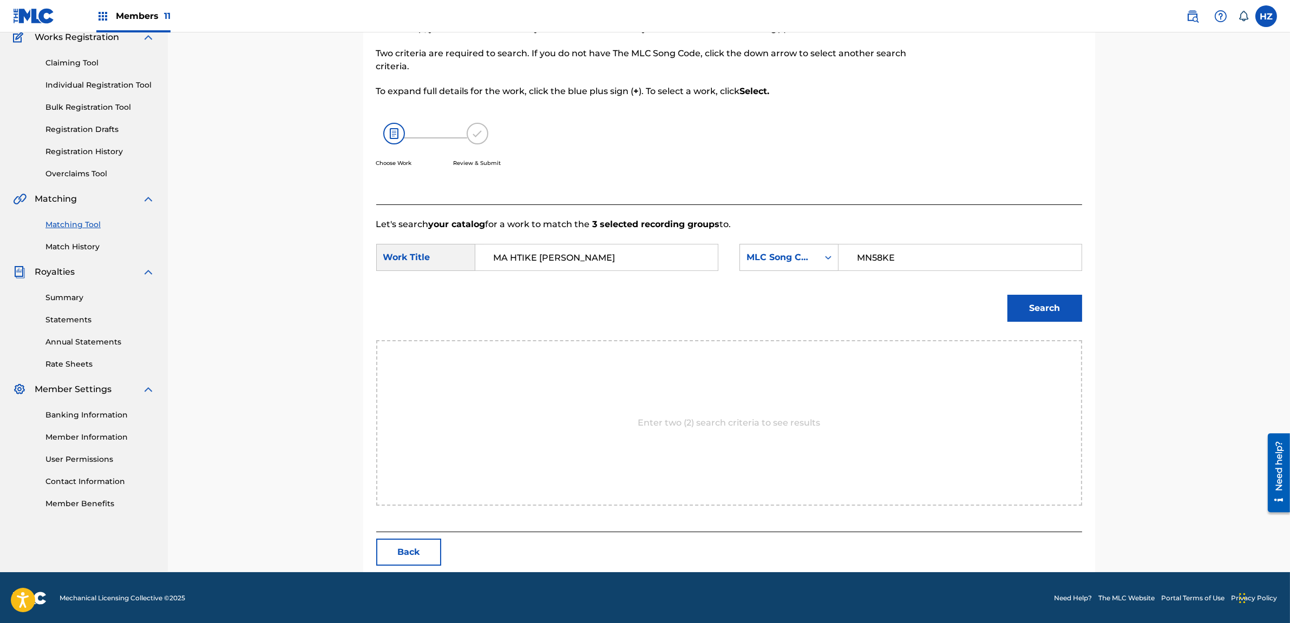
click at [1029, 319] on button "Search" at bounding box center [1044, 308] width 75 height 27
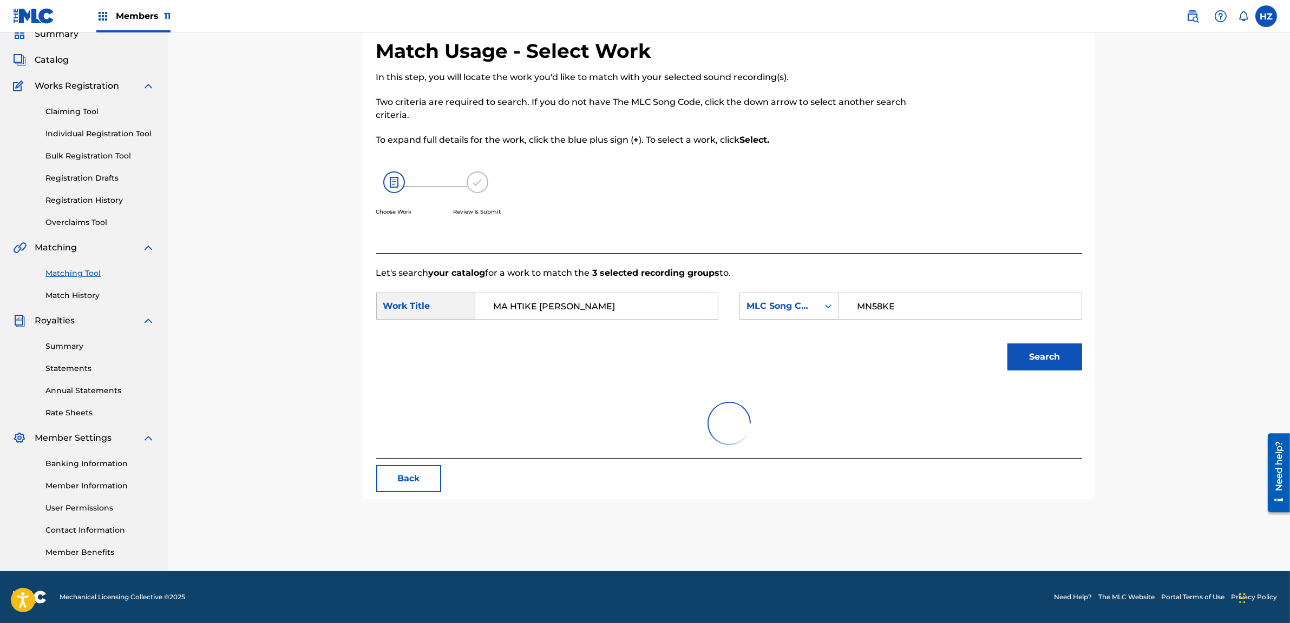
scroll to position [47, 0]
drag, startPoint x: 939, startPoint y: 316, endPoint x: 972, endPoint y: 333, distance: 38.0
click at [940, 316] on input "MN58KE" at bounding box center [959, 307] width 224 height 26
click at [1044, 360] on button "Search" at bounding box center [1044, 357] width 75 height 27
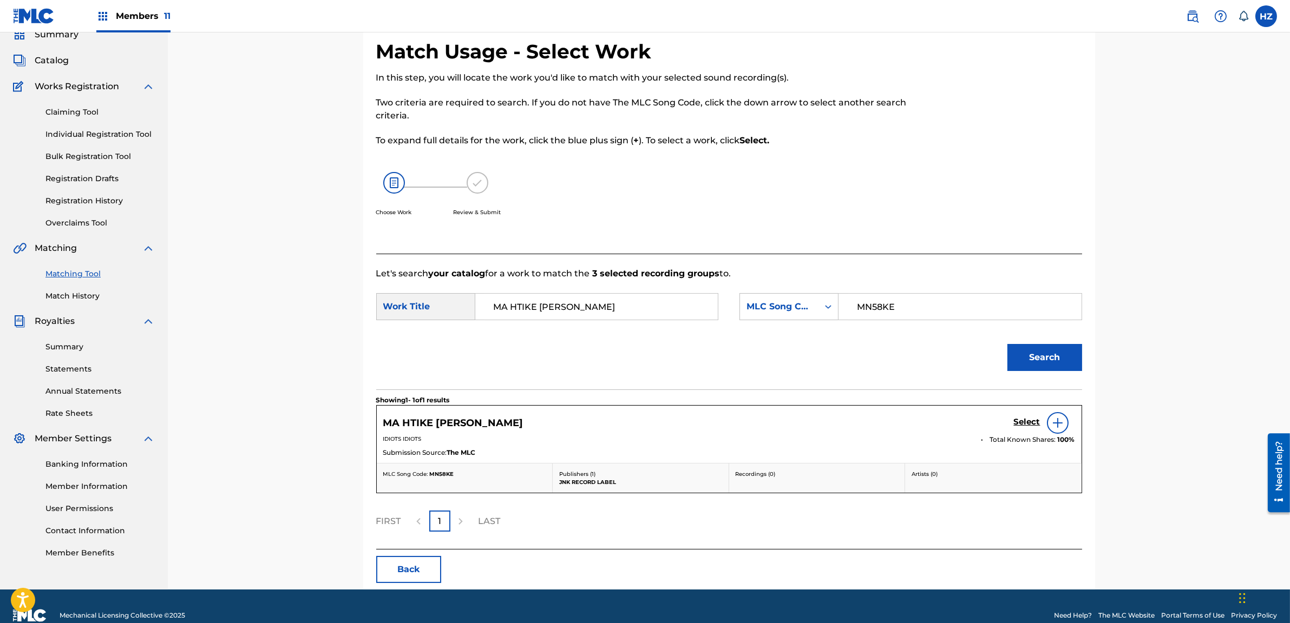
click at [1026, 420] on h5 "Select" at bounding box center [1027, 422] width 27 height 10
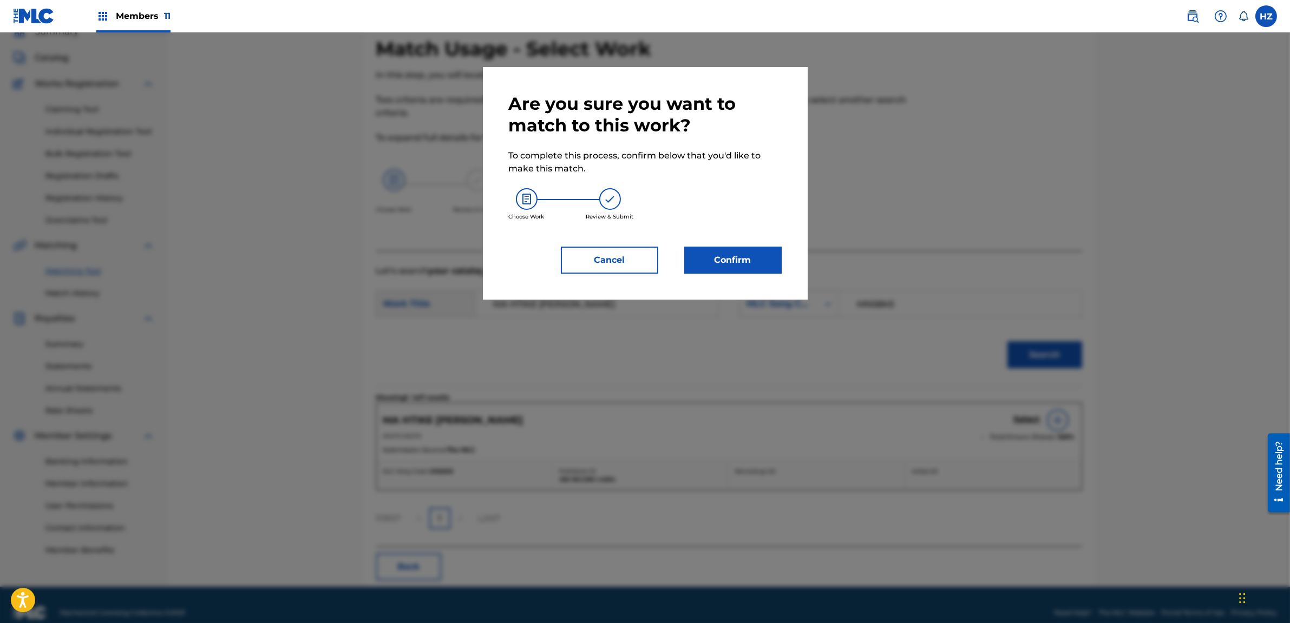
click at [720, 257] on button "Confirm" at bounding box center [732, 260] width 97 height 27
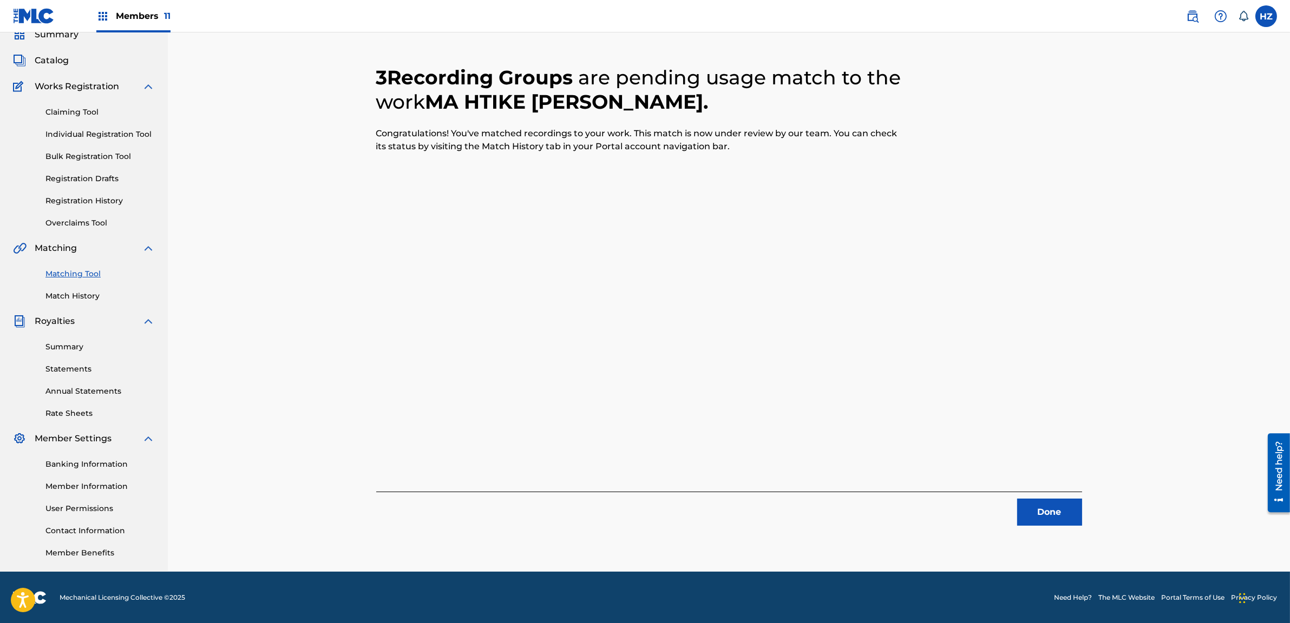
click at [1034, 503] on button "Done" at bounding box center [1049, 512] width 65 height 27
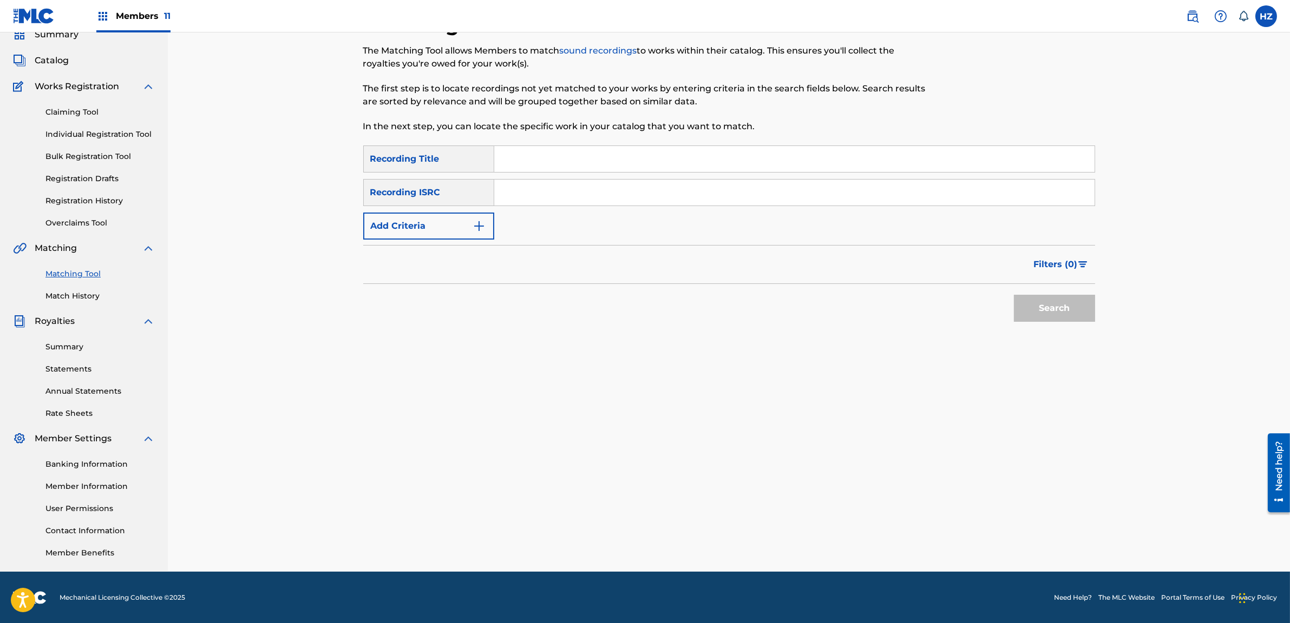
paste input "MA LO TOT BU"
type input "MA LO TOT BU"
click at [1017, 311] on button "Search" at bounding box center [1054, 308] width 81 height 27
click at [877, 313] on div "Search" at bounding box center [729, 305] width 732 height 43
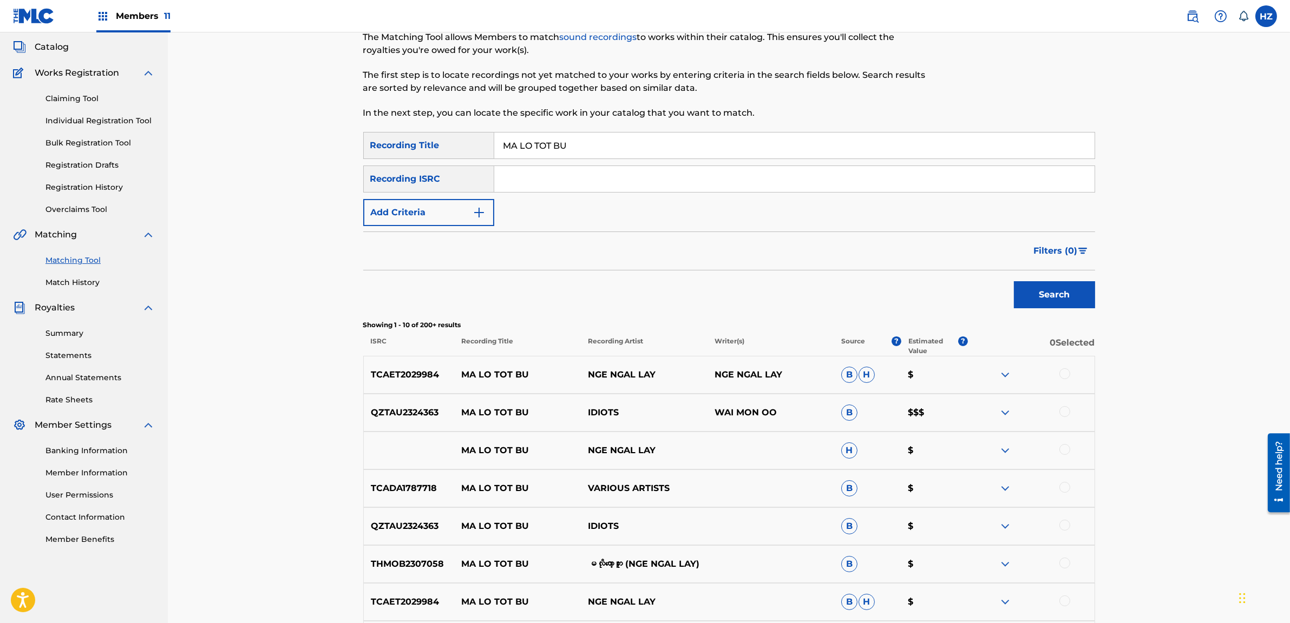
scroll to position [49, 0]
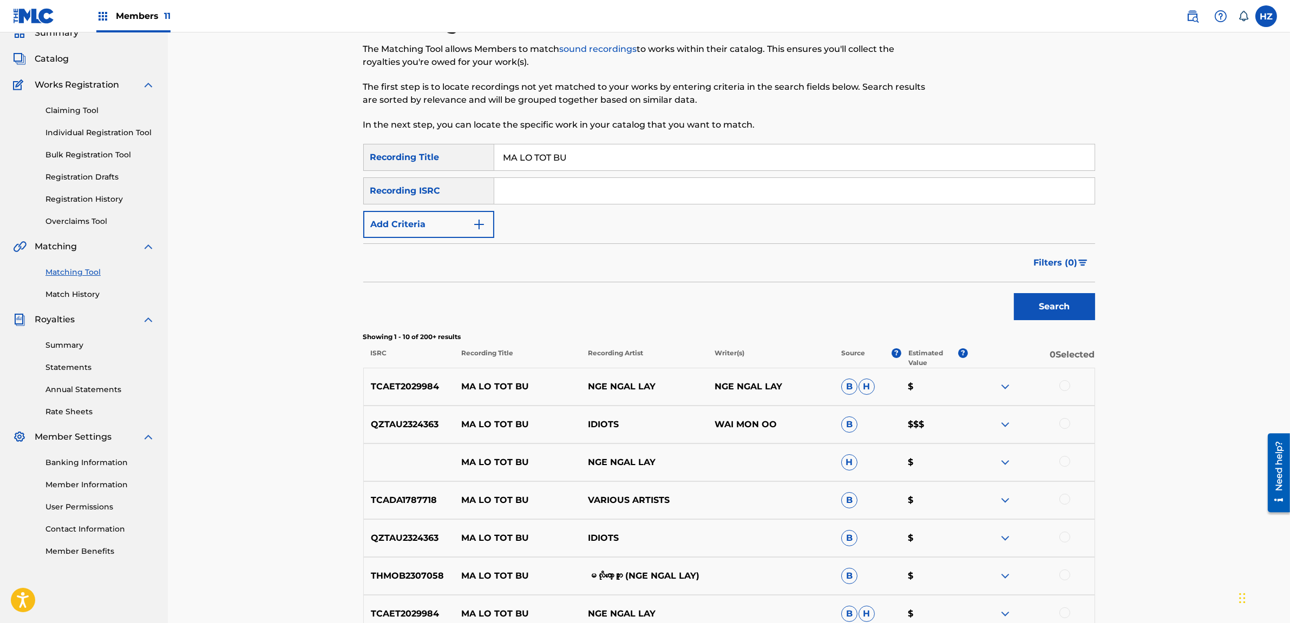
click at [1060, 423] on div at bounding box center [1064, 423] width 11 height 11
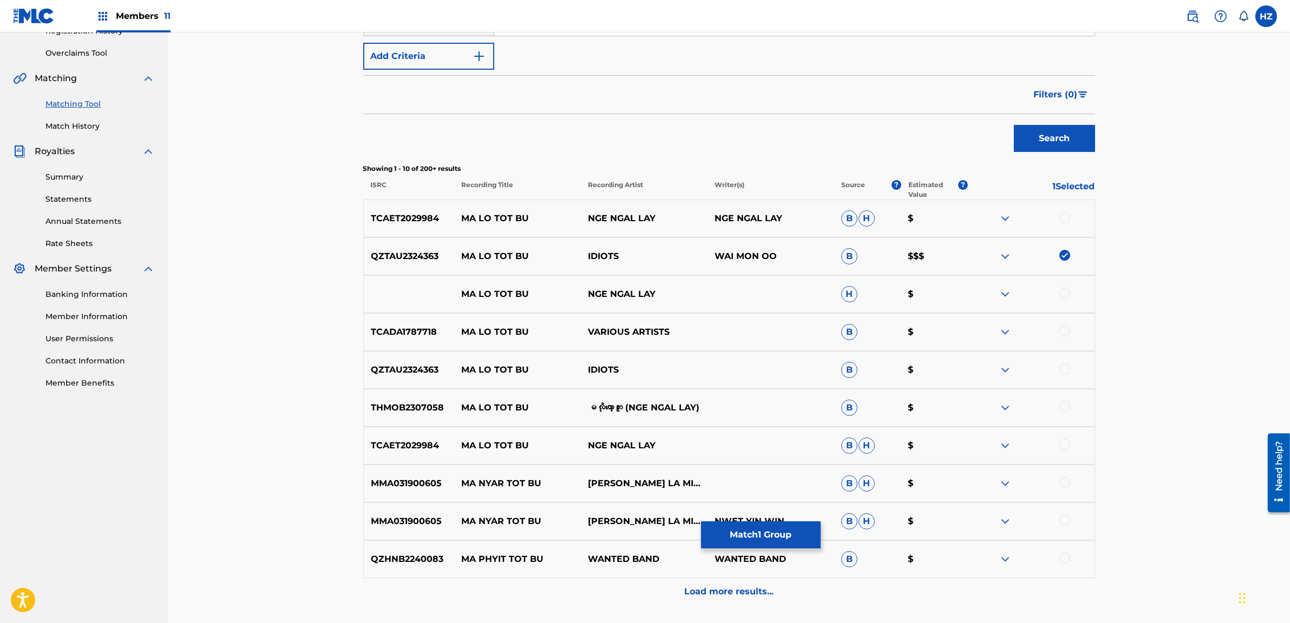
scroll to position [304, 0]
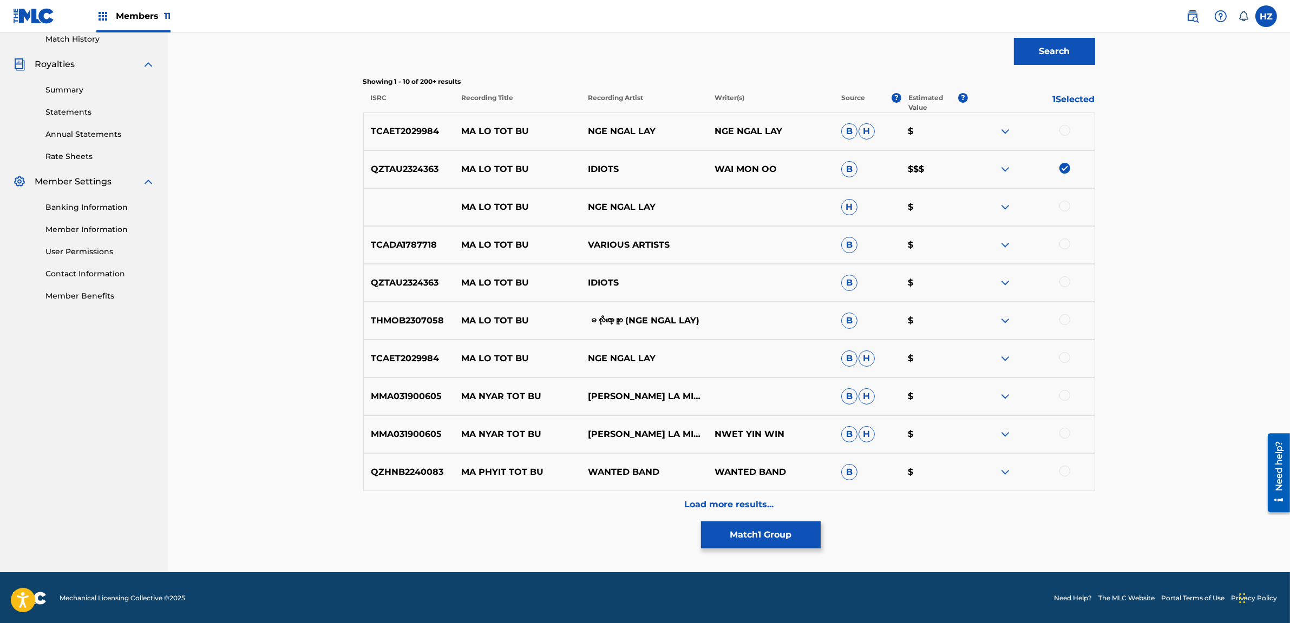
click at [1063, 281] on div at bounding box center [1064, 282] width 11 height 11
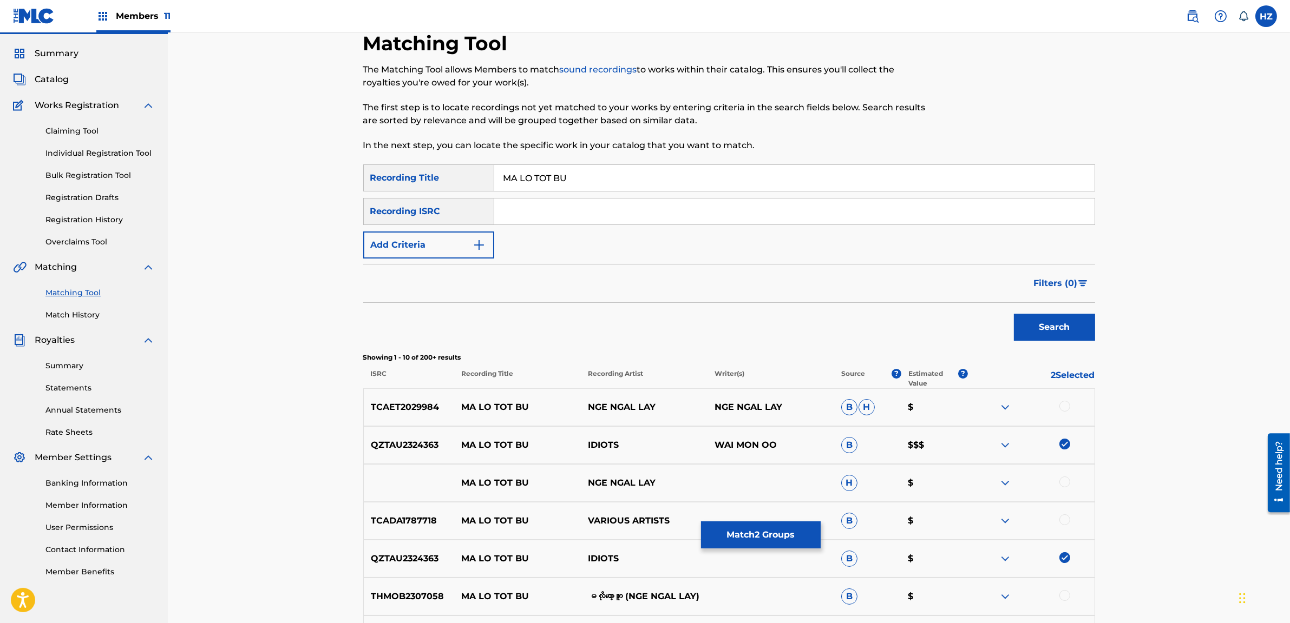
scroll to position [0, 0]
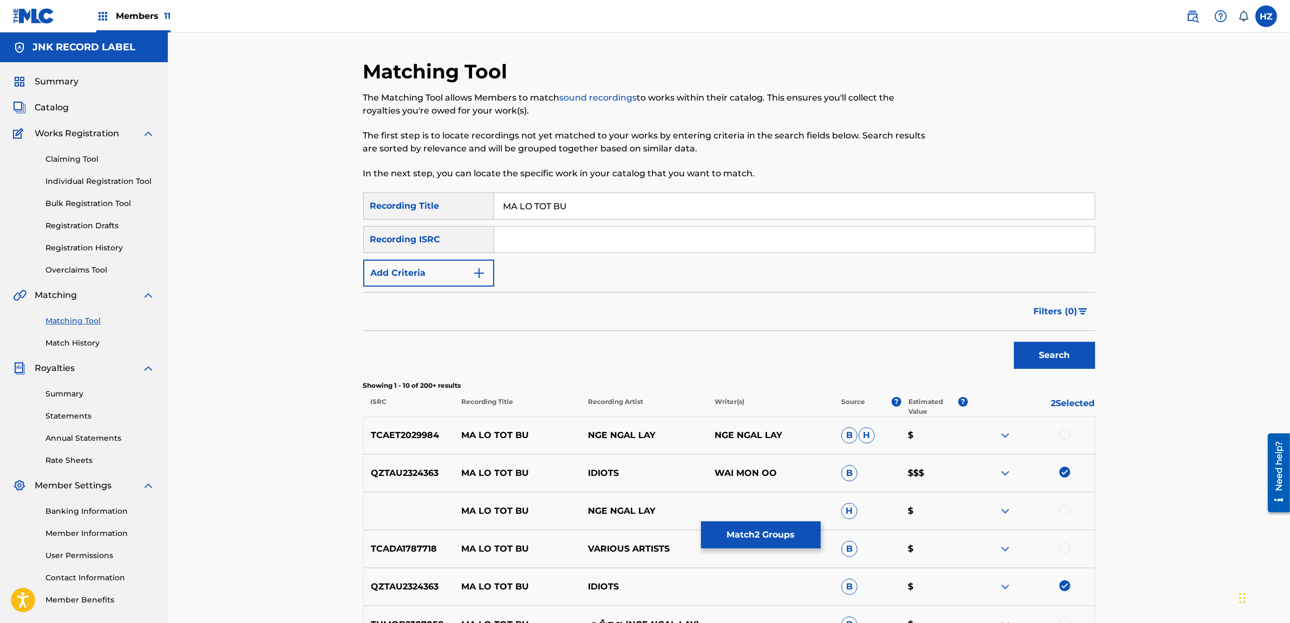
click at [1063, 313] on span "Filters ( 0 )" at bounding box center [1056, 311] width 44 height 13
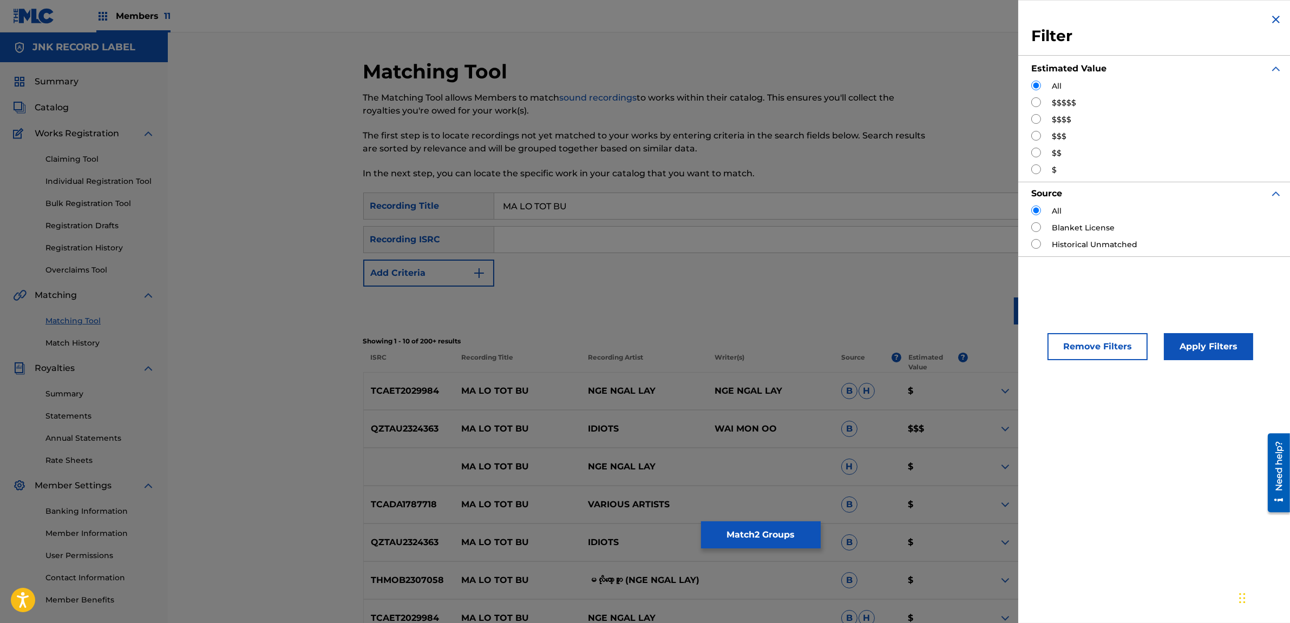
scroll to position [3, 0]
click at [1031, 117] on input "Search Form" at bounding box center [1036, 119] width 10 height 10
radio input "true"
click at [1186, 347] on button "Apply Filters" at bounding box center [1208, 346] width 89 height 27
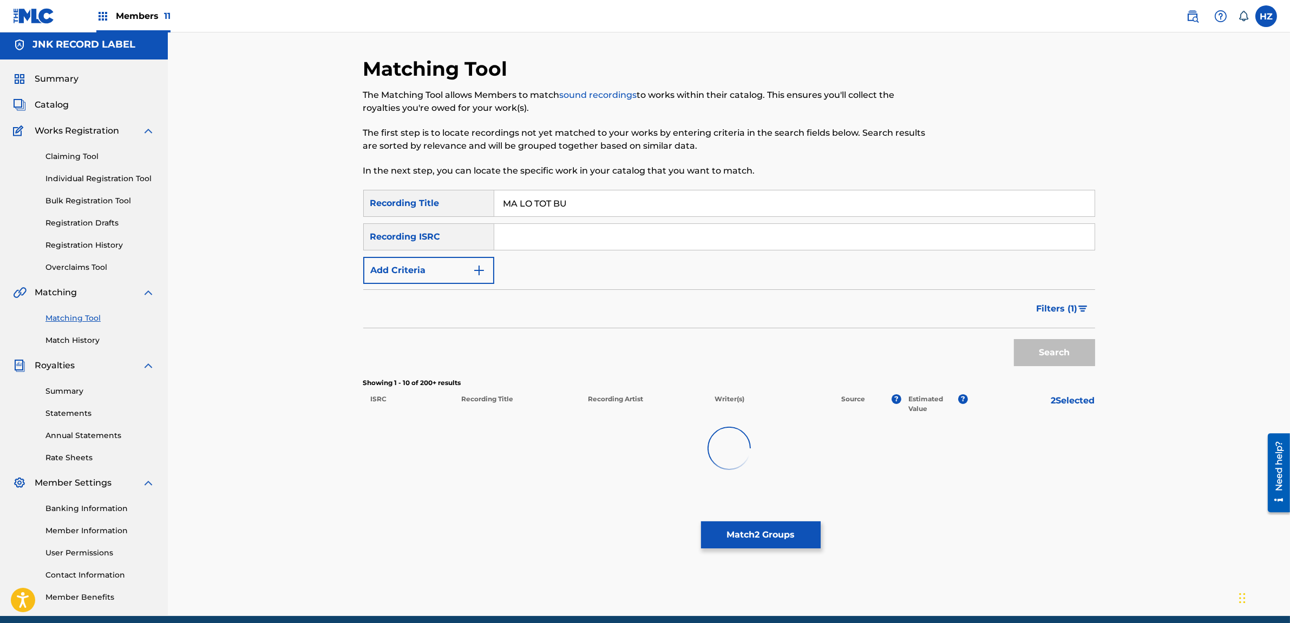
click at [969, 293] on div "Filters ( 1 )" at bounding box center [729, 309] width 732 height 39
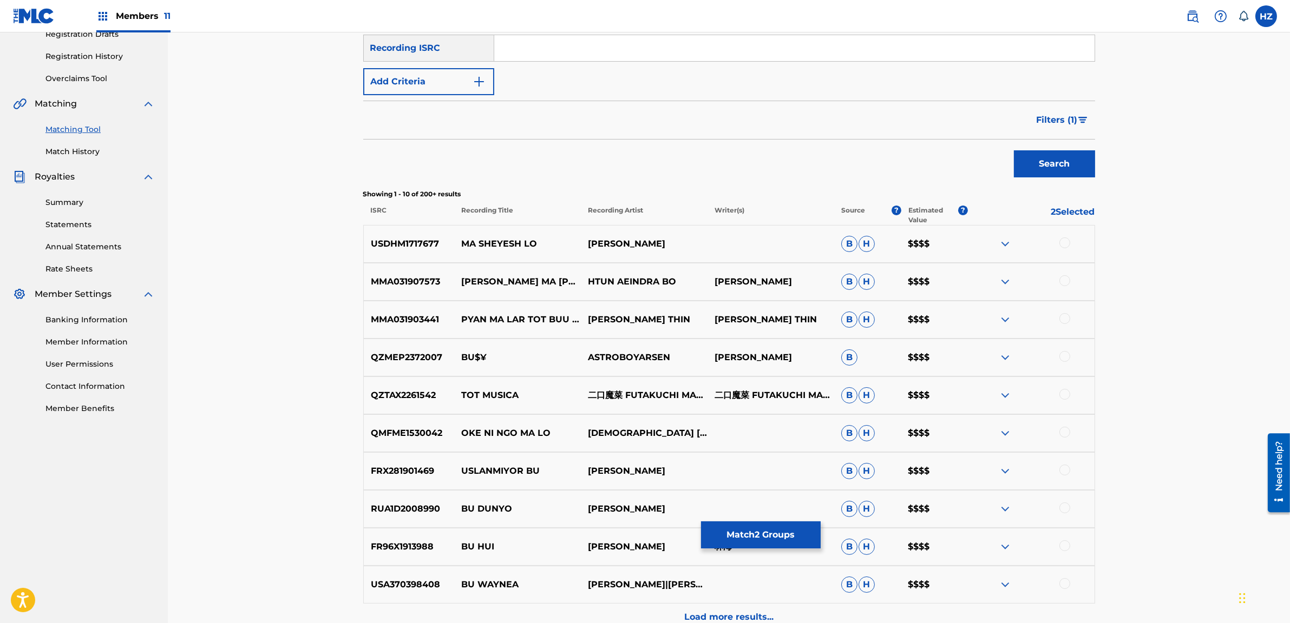
scroll to position [304, 0]
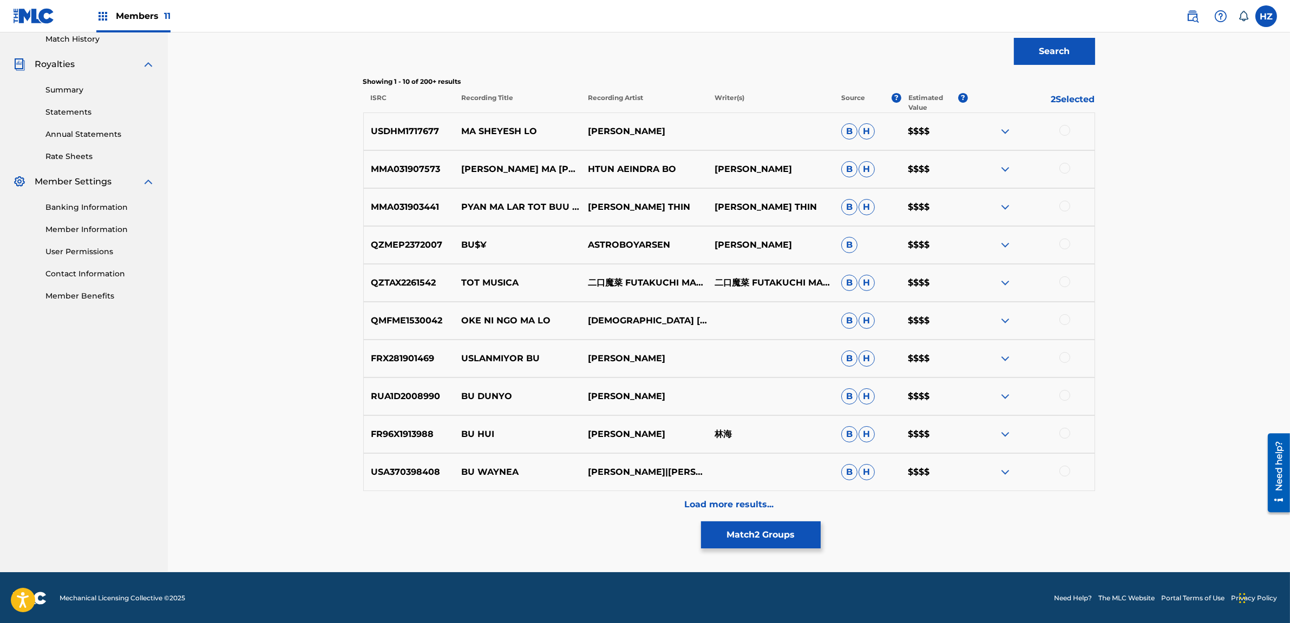
click at [773, 541] on button "Match 2 Groups" at bounding box center [761, 535] width 120 height 27
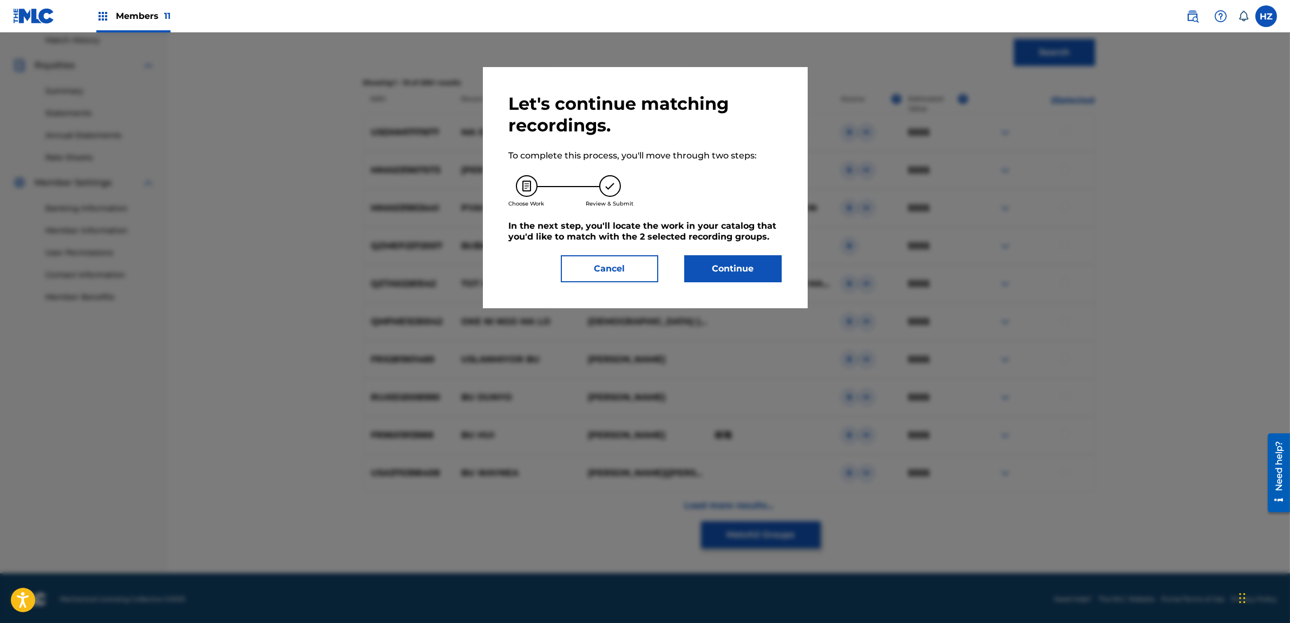
click at [742, 262] on button "Continue" at bounding box center [732, 268] width 97 height 27
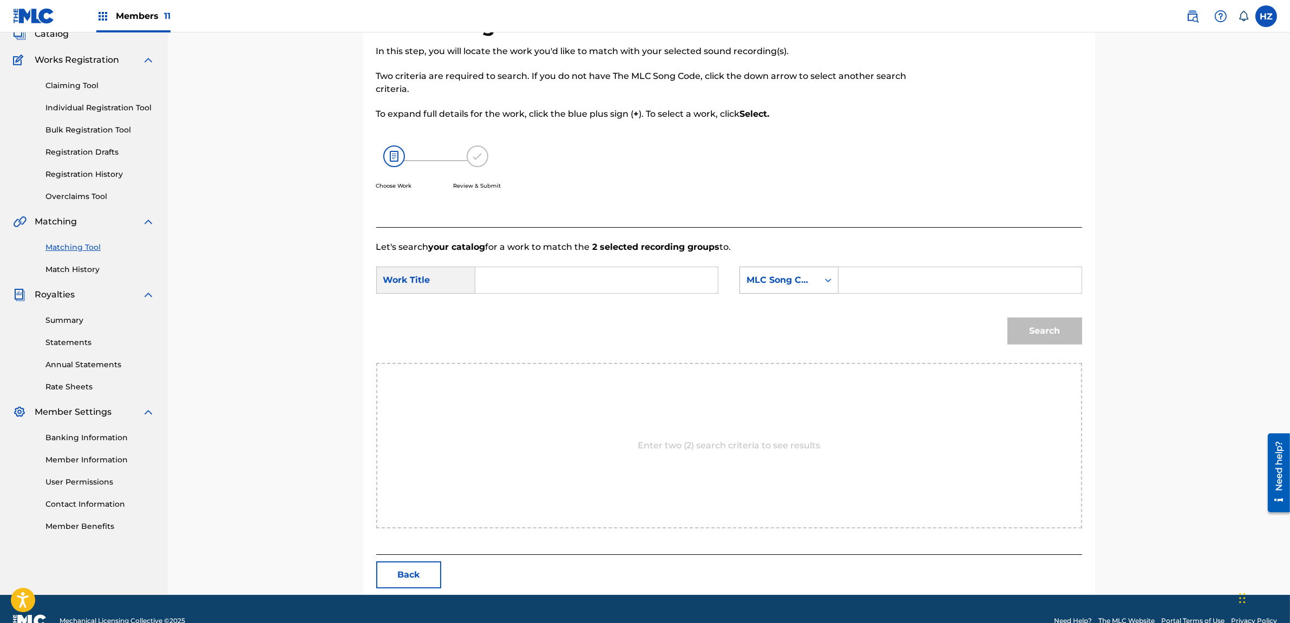
scroll to position [76, 0]
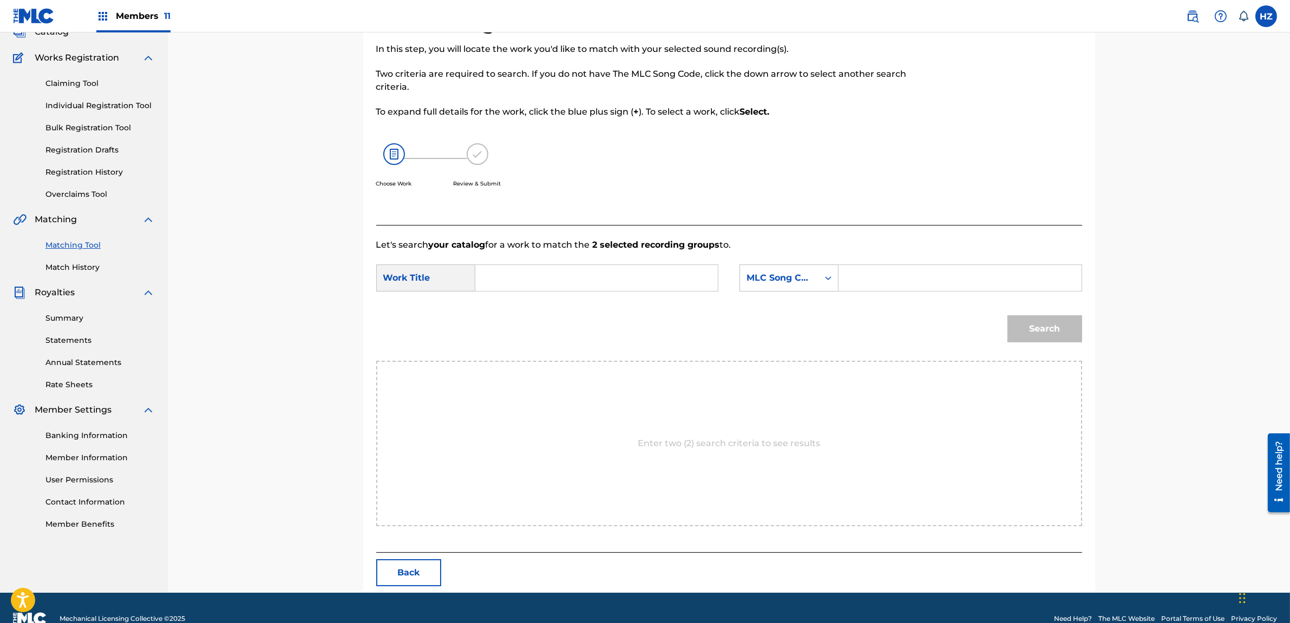
paste input "MA LO TOT BU"
type input "MA LO TOT BU"
paste input "MN58PA"
type input "MN58PA"
click at [1038, 338] on button "Search" at bounding box center [1044, 329] width 75 height 27
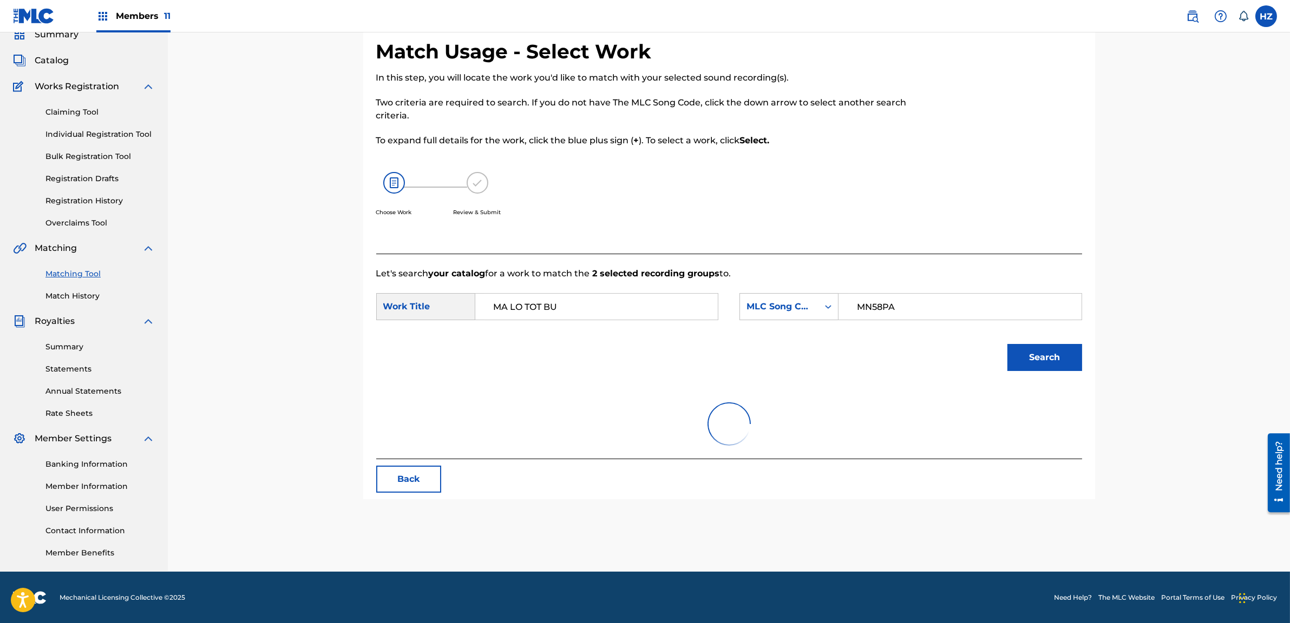
scroll to position [64, 0]
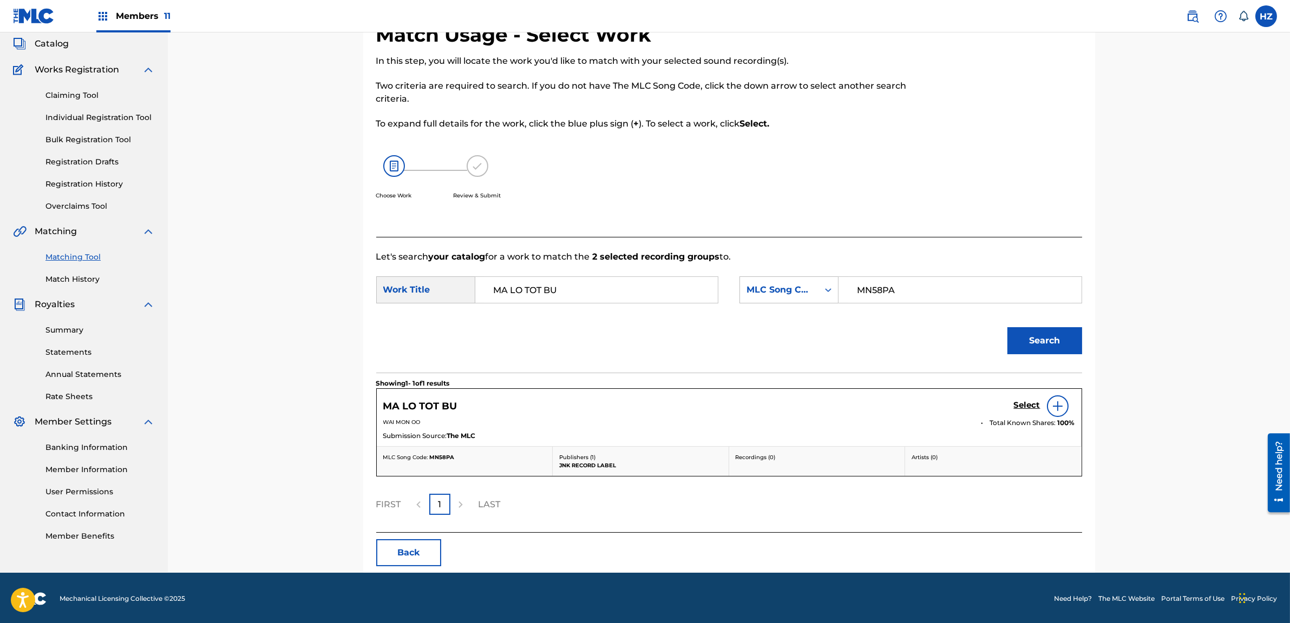
click at [1023, 403] on h5 "Select" at bounding box center [1027, 405] width 27 height 10
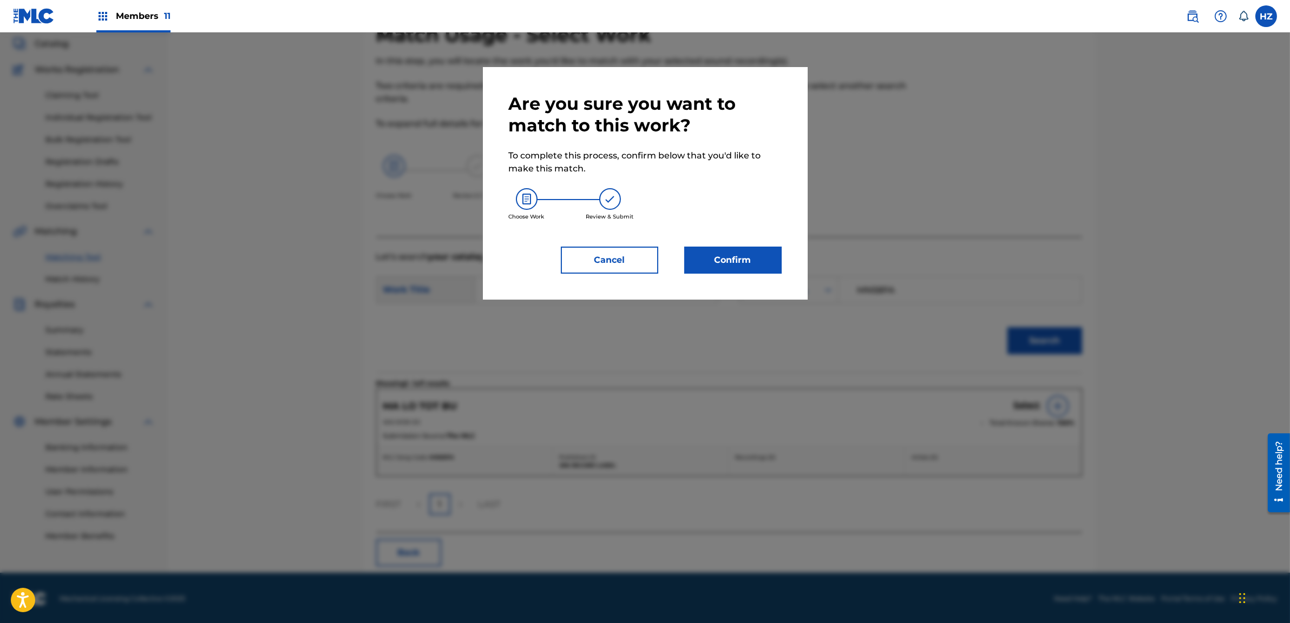
click at [761, 258] on button "Confirm" at bounding box center [732, 260] width 97 height 27
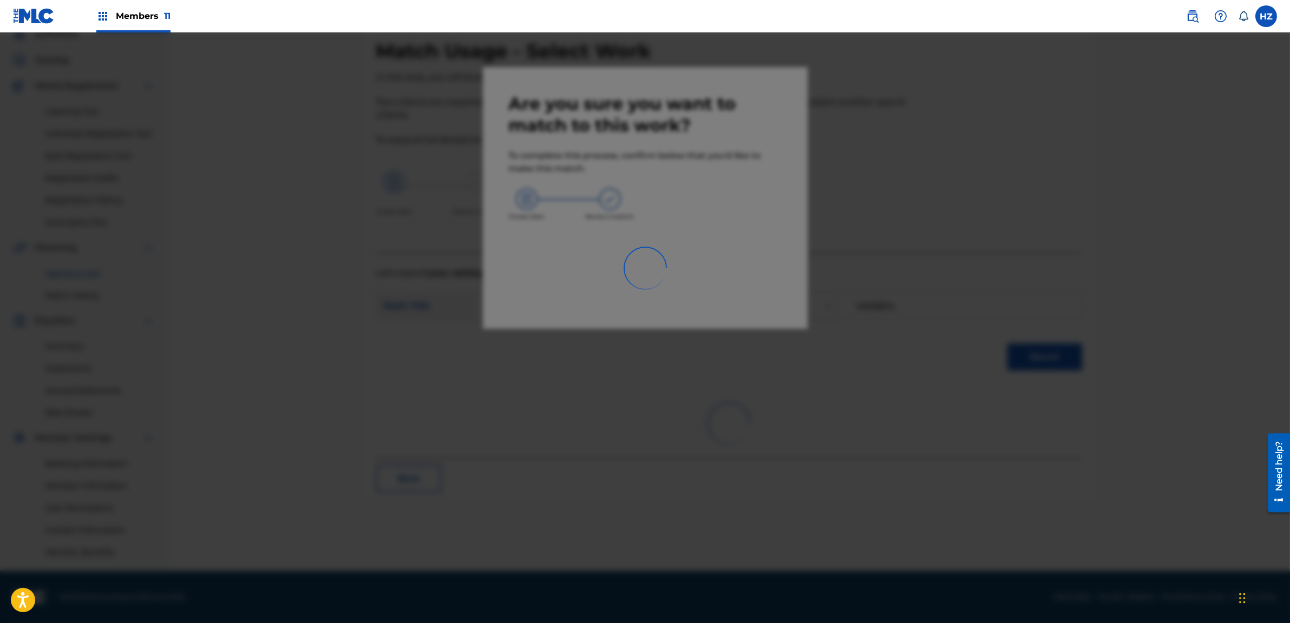
scroll to position [47, 0]
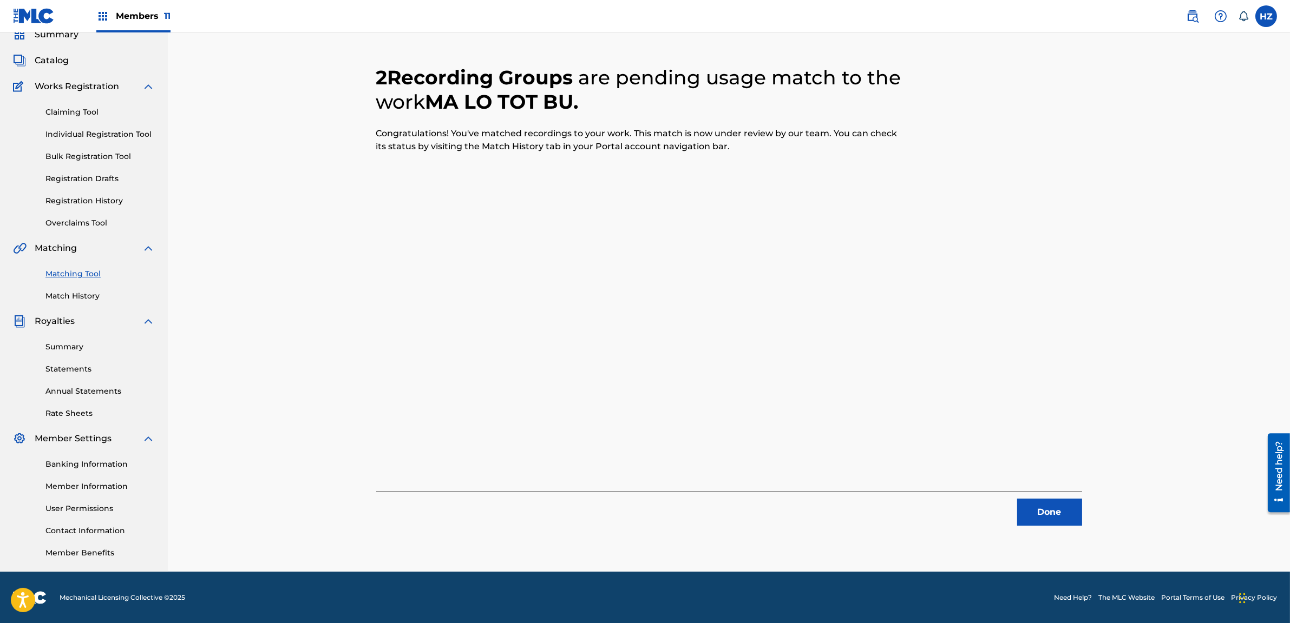
click at [1050, 496] on div "Done" at bounding box center [729, 509] width 706 height 34
click at [1047, 501] on button "Done" at bounding box center [1049, 512] width 65 height 27
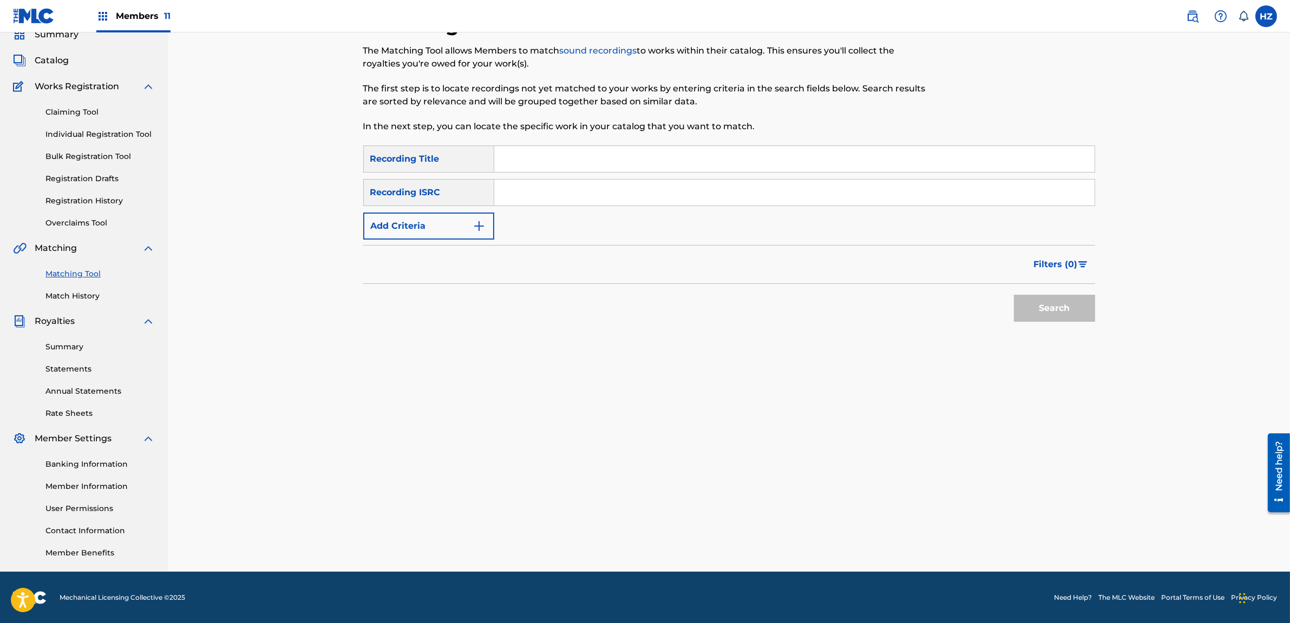
paste input "MN58PA"
click at [534, 163] on input "MN58PA" at bounding box center [794, 159] width 600 height 26
paste input "IN NAE NEE PHOT"
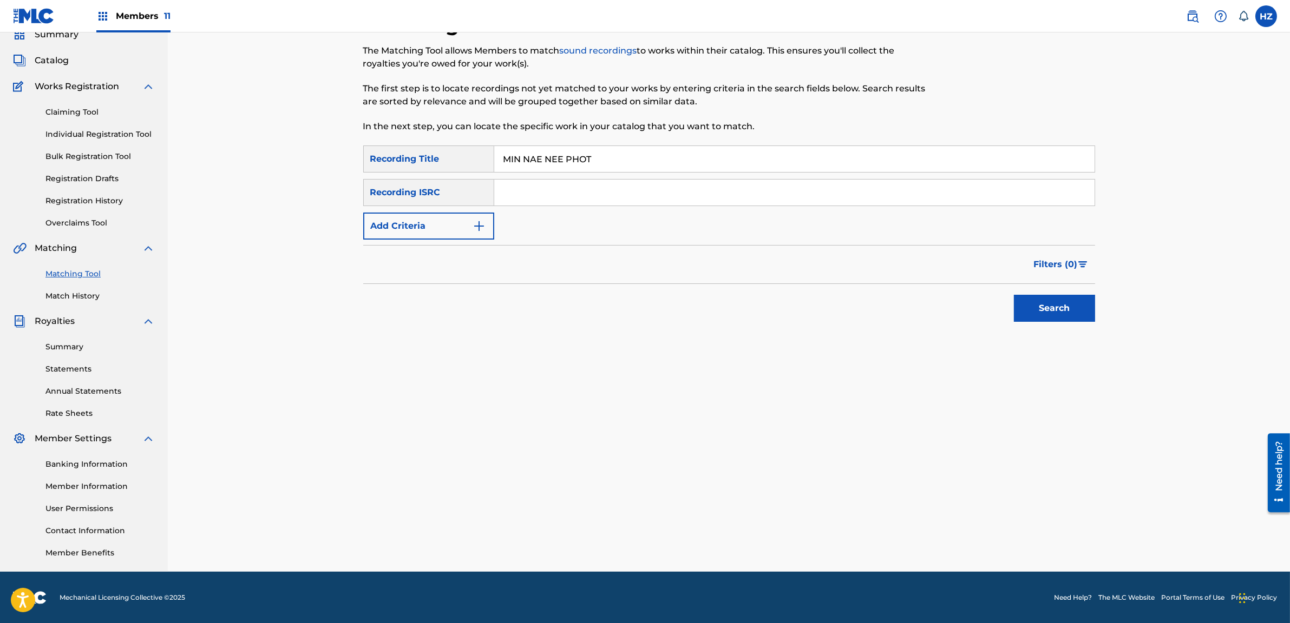
type input "MIN NAE NEE PHOT"
click at [1056, 318] on button "Search" at bounding box center [1054, 308] width 81 height 27
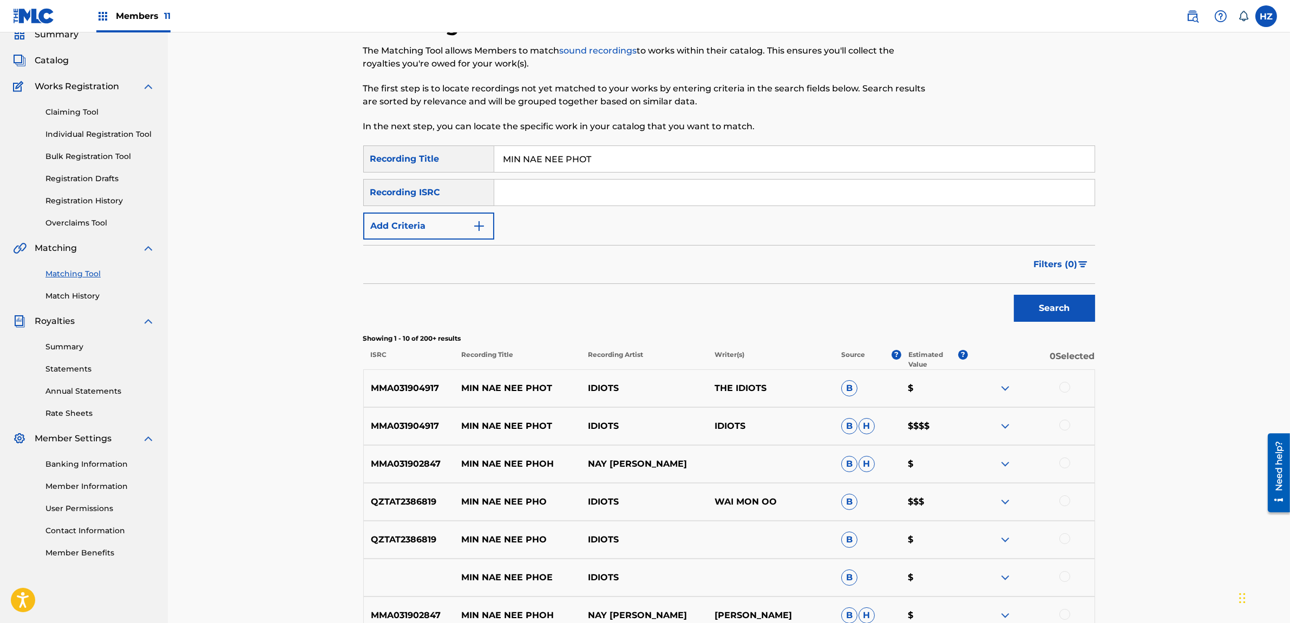
click at [1063, 424] on div at bounding box center [1064, 425] width 11 height 11
click at [1063, 386] on div at bounding box center [1064, 387] width 11 height 11
click at [1067, 465] on div at bounding box center [1064, 463] width 11 height 11
click at [1067, 465] on div at bounding box center [1031, 464] width 127 height 13
click at [1063, 465] on img at bounding box center [1064, 463] width 11 height 11
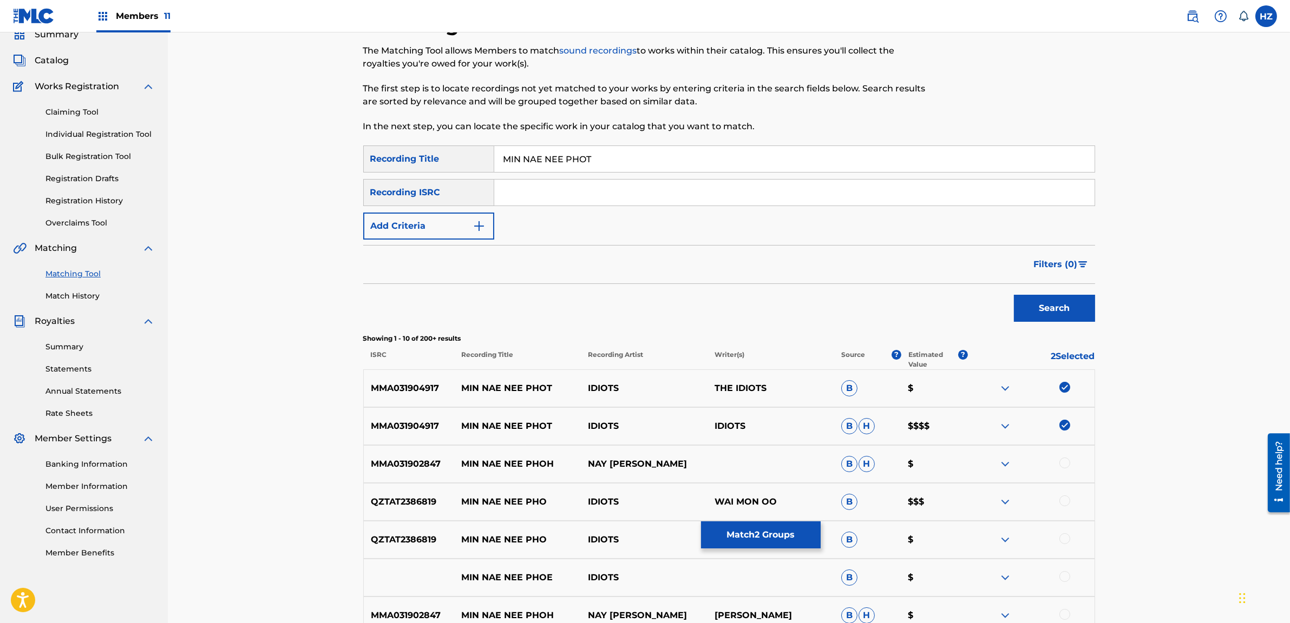
click at [1068, 497] on div at bounding box center [1064, 501] width 11 height 11
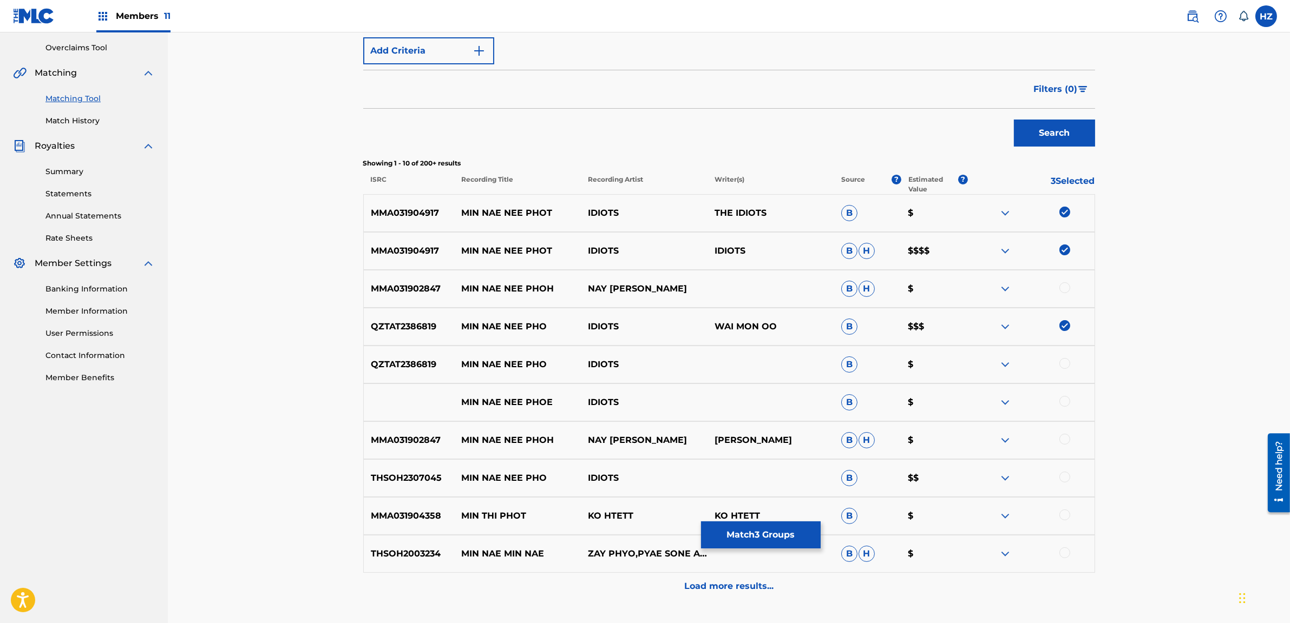
scroll to position [234, 0]
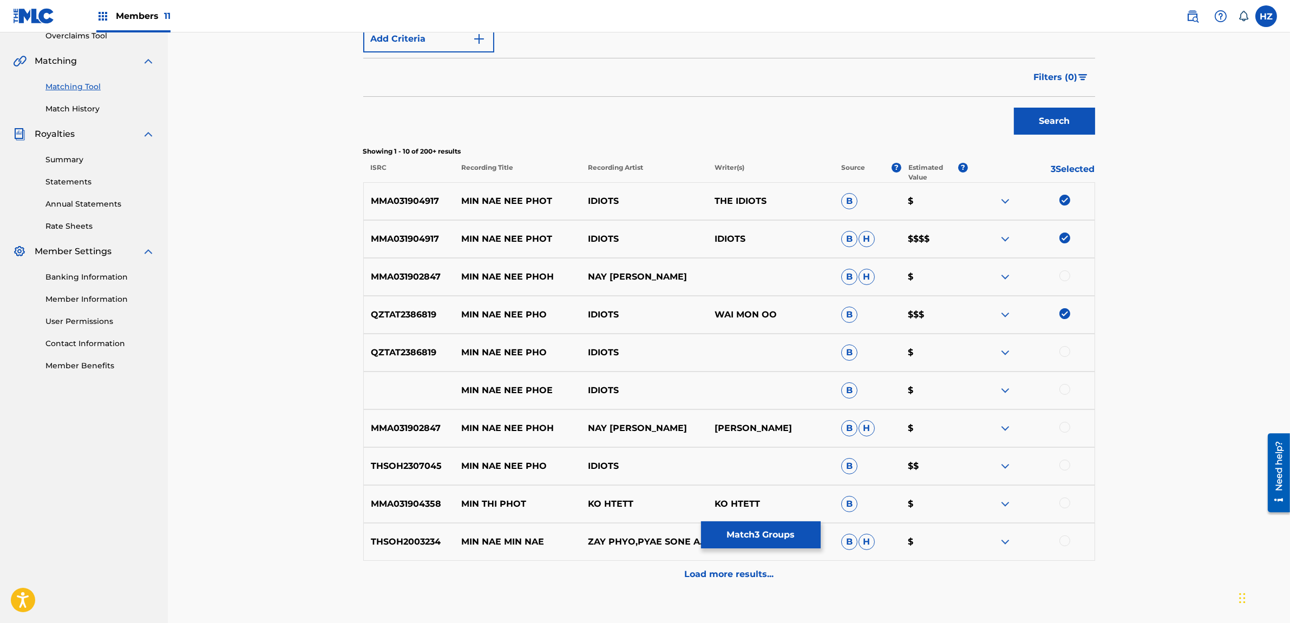
click at [1066, 463] on div at bounding box center [1064, 465] width 11 height 11
click at [1066, 354] on div at bounding box center [1064, 351] width 11 height 11
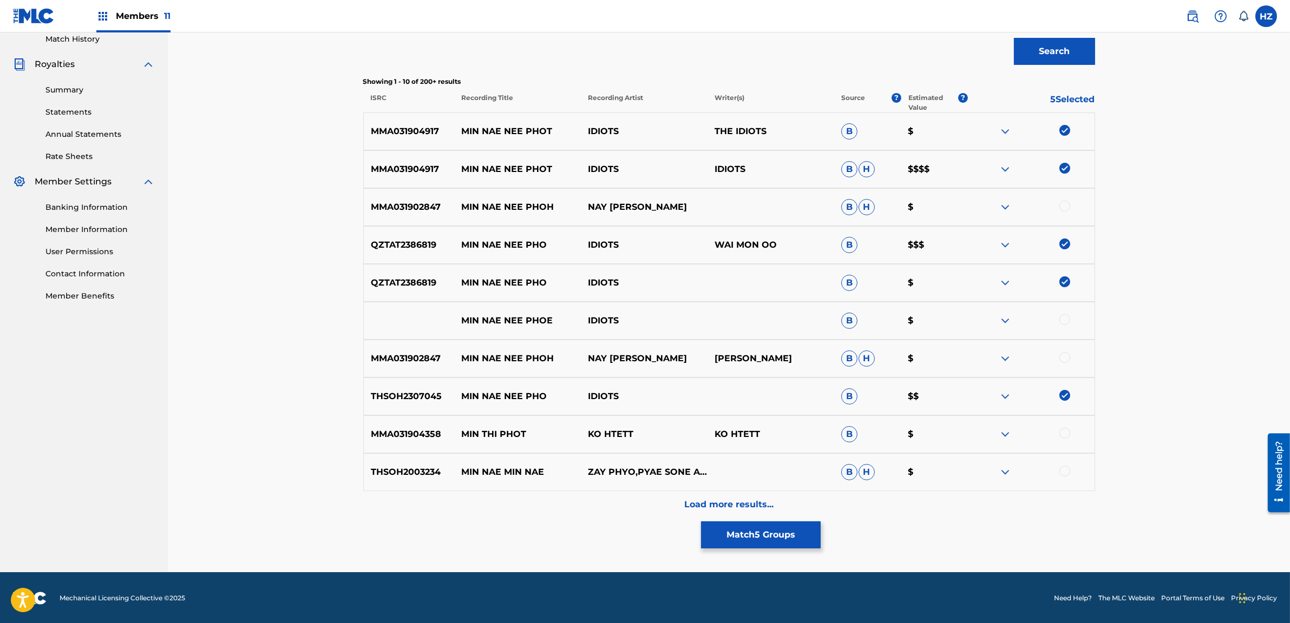
scroll to position [47, 0]
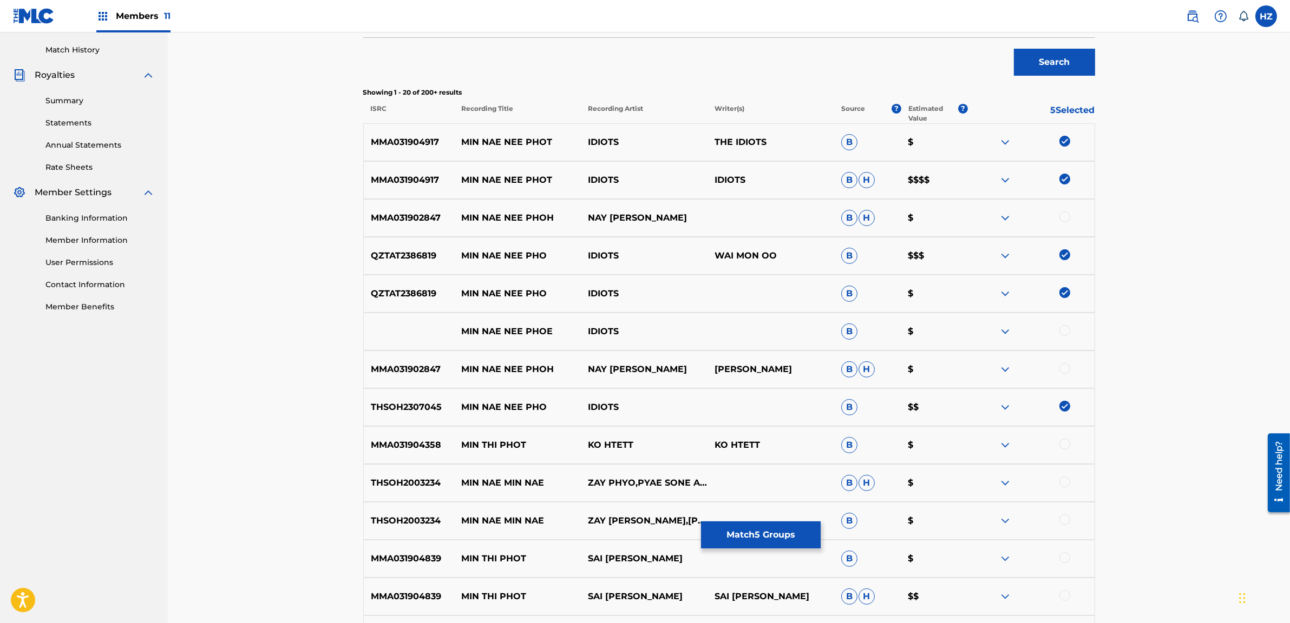
scroll to position [34, 0]
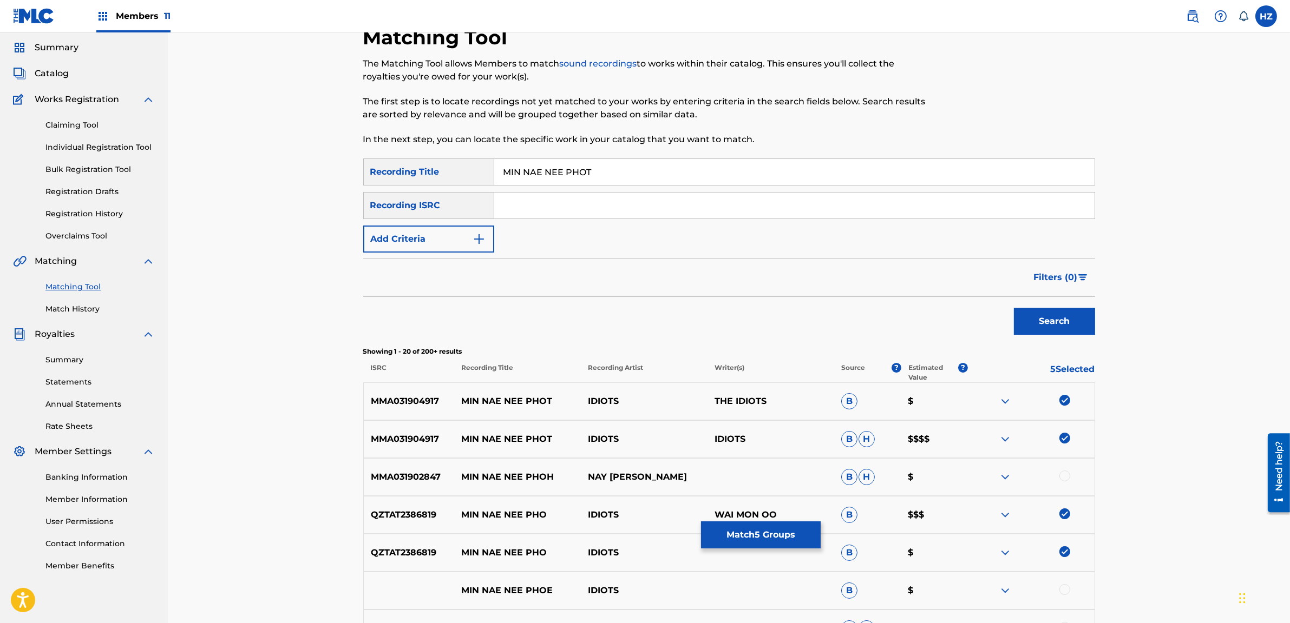
click at [496, 227] on div "SearchWithCriteriaf0f2a0f6-0bf6-49cd-8f04-b8dfd040a633 Recording Title MIN NAE …" at bounding box center [729, 206] width 732 height 94
click at [467, 239] on button "Add Criteria" at bounding box center [428, 239] width 131 height 27
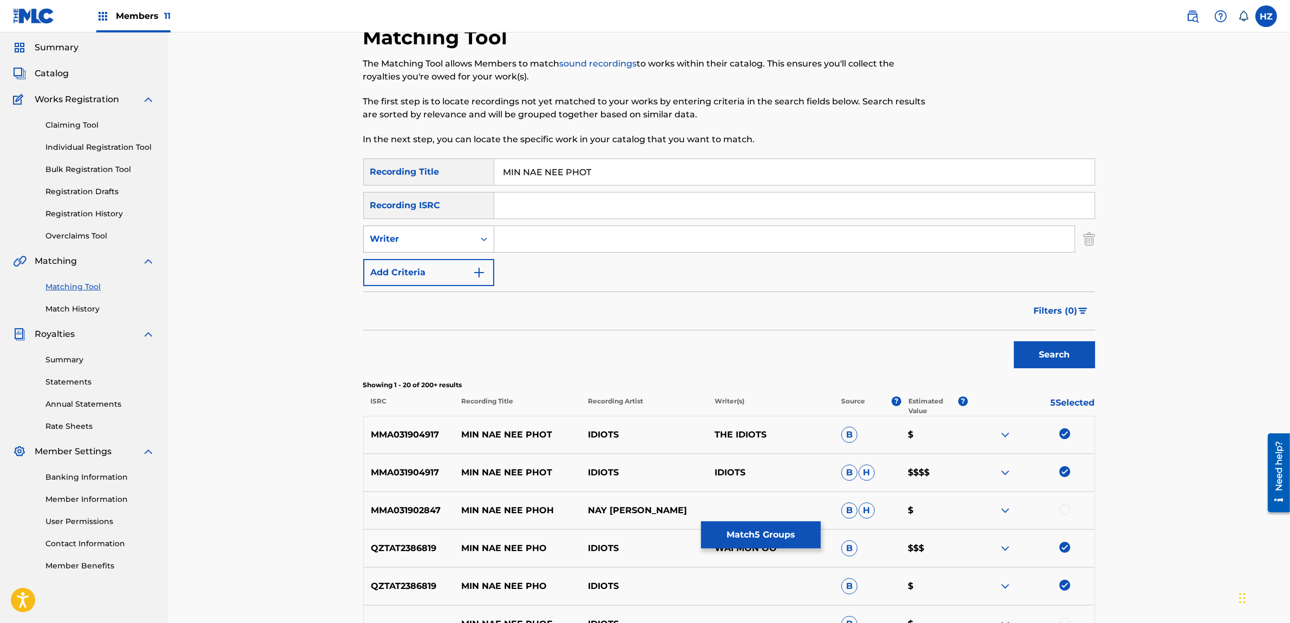
click at [438, 241] on div "Writer" at bounding box center [418, 239] width 97 height 13
click at [427, 274] on div "Recording Artist" at bounding box center [429, 266] width 130 height 27
click at [508, 245] on input "Search Form" at bounding box center [784, 239] width 580 height 26
type input "IDIOTS"
click at [1046, 364] on button "Search" at bounding box center [1054, 354] width 81 height 27
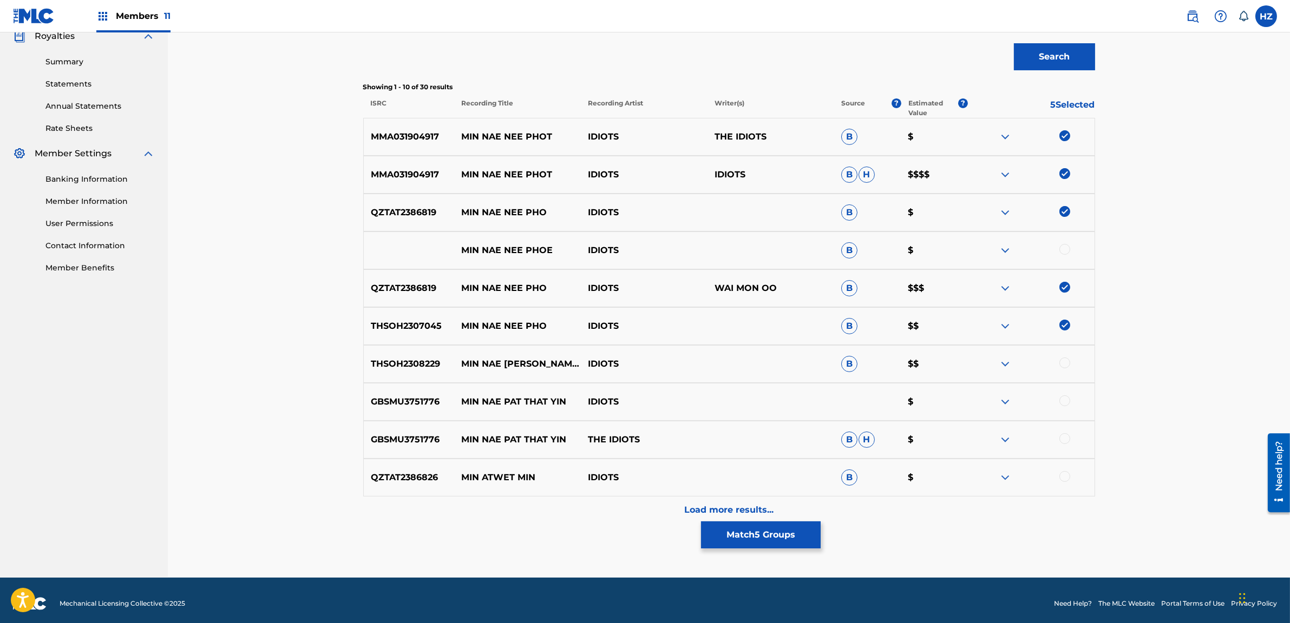
scroll to position [330, 0]
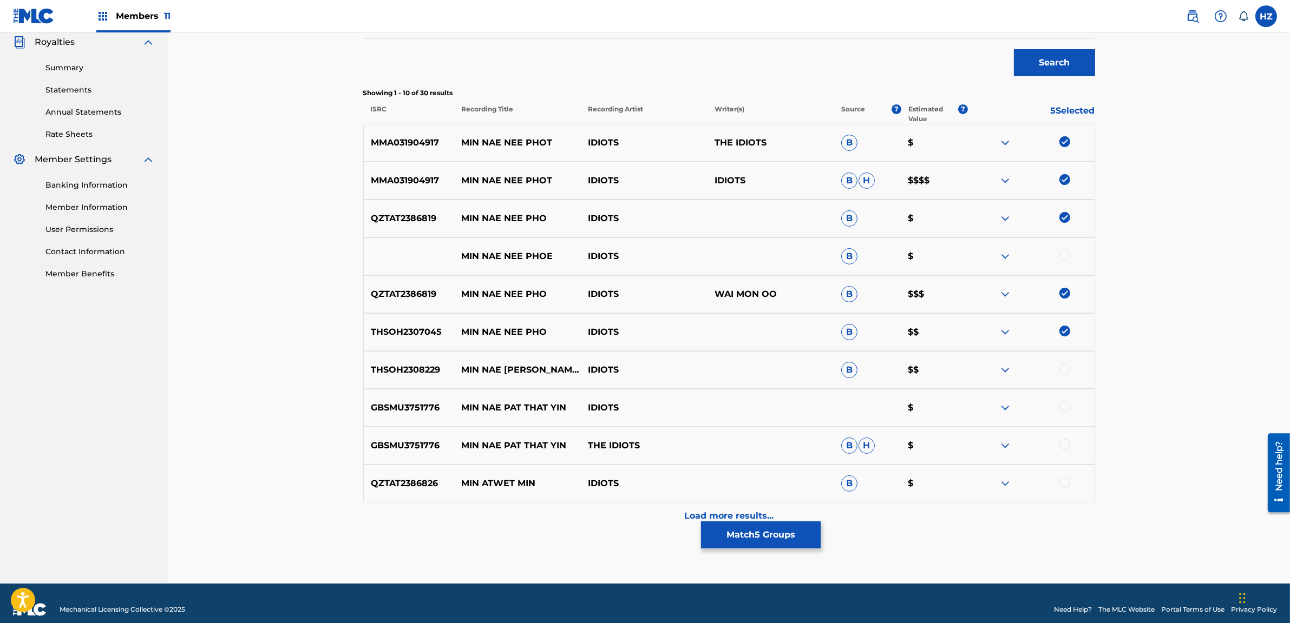
click at [784, 540] on button "Match 5 Groups" at bounding box center [761, 535] width 120 height 27
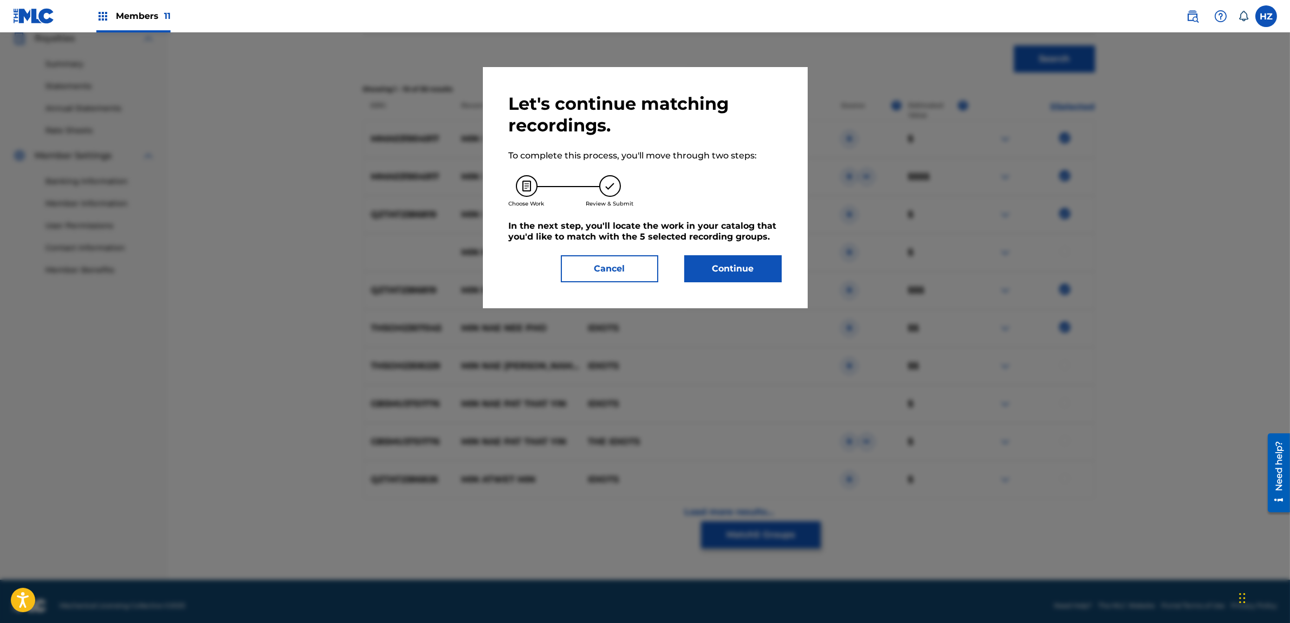
click at [642, 269] on button "Cancel" at bounding box center [609, 268] width 97 height 27
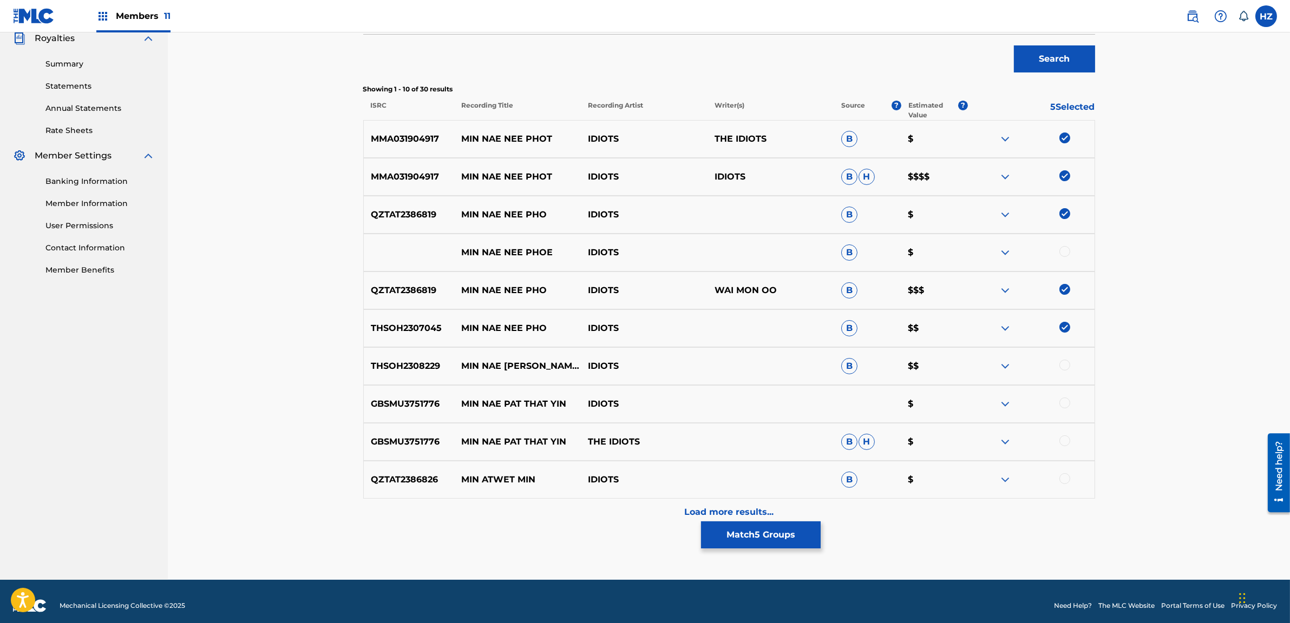
click at [1061, 133] on img at bounding box center [1064, 138] width 11 height 11
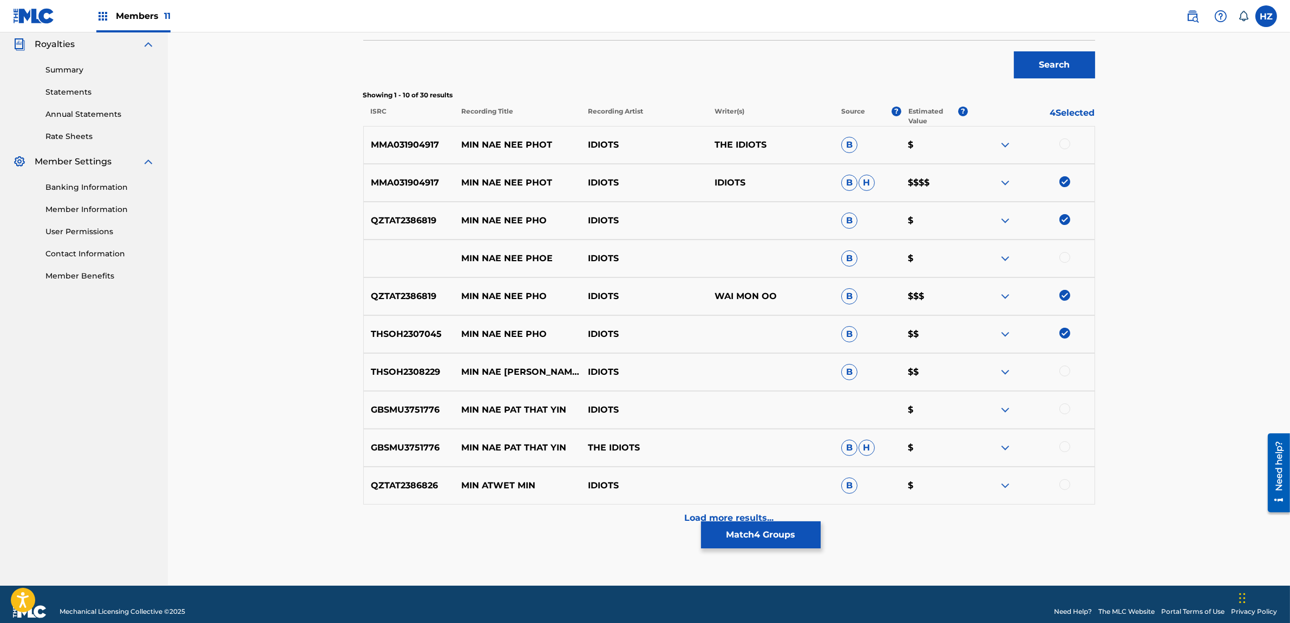
click at [746, 537] on button "Match 4 Groups" at bounding box center [761, 535] width 120 height 27
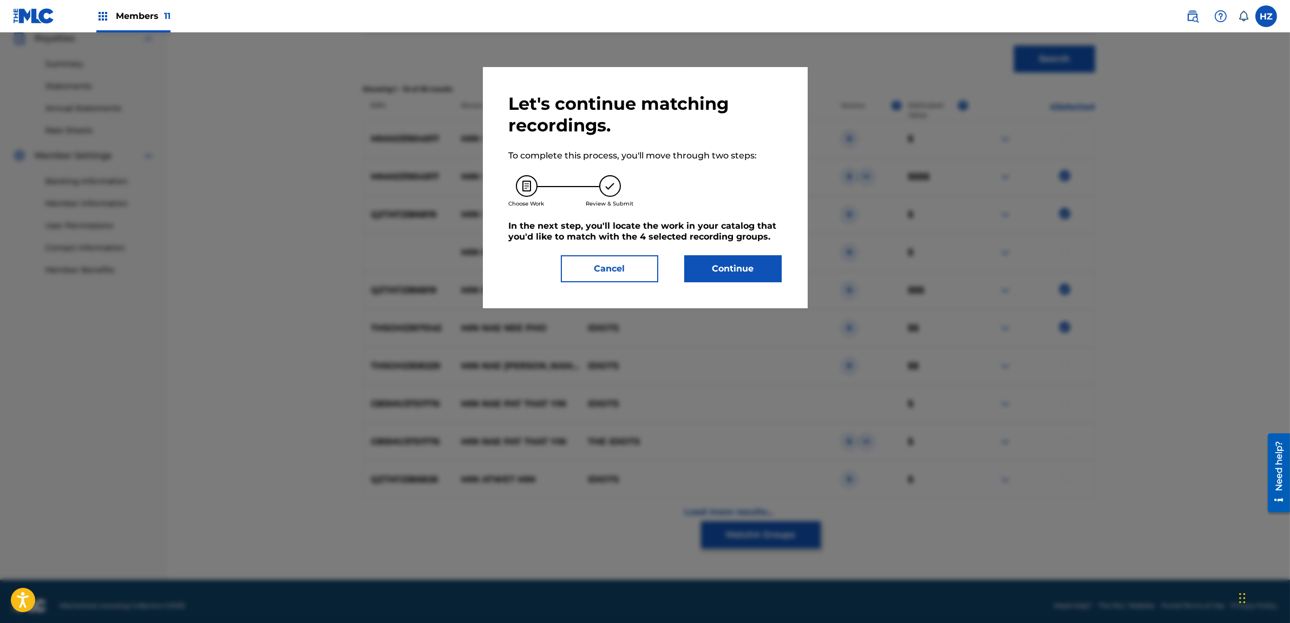
click at [743, 213] on div "Choose Work Review & Submit" at bounding box center [645, 191] width 273 height 58
click at [754, 271] on button "Continue" at bounding box center [732, 268] width 97 height 27
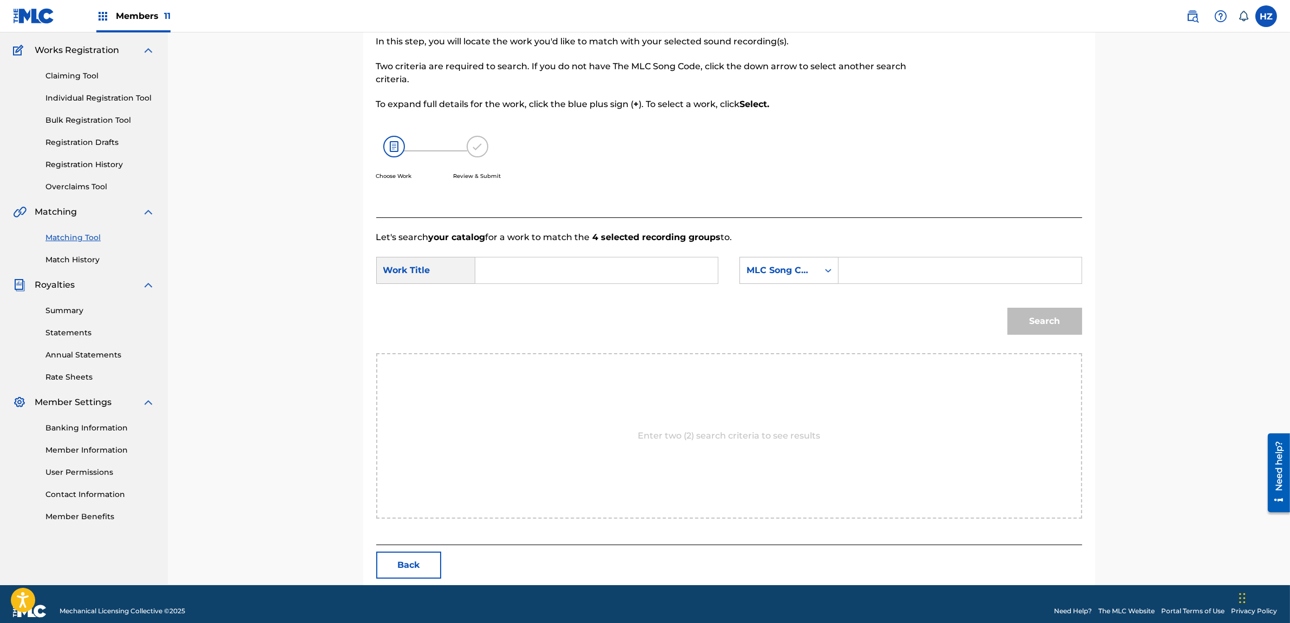
scroll to position [96, 0]
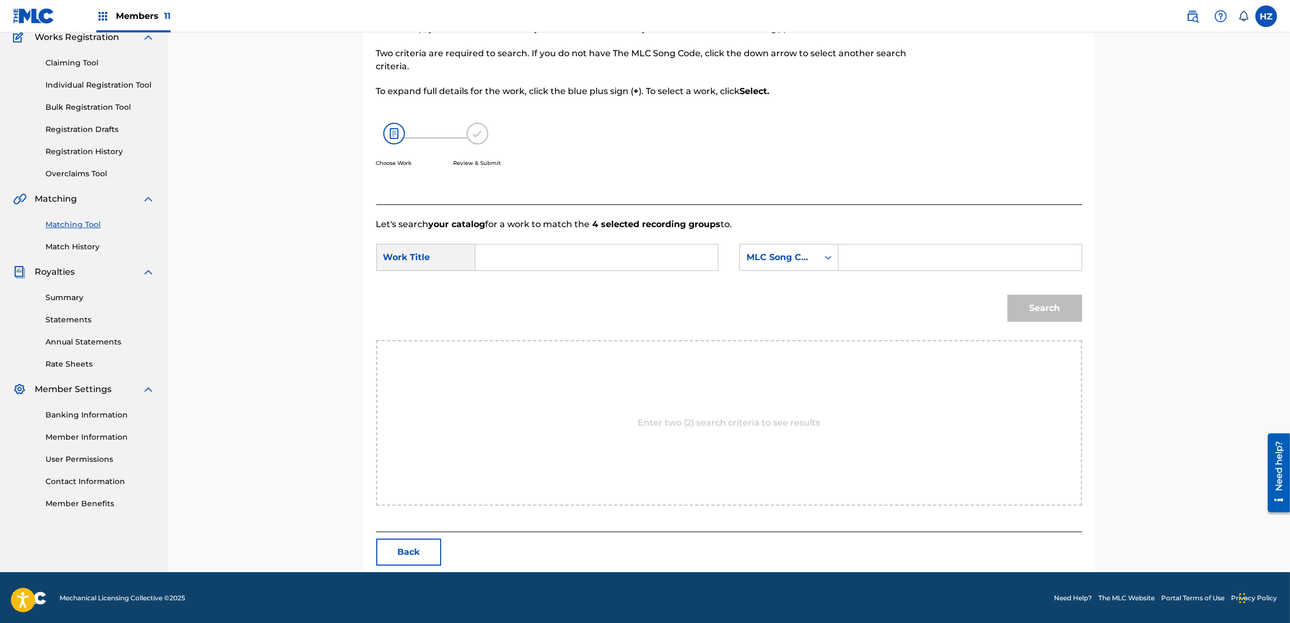
click at [511, 256] on input "Search Form" at bounding box center [596, 258] width 224 height 26
paste input "MIN NAE NEE PHOT"
type input "MIN NAE NEE PHOT"
click at [843, 258] on div "Search Form" at bounding box center [959, 257] width 243 height 27
paste input "MN58UF"
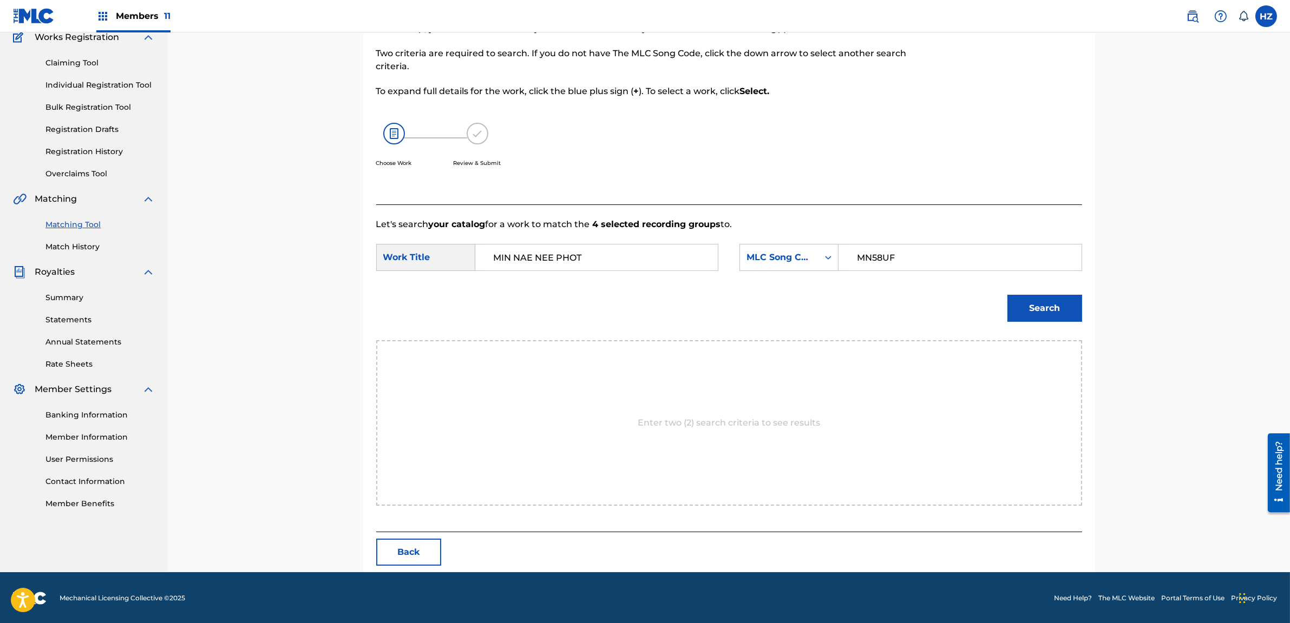
type input "MN58UF"
click at [1026, 308] on button "Search" at bounding box center [1044, 308] width 75 height 27
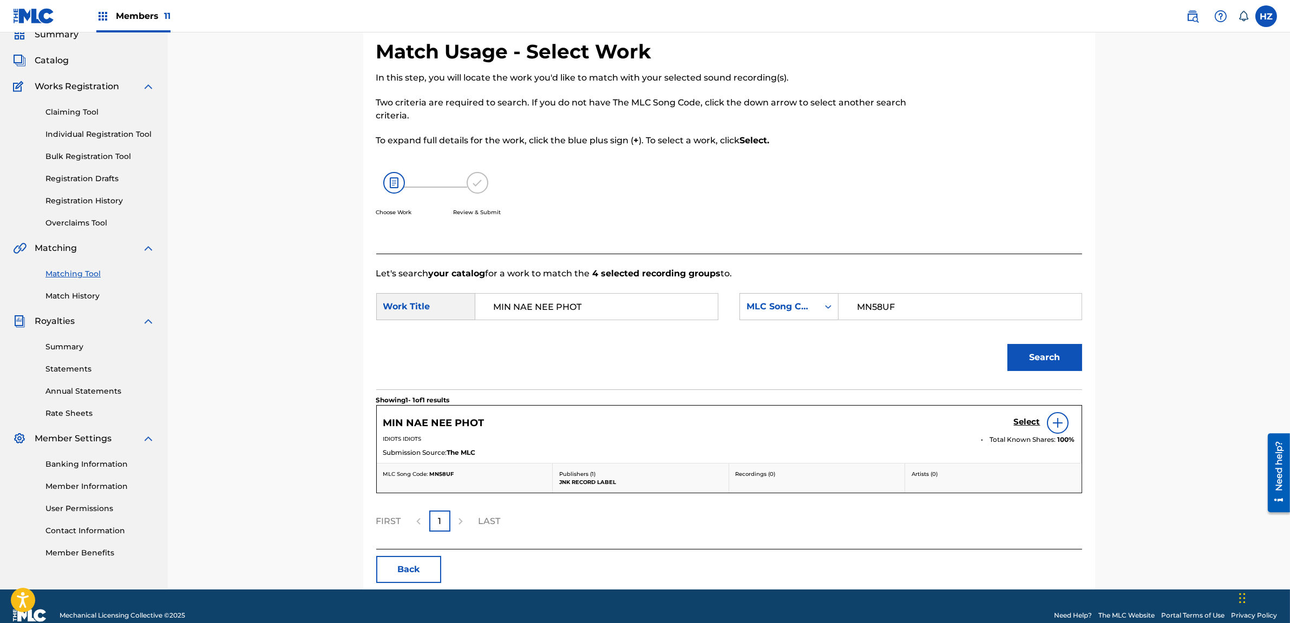
scroll to position [64, 0]
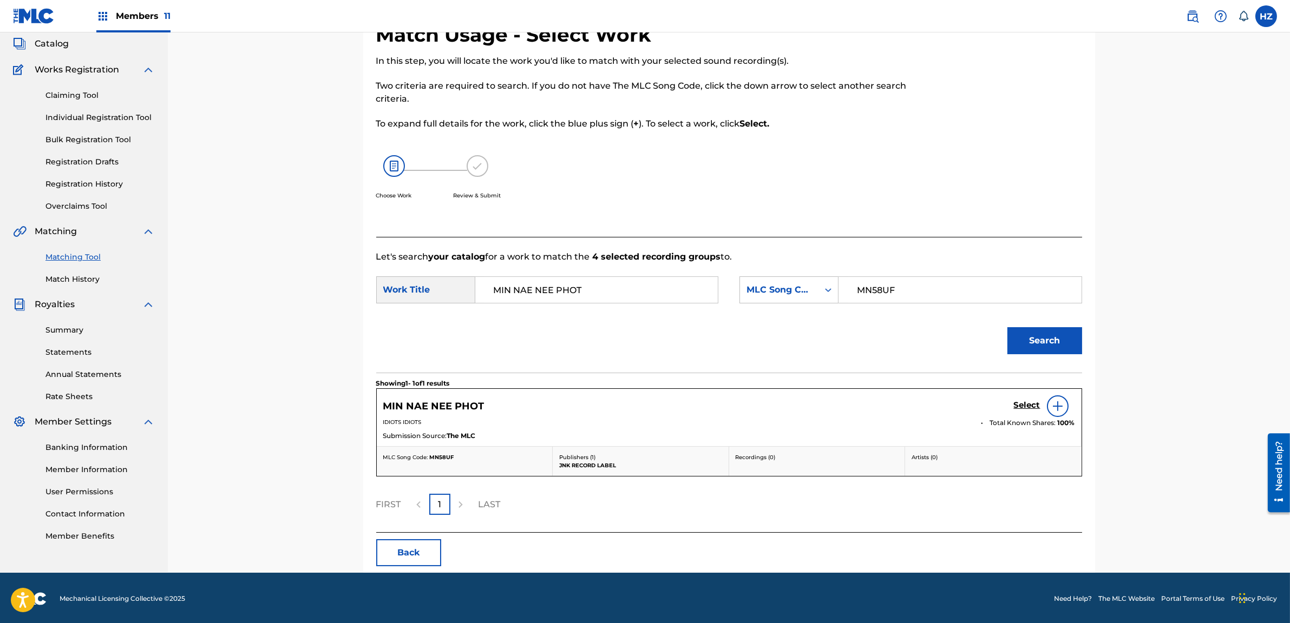
click at [1028, 369] on div "Search" at bounding box center [729, 345] width 706 height 56
click at [1024, 402] on h5 "Select" at bounding box center [1027, 405] width 27 height 10
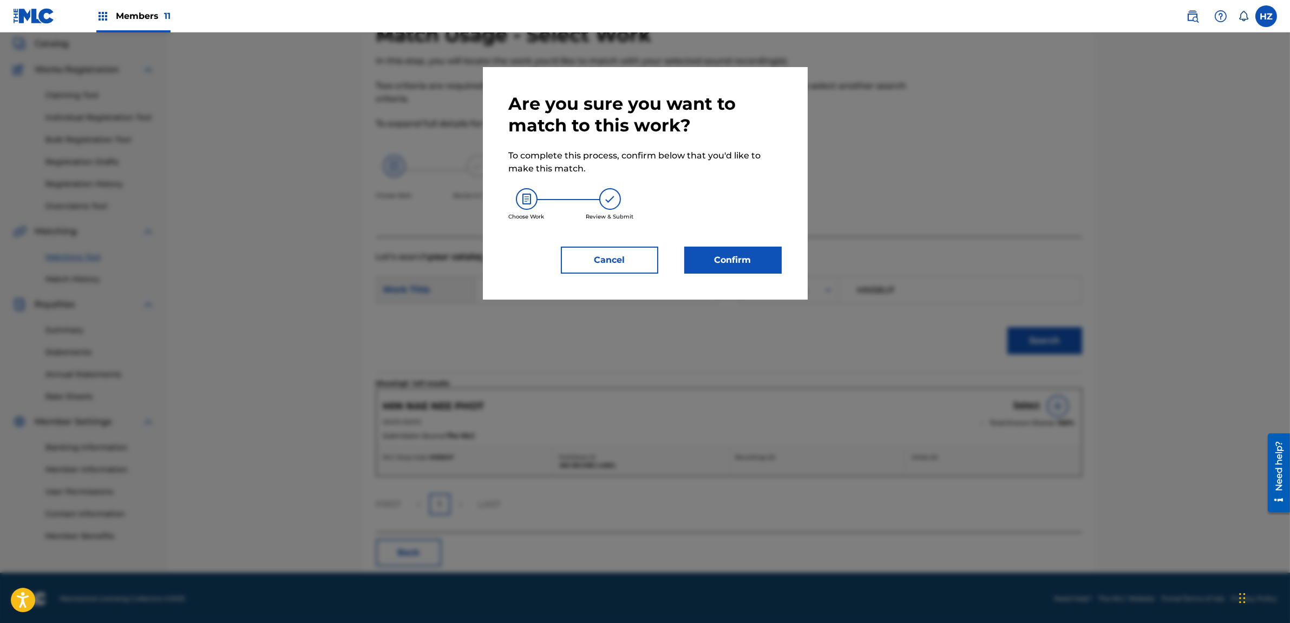
click at [728, 261] on div "Are you sure you want to match to this work? To complete this process, confirm …" at bounding box center [645, 183] width 325 height 233
click at [733, 254] on button "Confirm" at bounding box center [732, 260] width 97 height 27
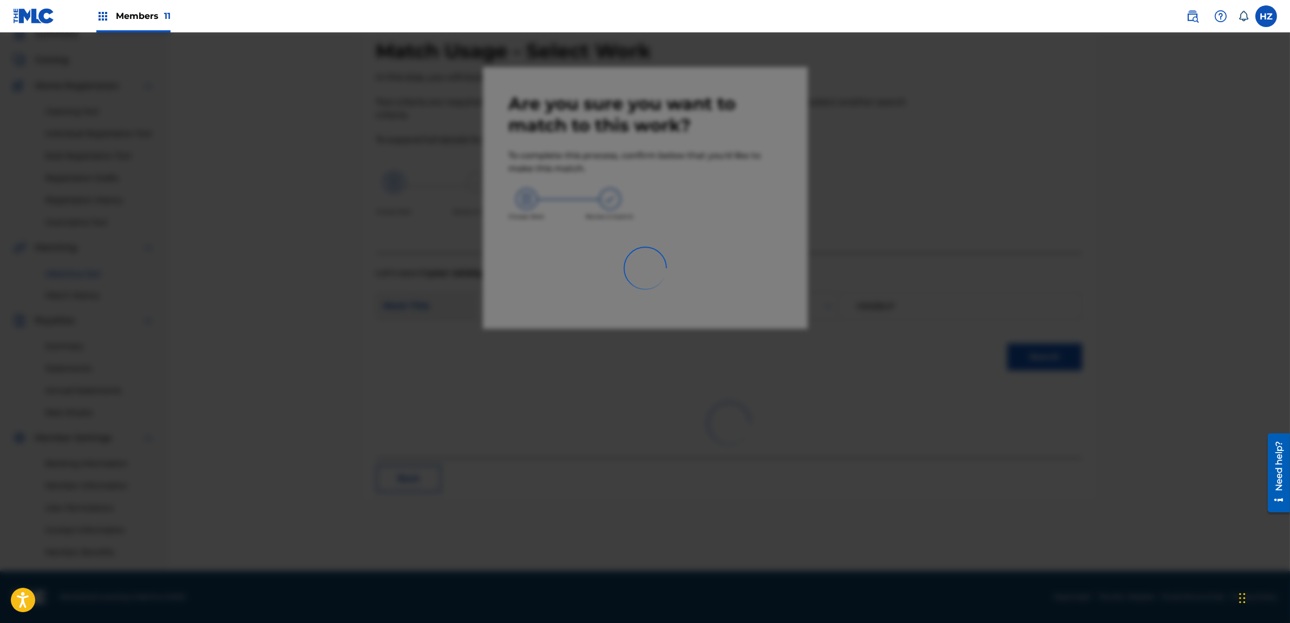
scroll to position [47, 0]
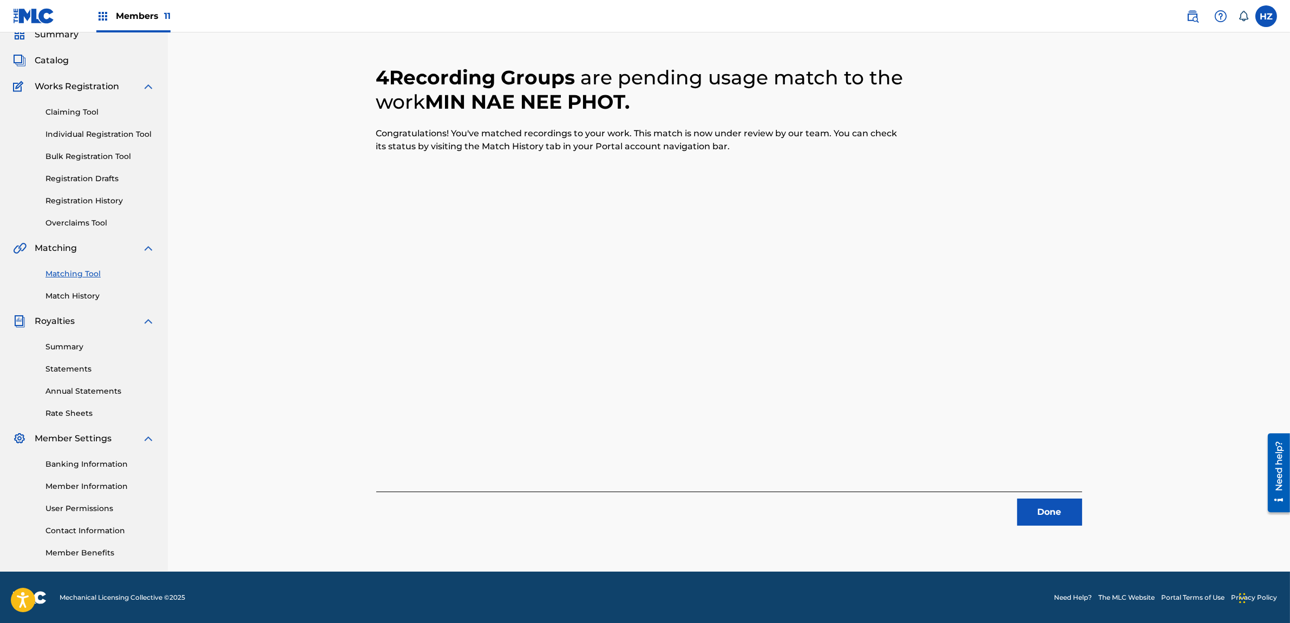
click at [1011, 512] on div "Done" at bounding box center [729, 509] width 706 height 34
click at [1022, 515] on button "Done" at bounding box center [1049, 512] width 65 height 27
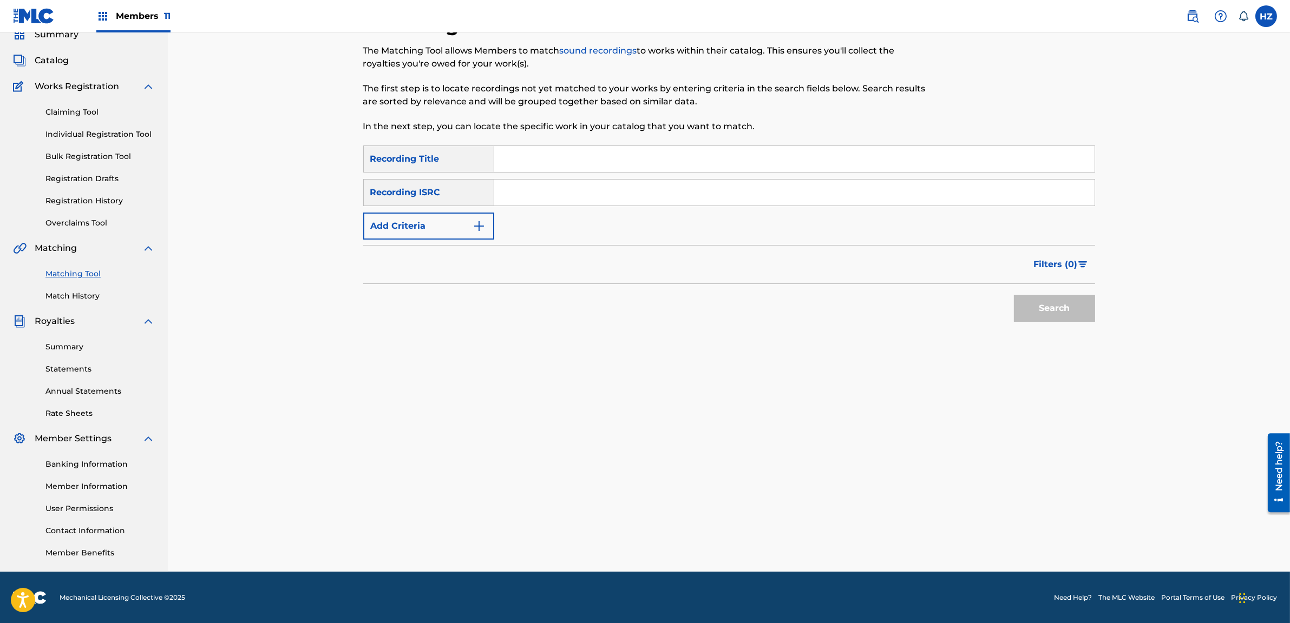
paste input "MIN NET [PERSON_NAME] YIN"
type input "MIN NET [PERSON_NAME] YIN"
click at [1090, 308] on button "Search" at bounding box center [1054, 308] width 81 height 27
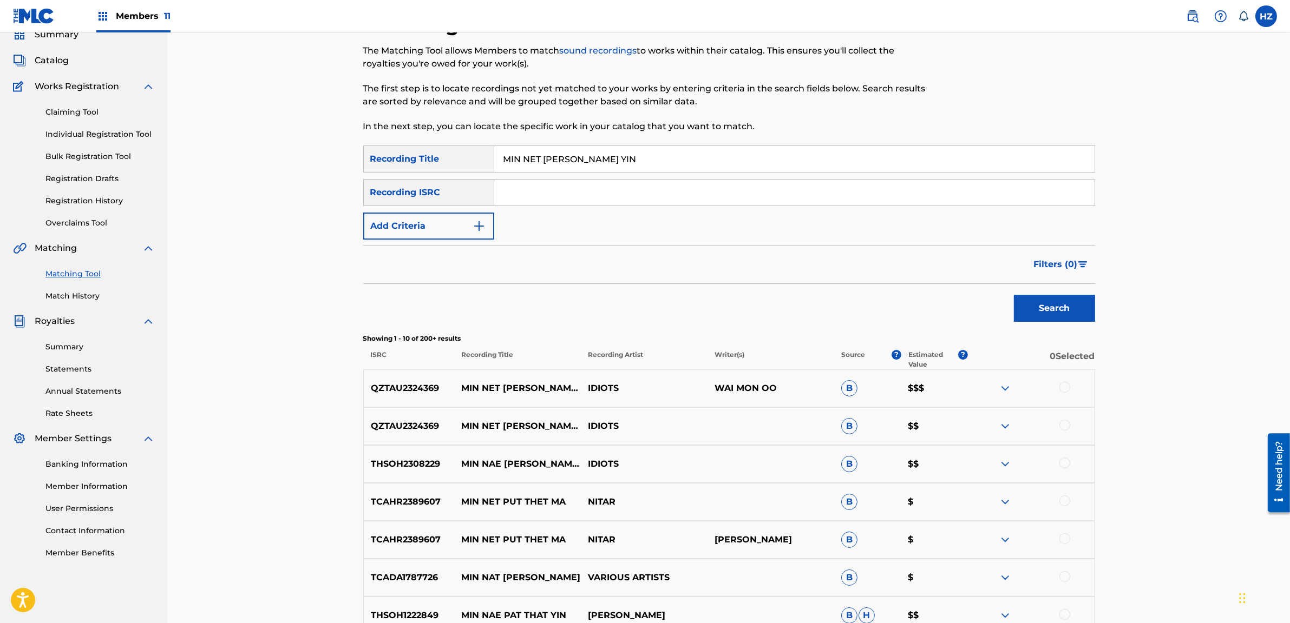
click at [463, 221] on button "Add Criteria" at bounding box center [428, 226] width 131 height 27
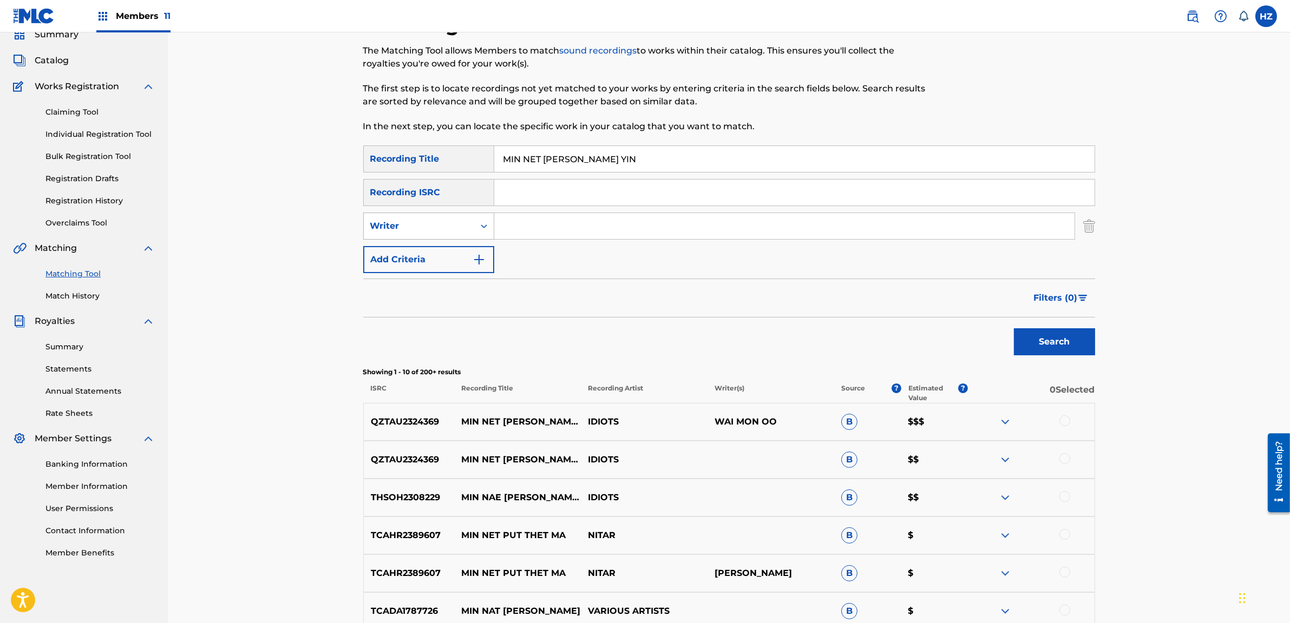
click at [431, 229] on div "Writer" at bounding box center [418, 226] width 97 height 13
click at [423, 251] on div "Recording Artist" at bounding box center [429, 253] width 130 height 27
click at [521, 229] on input "Search Form" at bounding box center [784, 226] width 580 height 26
type input "IDIOTS"
click at [1046, 347] on button "Search" at bounding box center [1054, 341] width 81 height 27
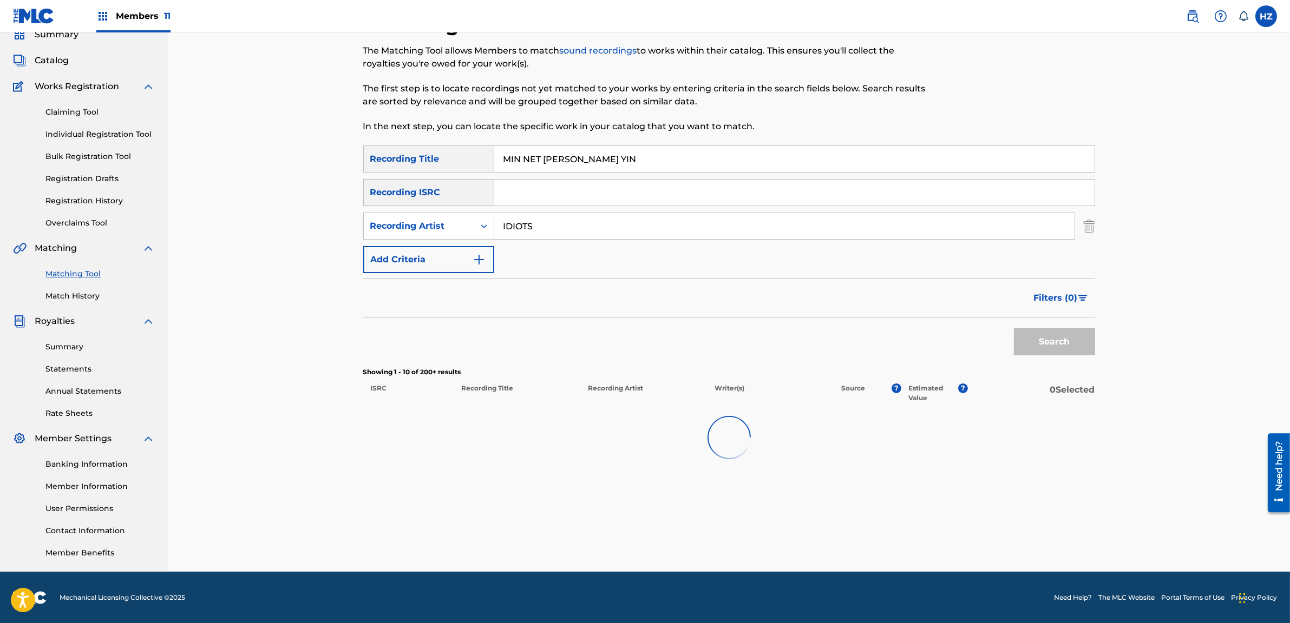
click at [764, 298] on div "Filters ( 0 )" at bounding box center [729, 298] width 732 height 39
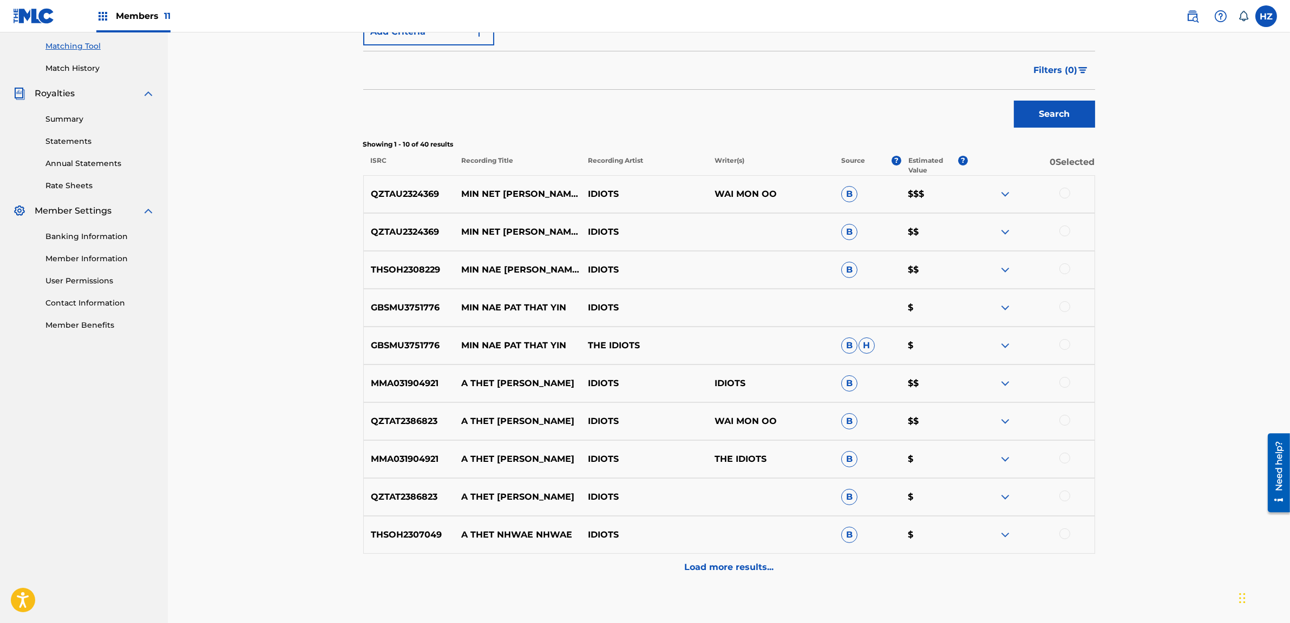
scroll to position [246, 0]
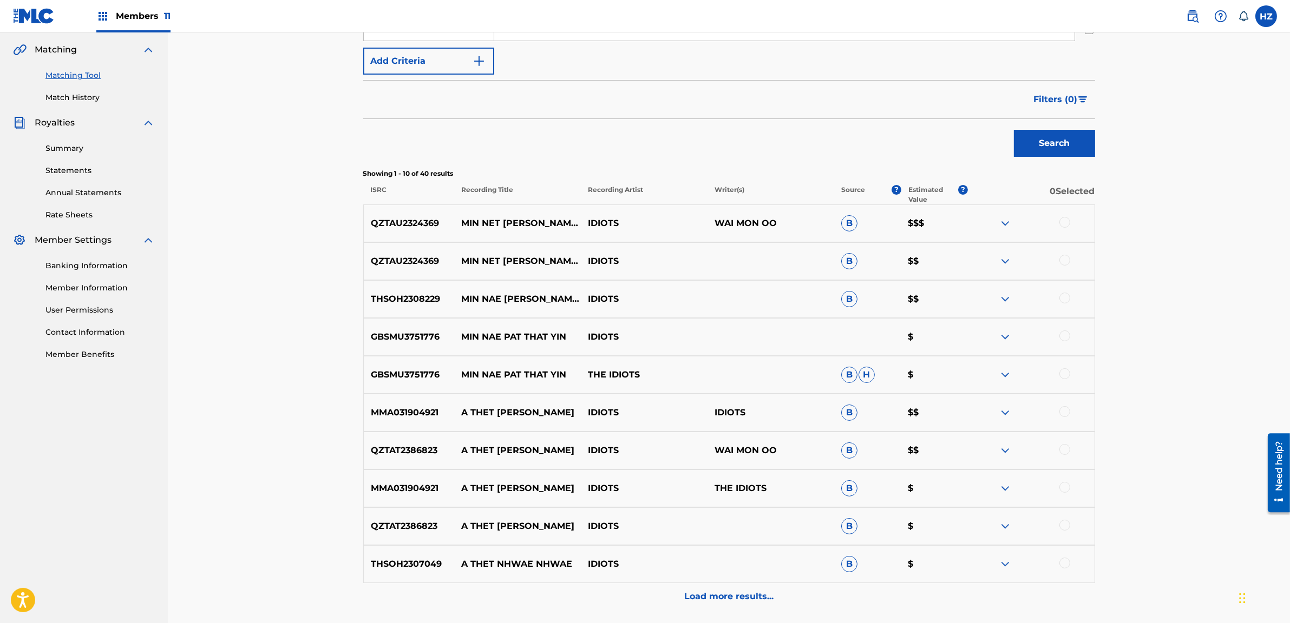
click at [1062, 223] on div at bounding box center [1064, 222] width 11 height 11
click at [1064, 262] on div at bounding box center [1064, 260] width 11 height 11
click at [1067, 298] on div at bounding box center [1064, 298] width 11 height 11
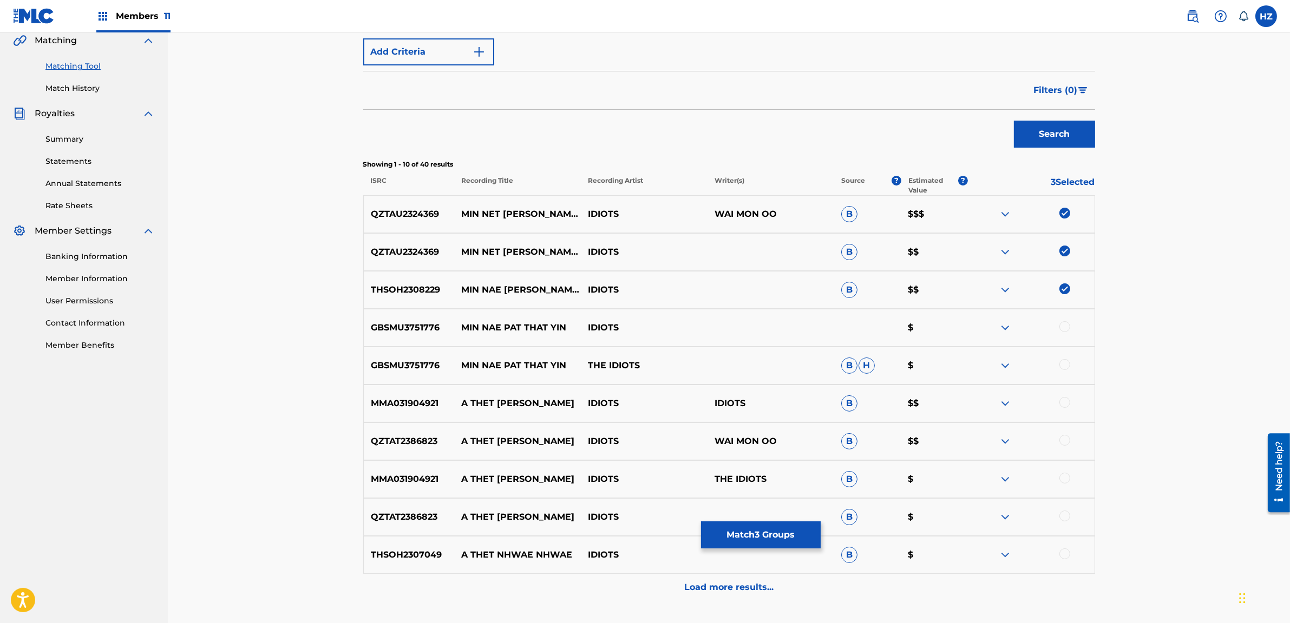
click at [753, 535] on button "Match 3 Groups" at bounding box center [761, 535] width 120 height 27
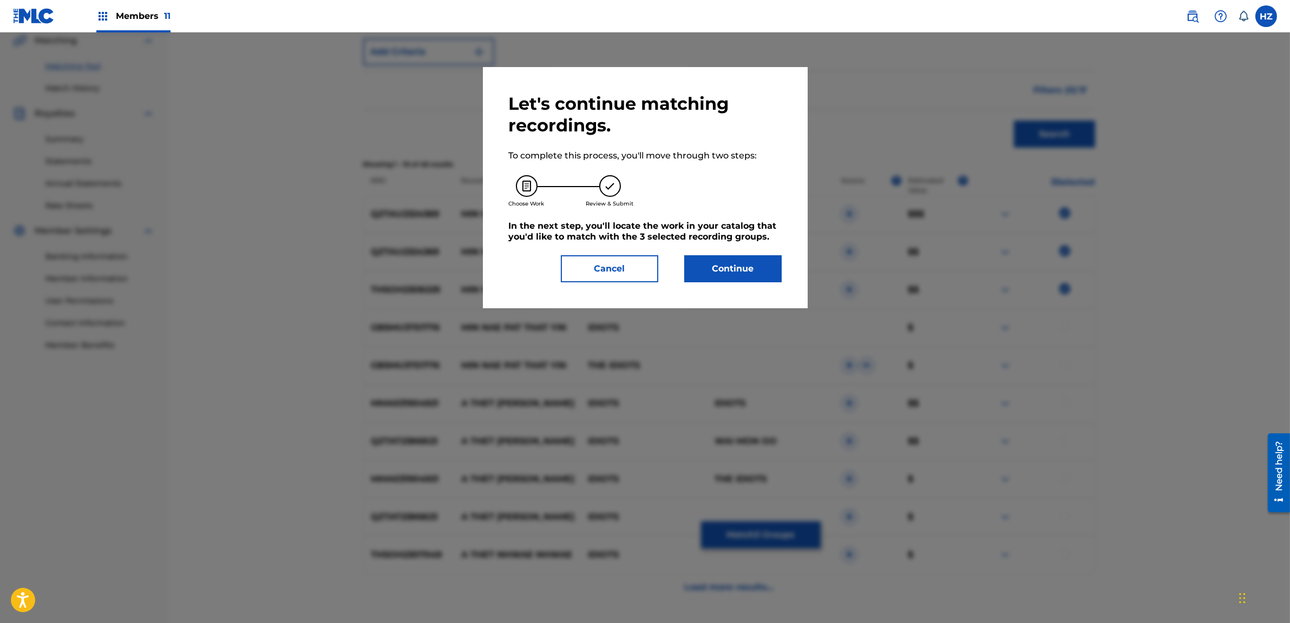
click at [713, 251] on div "Let's continue matching recordings. To complete this process, you'll move throu…" at bounding box center [645, 187] width 273 height 189
click at [717, 264] on button "Continue" at bounding box center [732, 268] width 97 height 27
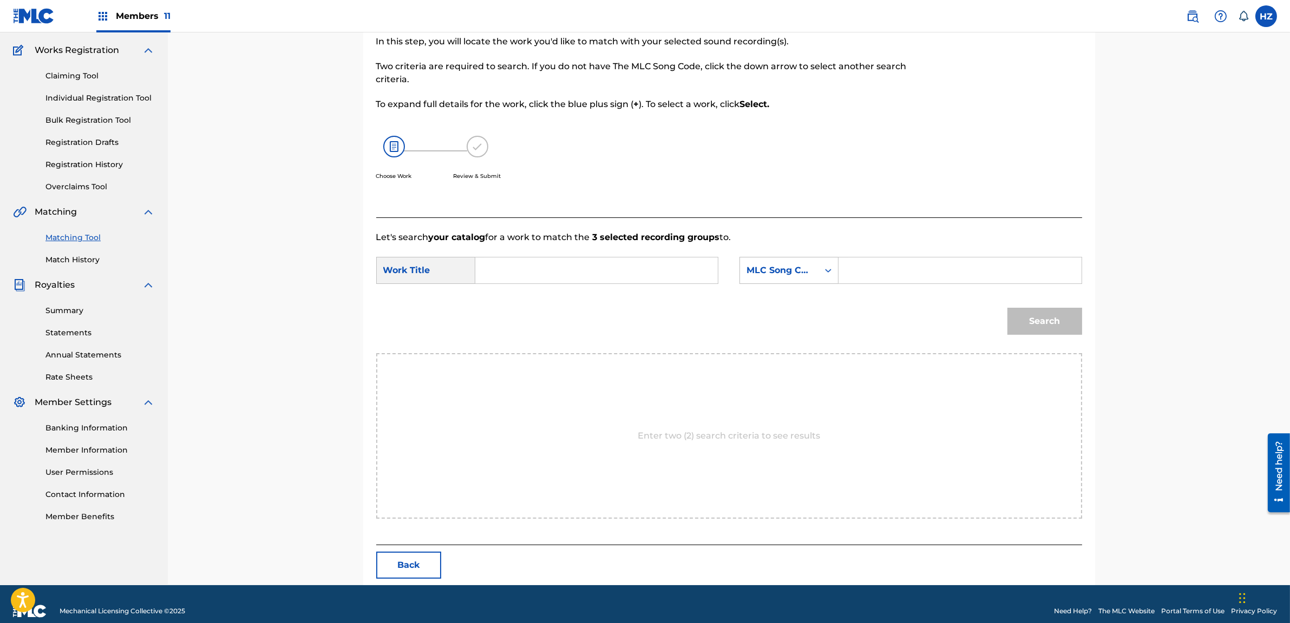
scroll to position [96, 0]
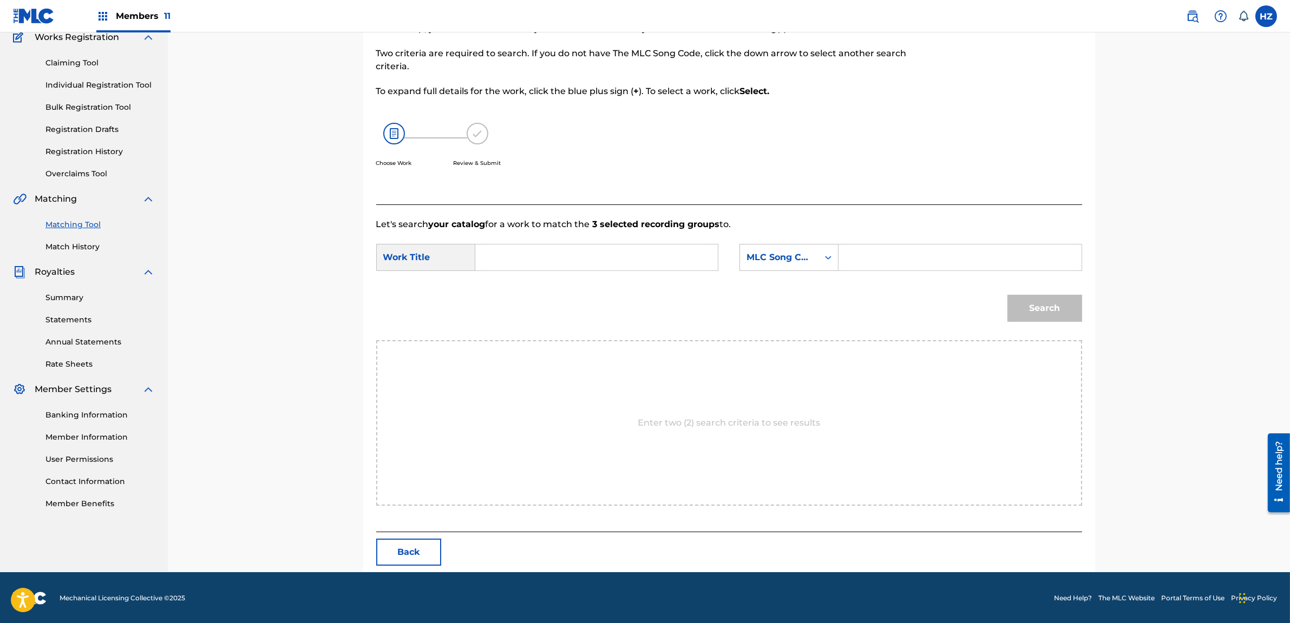
click at [498, 252] on input "Search Form" at bounding box center [596, 258] width 224 height 26
paste input "MIN NET [PERSON_NAME] YIN"
type input "MIN NET [PERSON_NAME] YIN"
paste input "MN58PB"
type input "MN58PB"
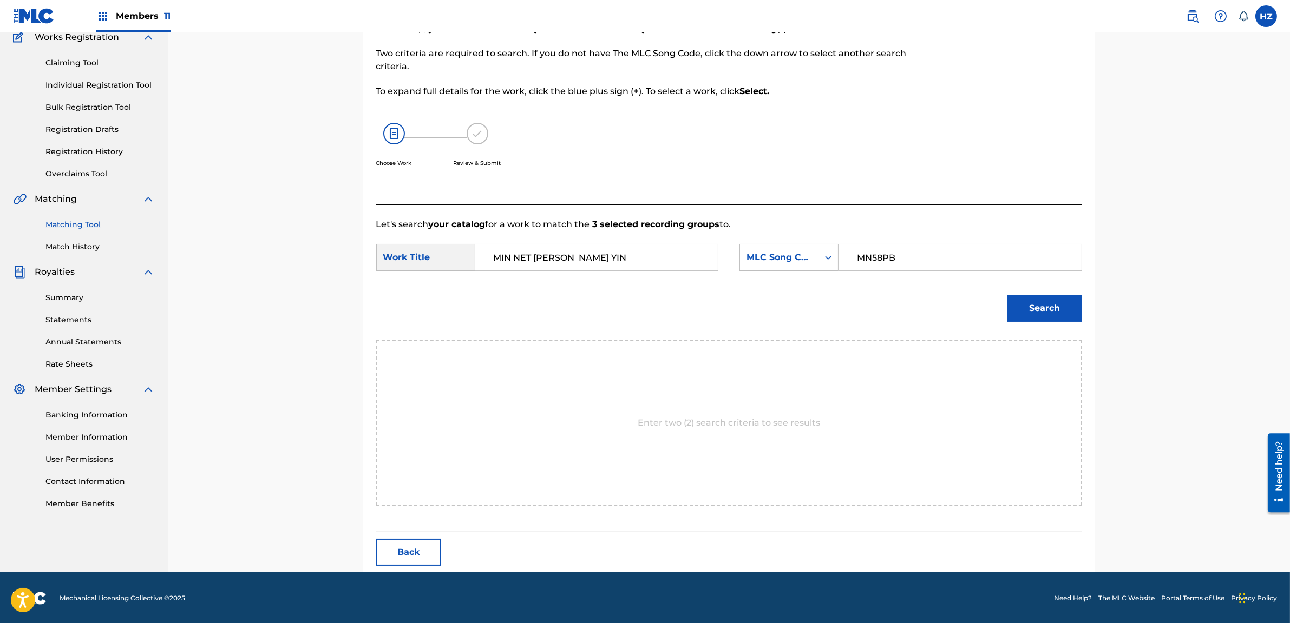
click at [1033, 320] on button "Search" at bounding box center [1044, 308] width 75 height 27
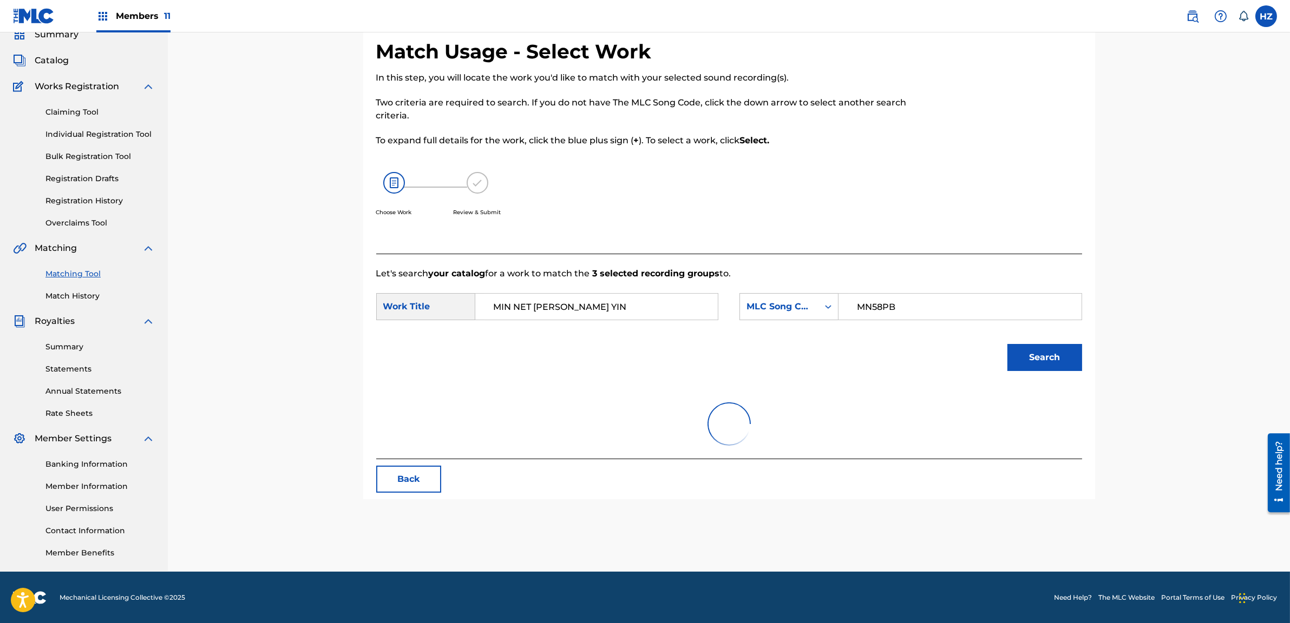
scroll to position [64, 0]
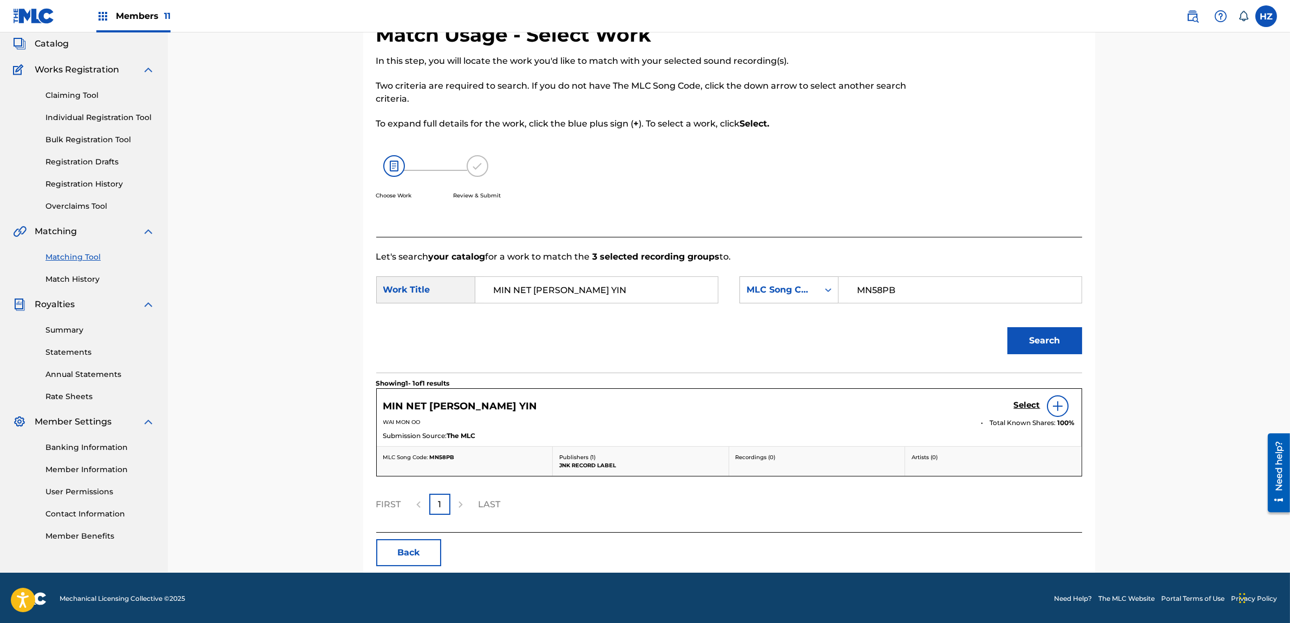
click at [1033, 404] on h5 "Select" at bounding box center [1027, 405] width 27 height 10
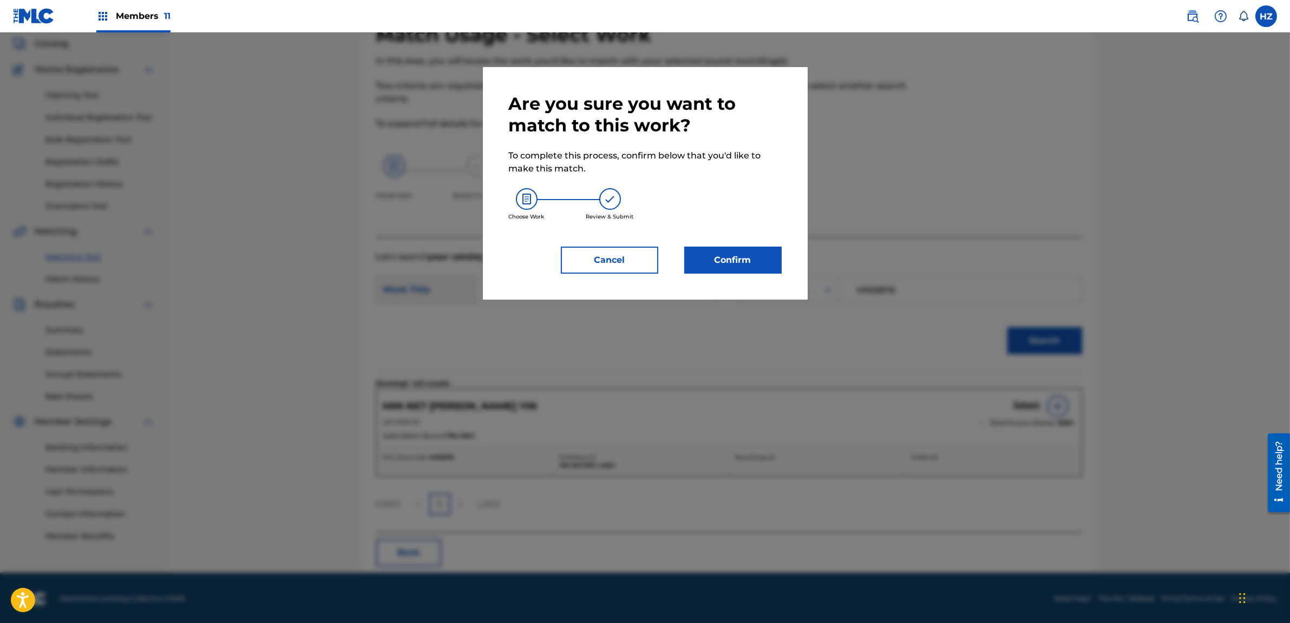
click at [712, 247] on button "Confirm" at bounding box center [732, 260] width 97 height 27
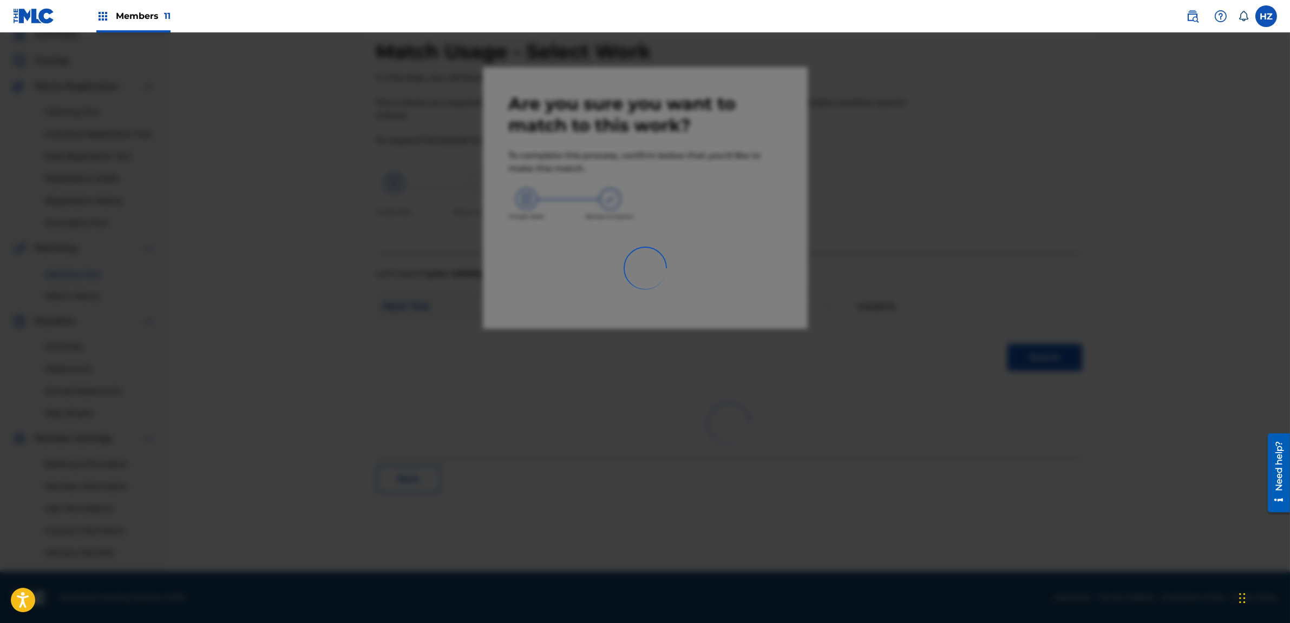
drag, startPoint x: 912, startPoint y: 234, endPoint x: 907, endPoint y: 234, distance: 5.4
click at [909, 234] on div at bounding box center [645, 343] width 1290 height 623
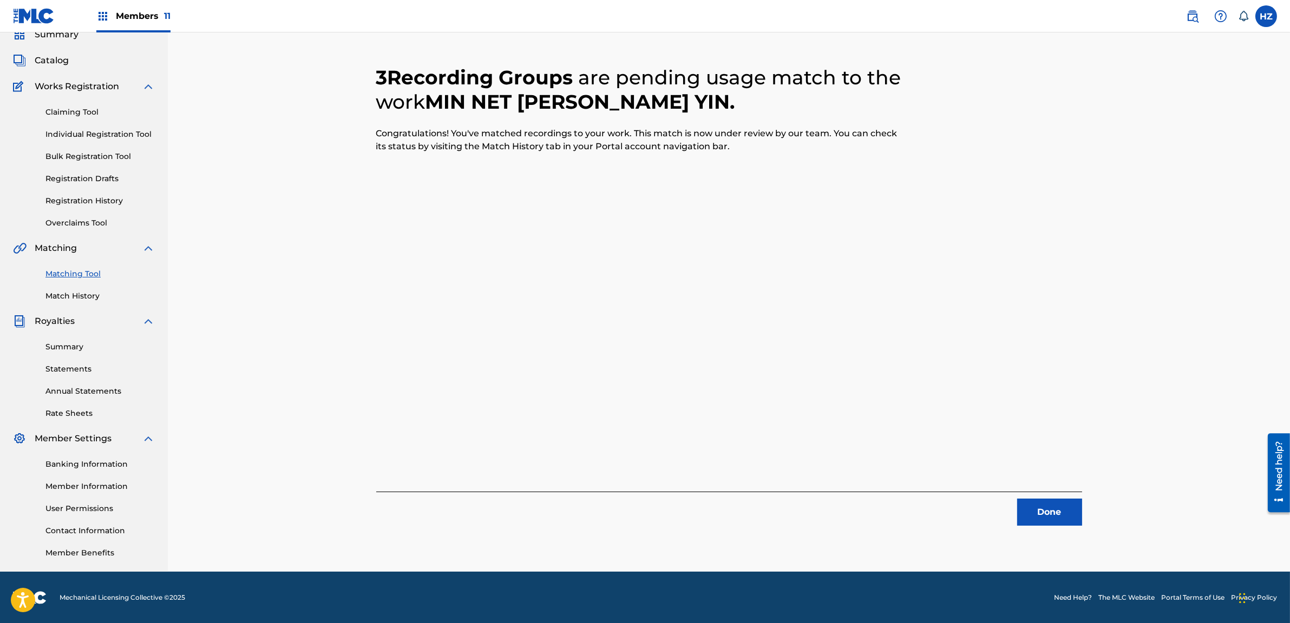
click at [1051, 510] on button "Done" at bounding box center [1049, 512] width 65 height 27
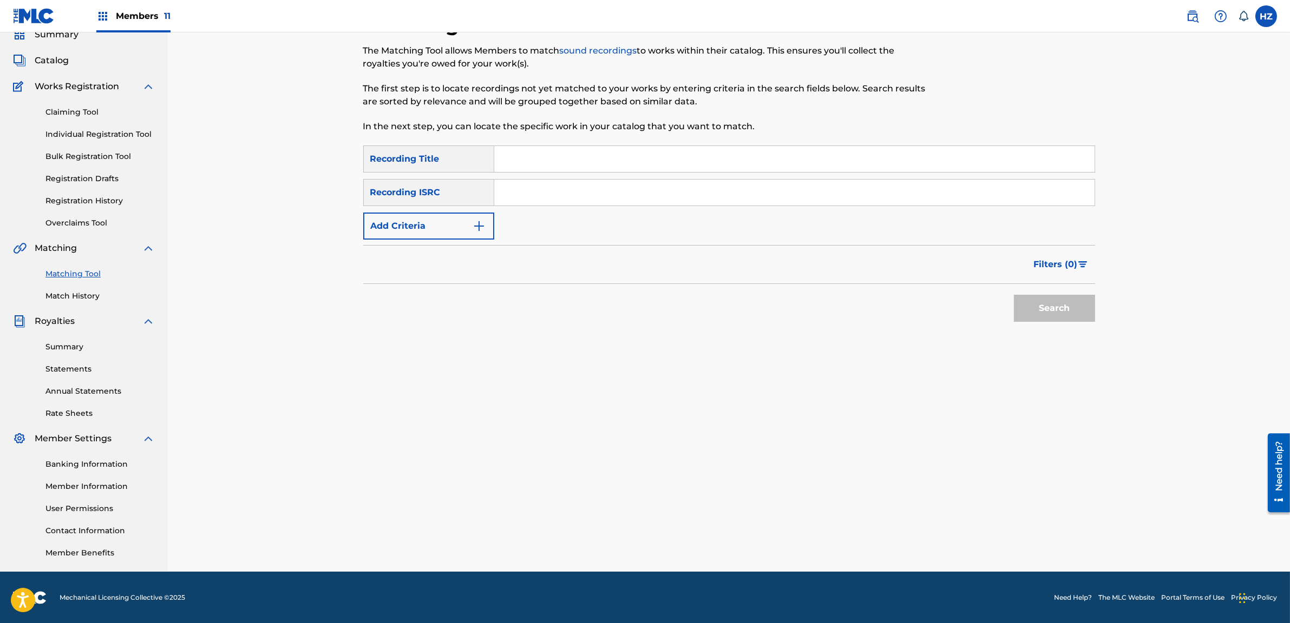
click at [60, 54] on span "Catalog" at bounding box center [52, 60] width 34 height 13
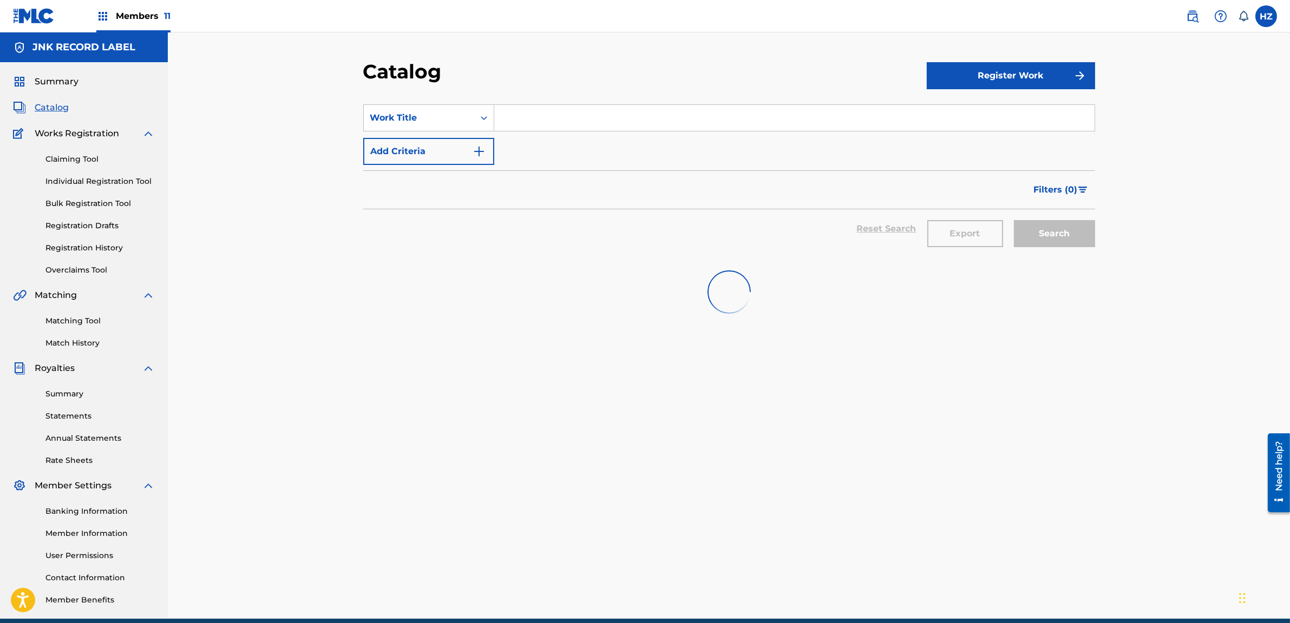
click at [45, 61] on div "JNK RECORD LABEL" at bounding box center [84, 47] width 168 height 30
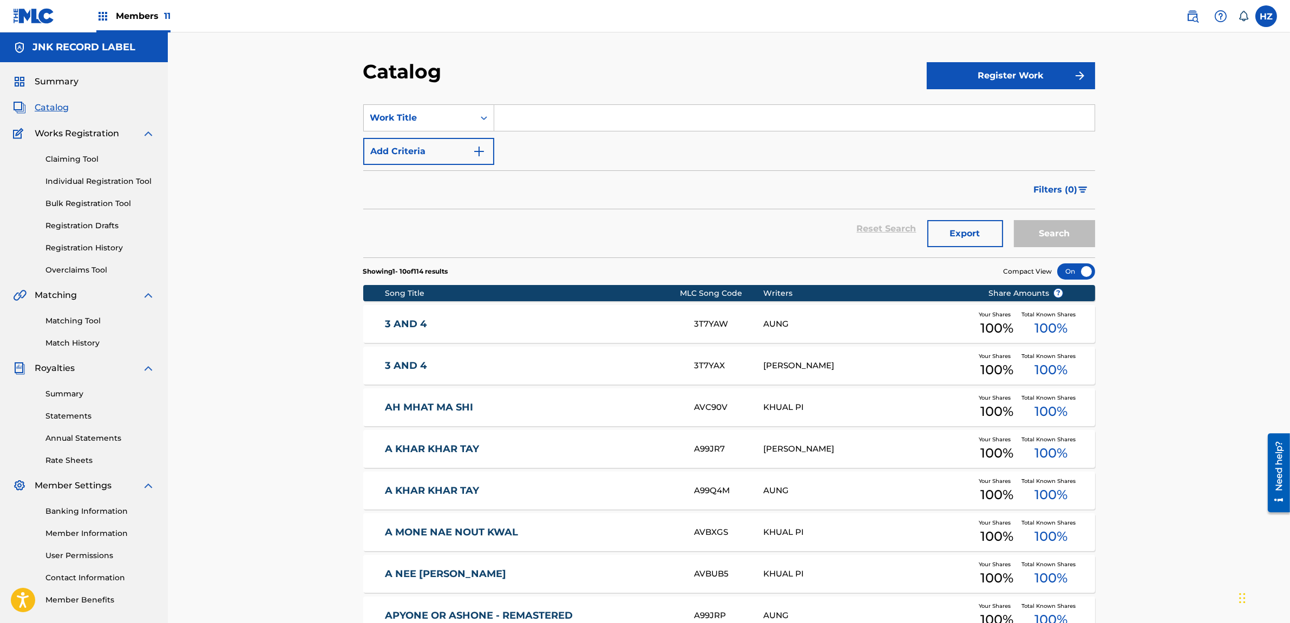
click at [37, 82] on span "Summary" at bounding box center [57, 81] width 44 height 13
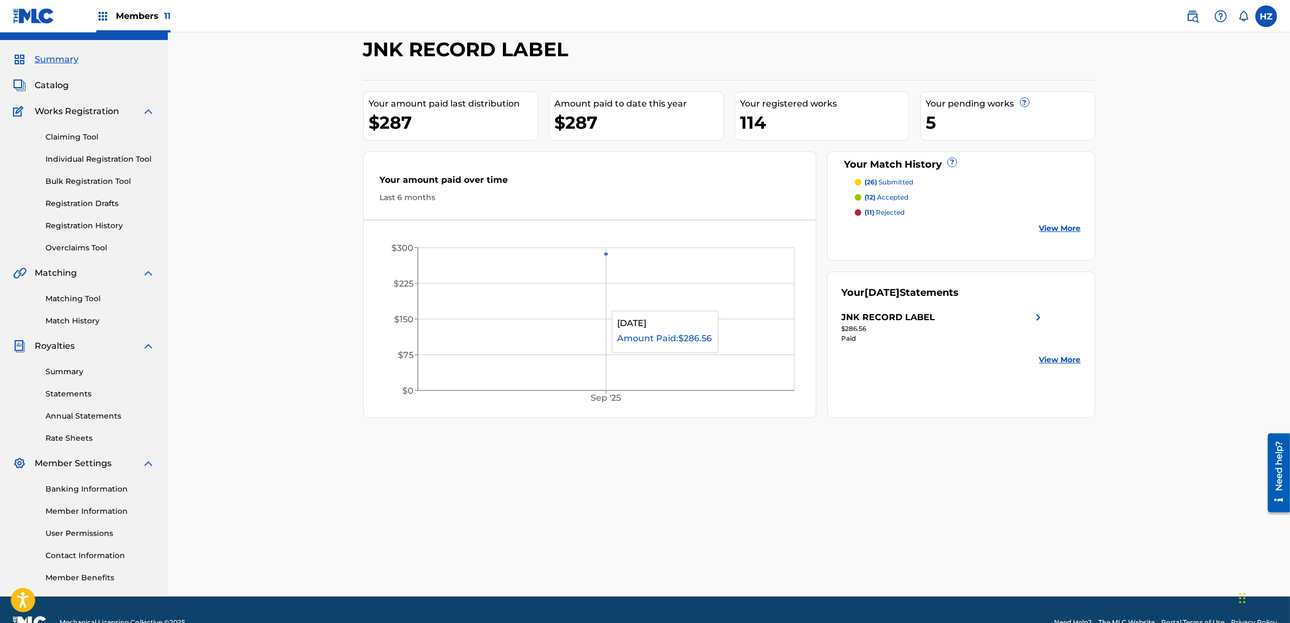
scroll to position [47, 0]
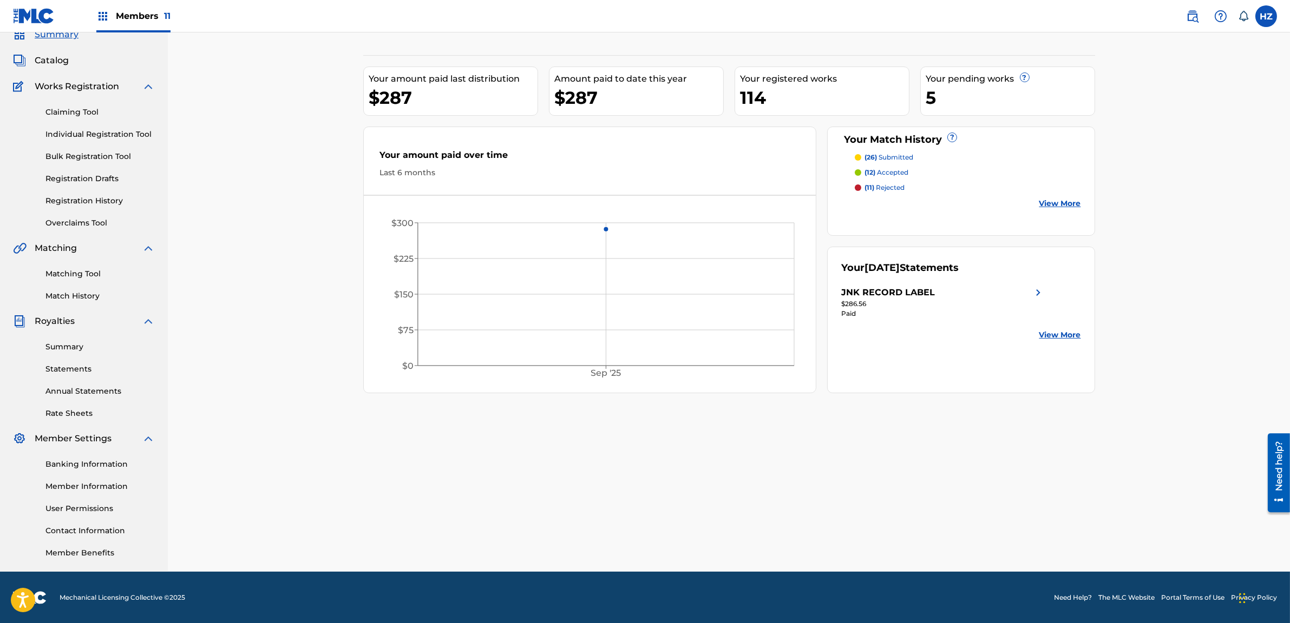
click at [1262, 19] on label at bounding box center [1266, 16] width 22 height 22
click at [1266, 16] on input "HZ HTAIN MINN ZAW [EMAIL_ADDRESS][DOMAIN_NAME] Notification Preferences Profile…" at bounding box center [1266, 16] width 0 height 0
click at [1153, 157] on p "Log out" at bounding box center [1160, 153] width 25 height 10
click at [1266, 16] on input "HZ HTAIN MINN ZAW [EMAIL_ADDRESS][DOMAIN_NAME] Notification Preferences Profile…" at bounding box center [1266, 16] width 0 height 0
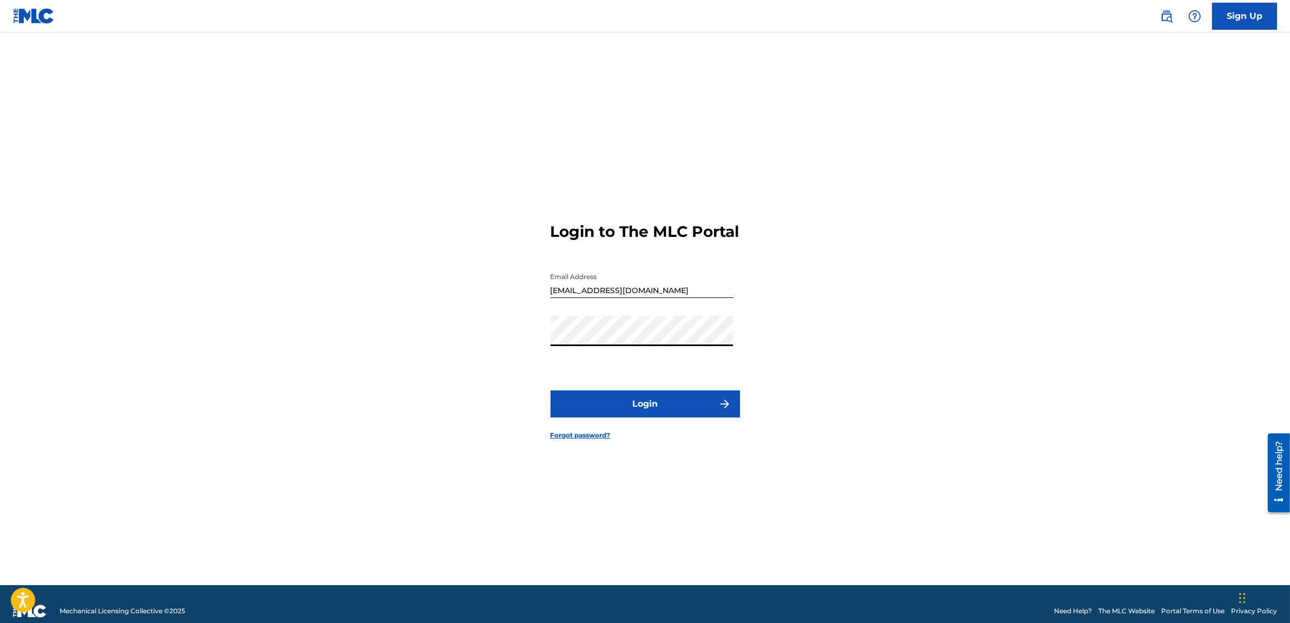
type input "[EMAIL_ADDRESS][DOMAIN_NAME]"
click at [606, 295] on input "[EMAIL_ADDRESS][DOMAIN_NAME]" at bounding box center [641, 282] width 183 height 31
